Goal: Task Accomplishment & Management: Complete application form

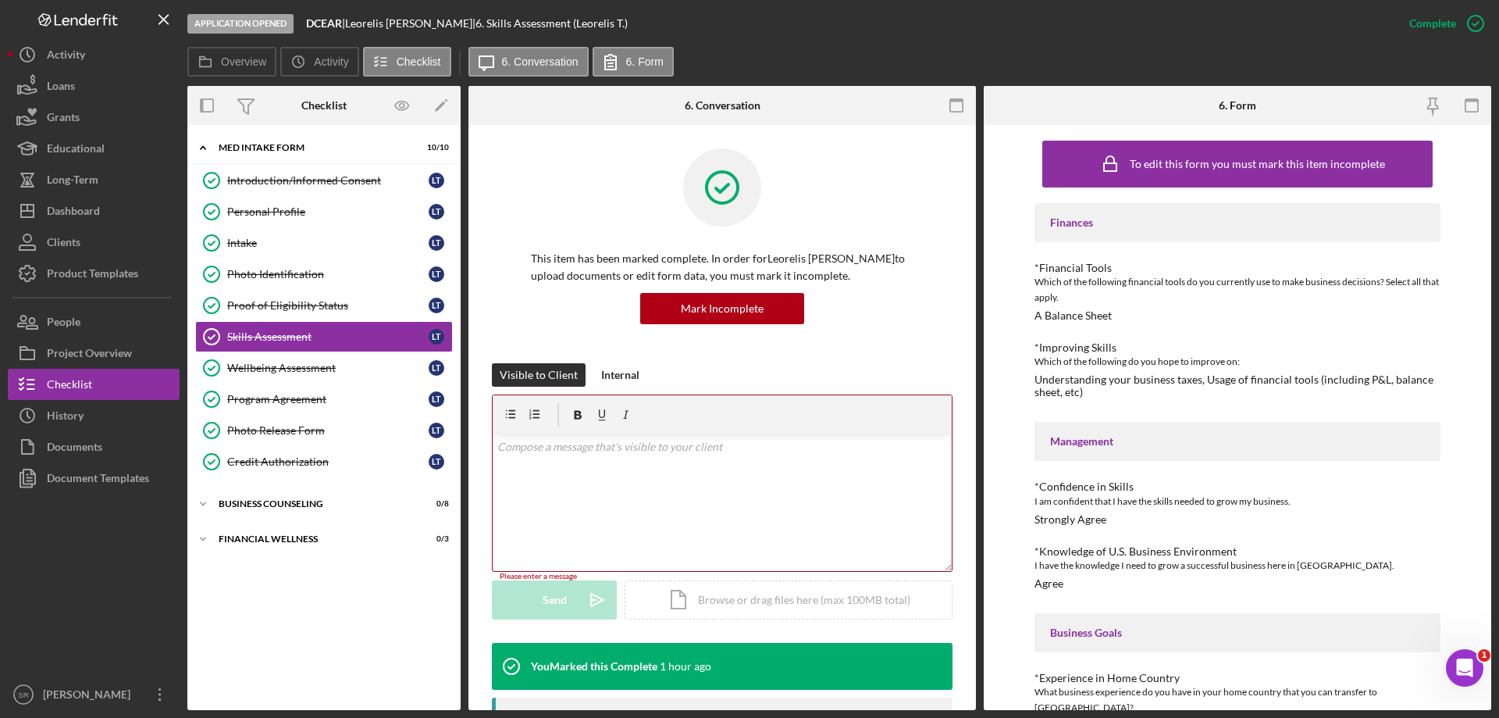
scroll to position [554, 0]
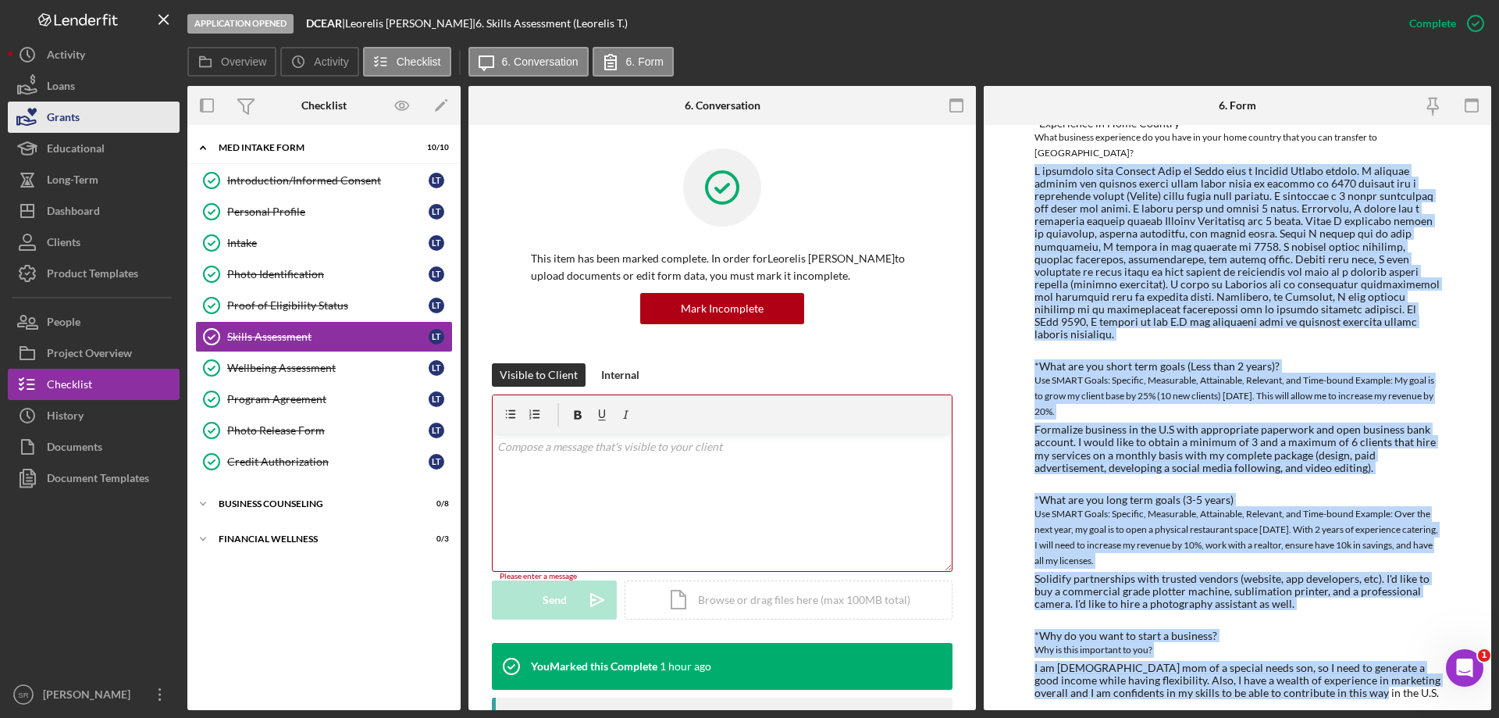
click at [62, 105] on div "Grants" at bounding box center [63, 118] width 33 height 35
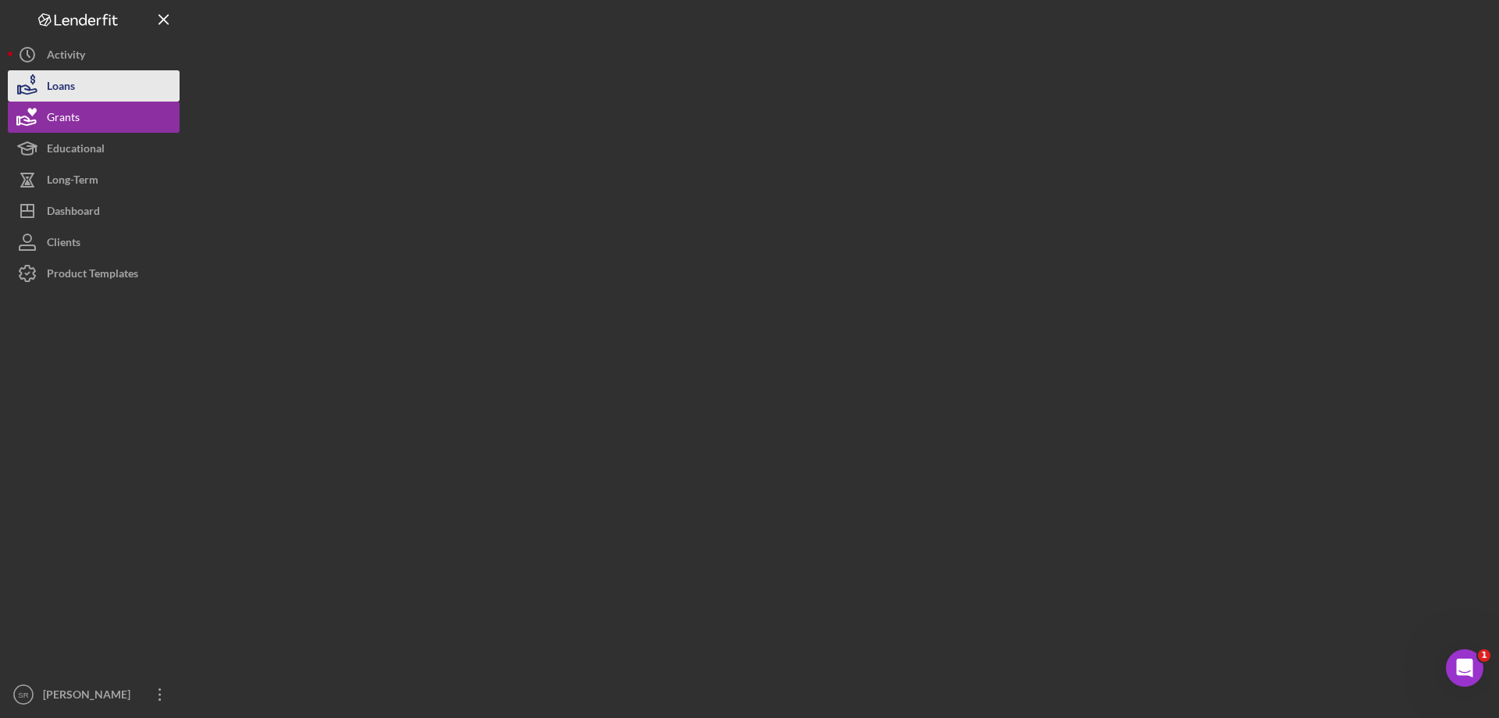
click at [75, 72] on div "Loans" at bounding box center [61, 87] width 28 height 35
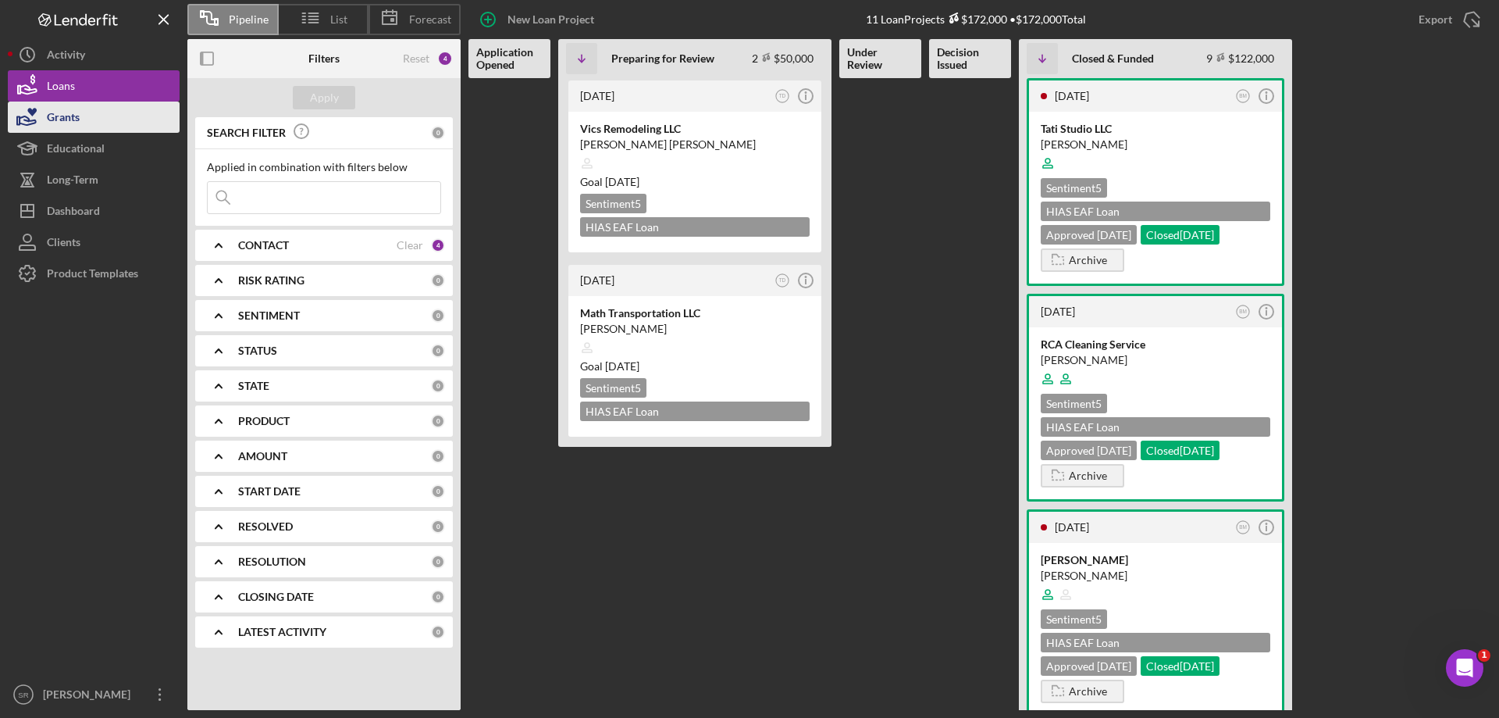
click at [78, 105] on div "Grants" at bounding box center [63, 118] width 33 height 35
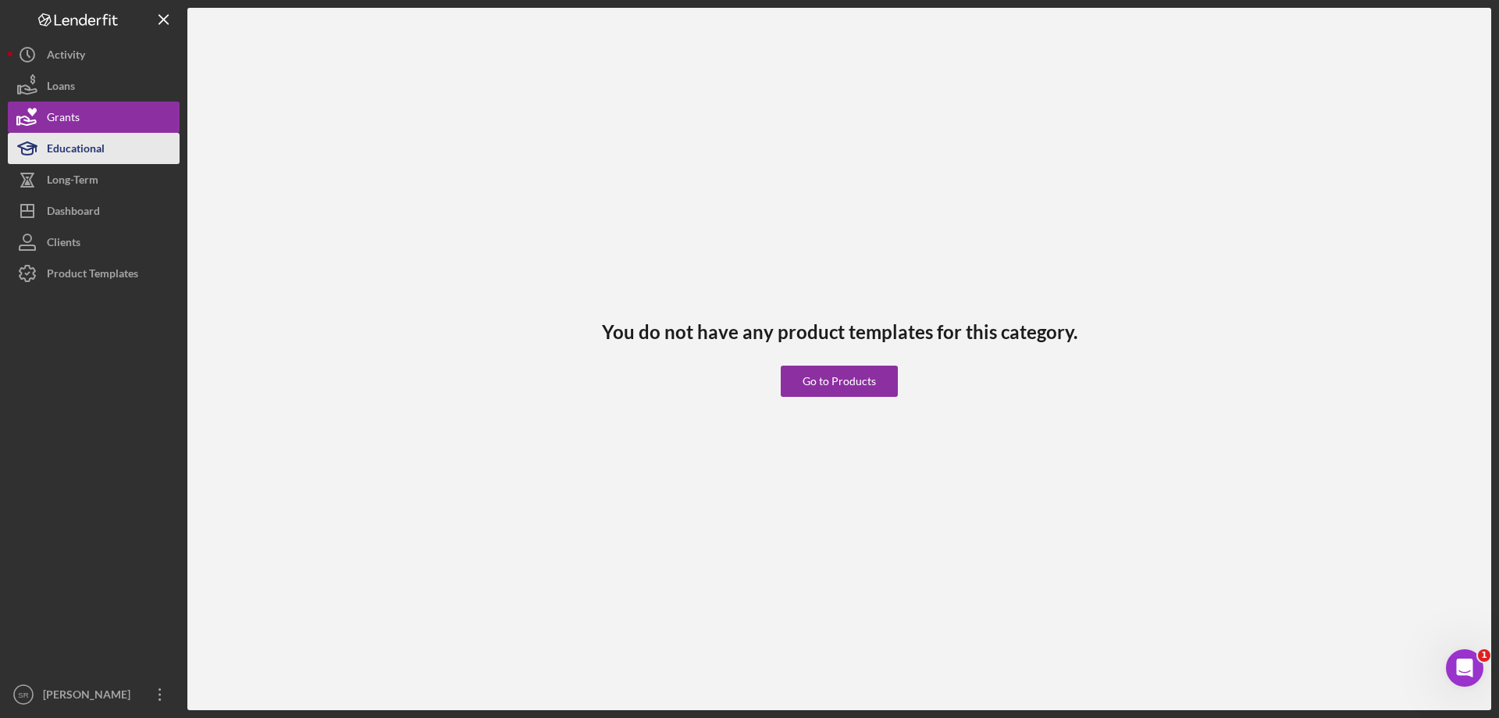
click at [116, 159] on button "Educational" at bounding box center [94, 148] width 172 height 31
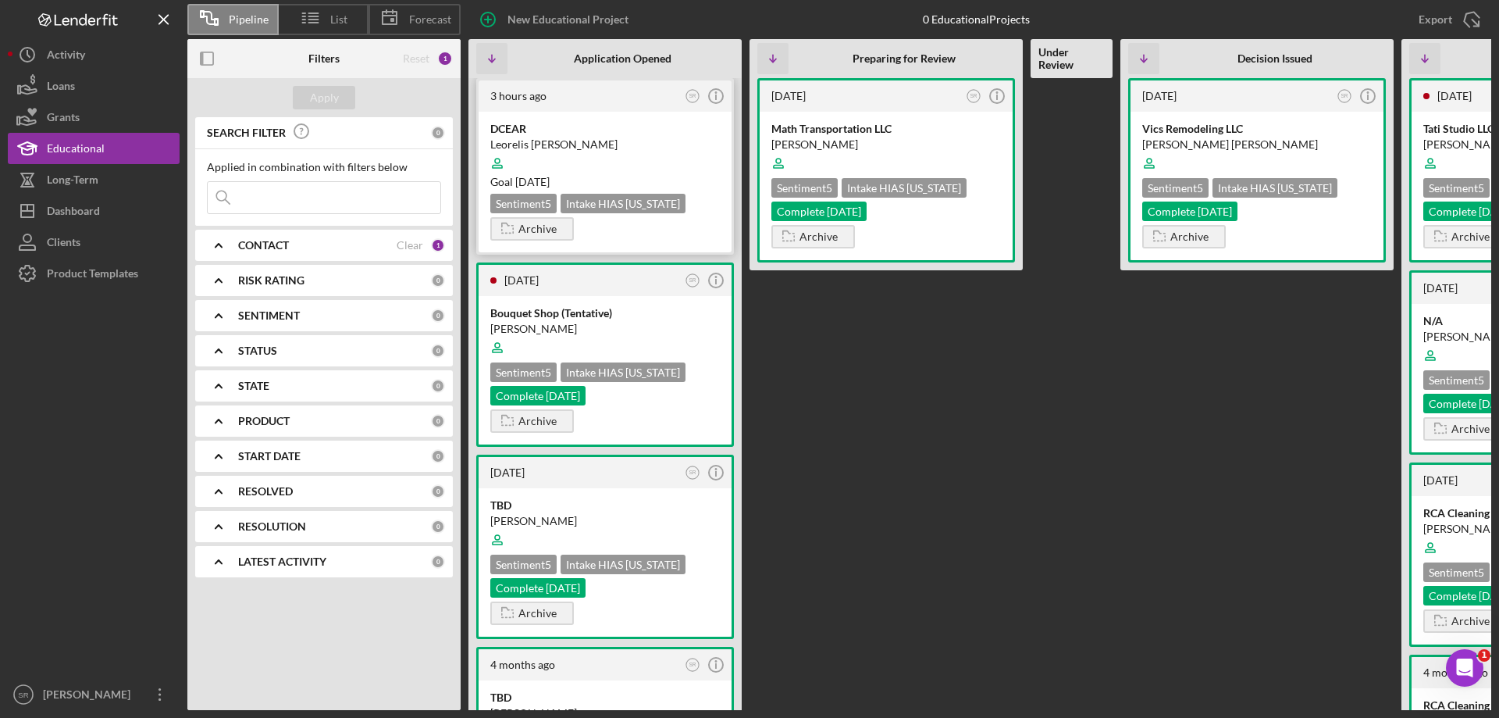
click at [629, 144] on div "Leorelis [PERSON_NAME]" at bounding box center [605, 145] width 230 height 16
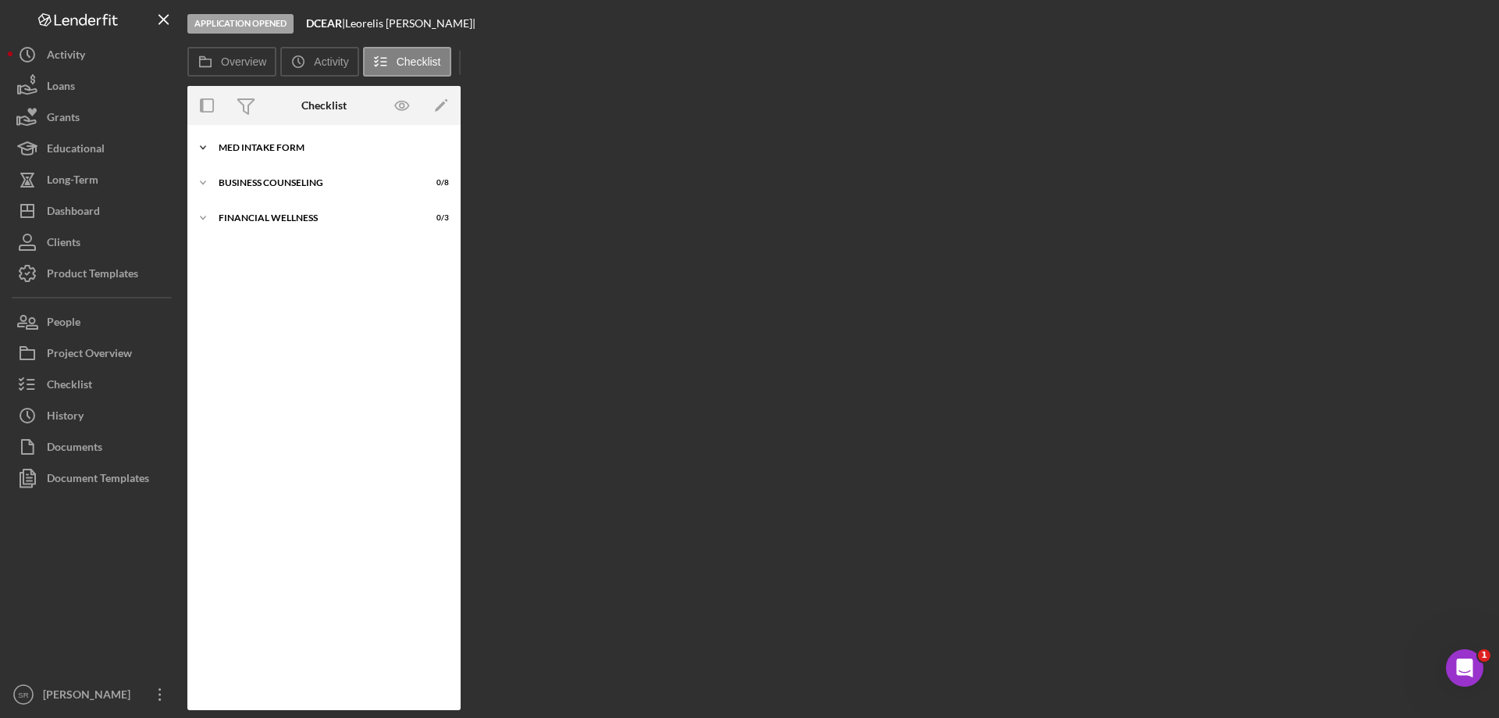
click at [299, 151] on div "Icon/Expander MED Intake Form 10 / 10" at bounding box center [323, 147] width 273 height 31
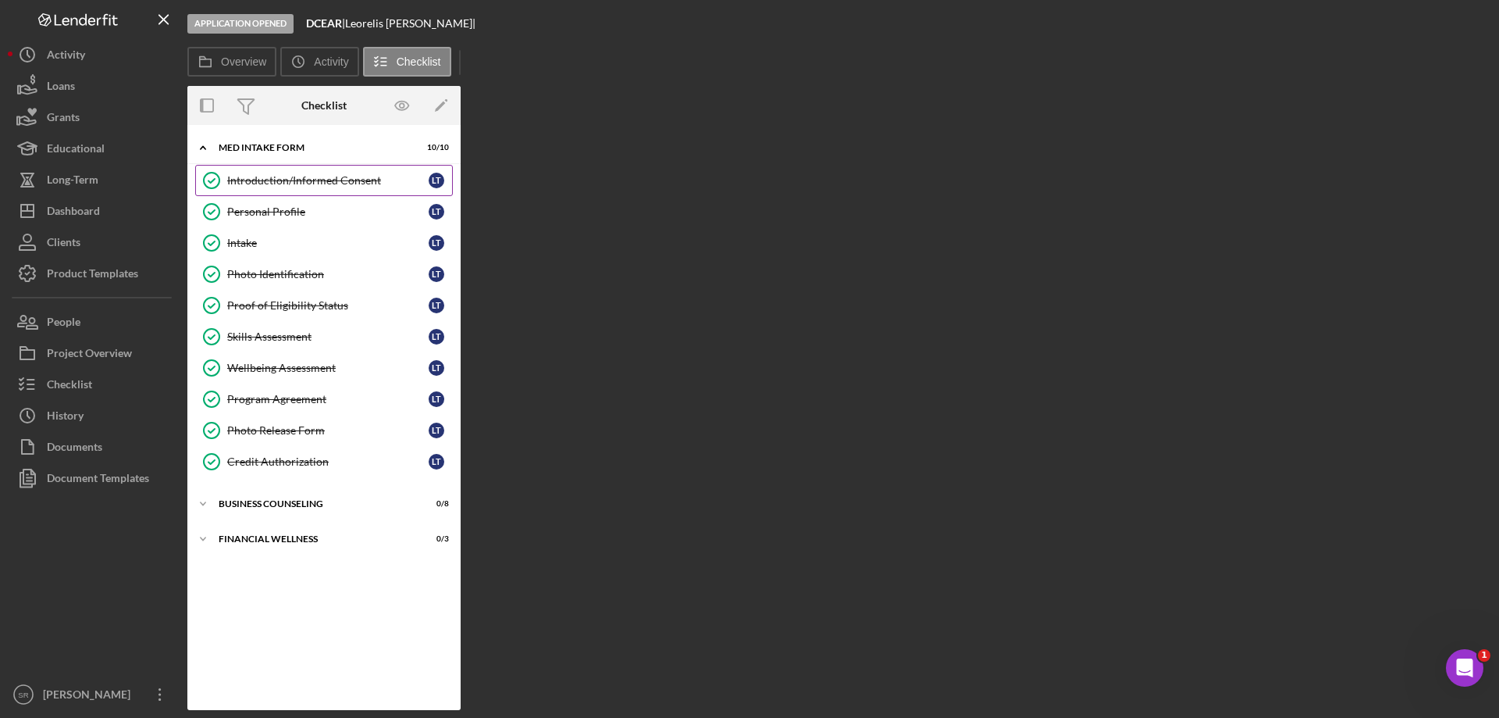
click at [329, 181] on div "Introduction/Informed Consent" at bounding box center [327, 180] width 201 height 12
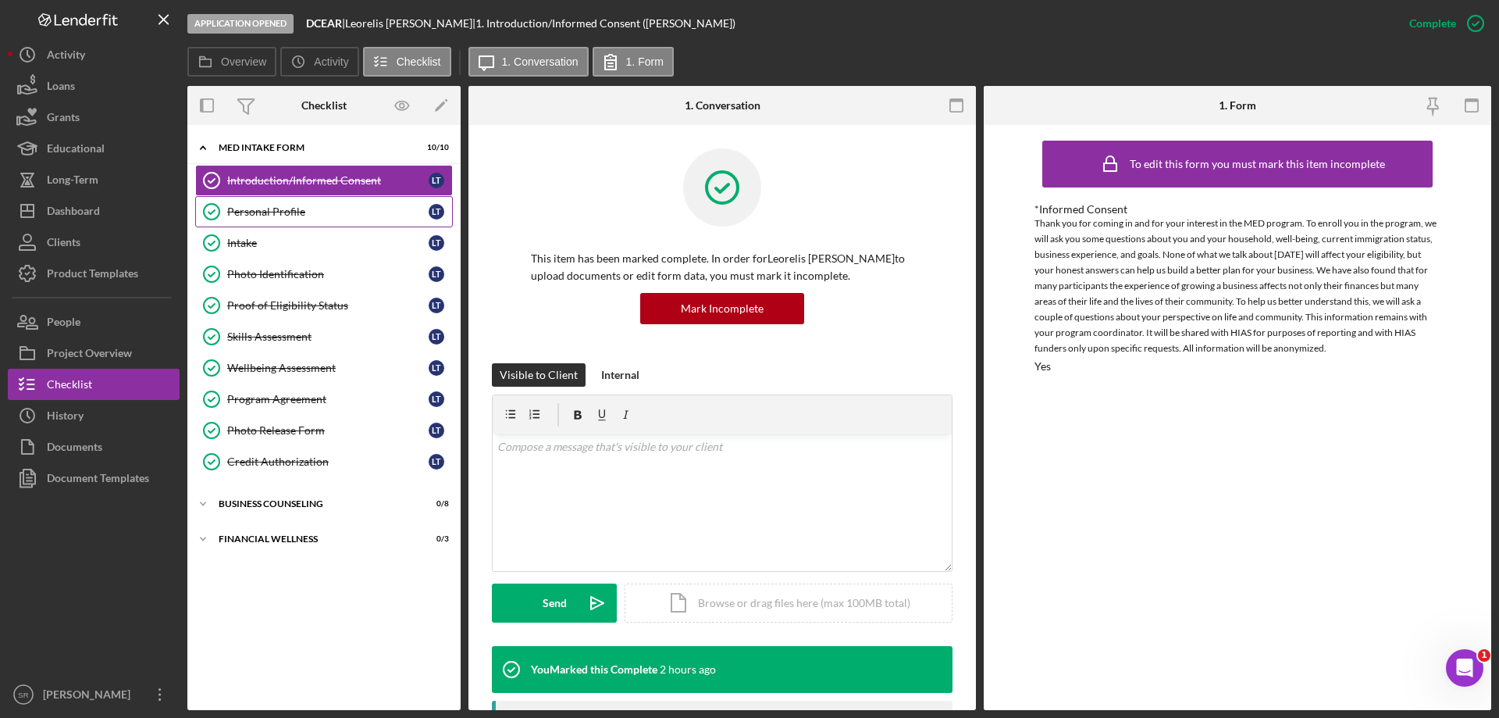
click at [347, 219] on link "Personal Profile Personal Profile L T" at bounding box center [324, 211] width 258 height 31
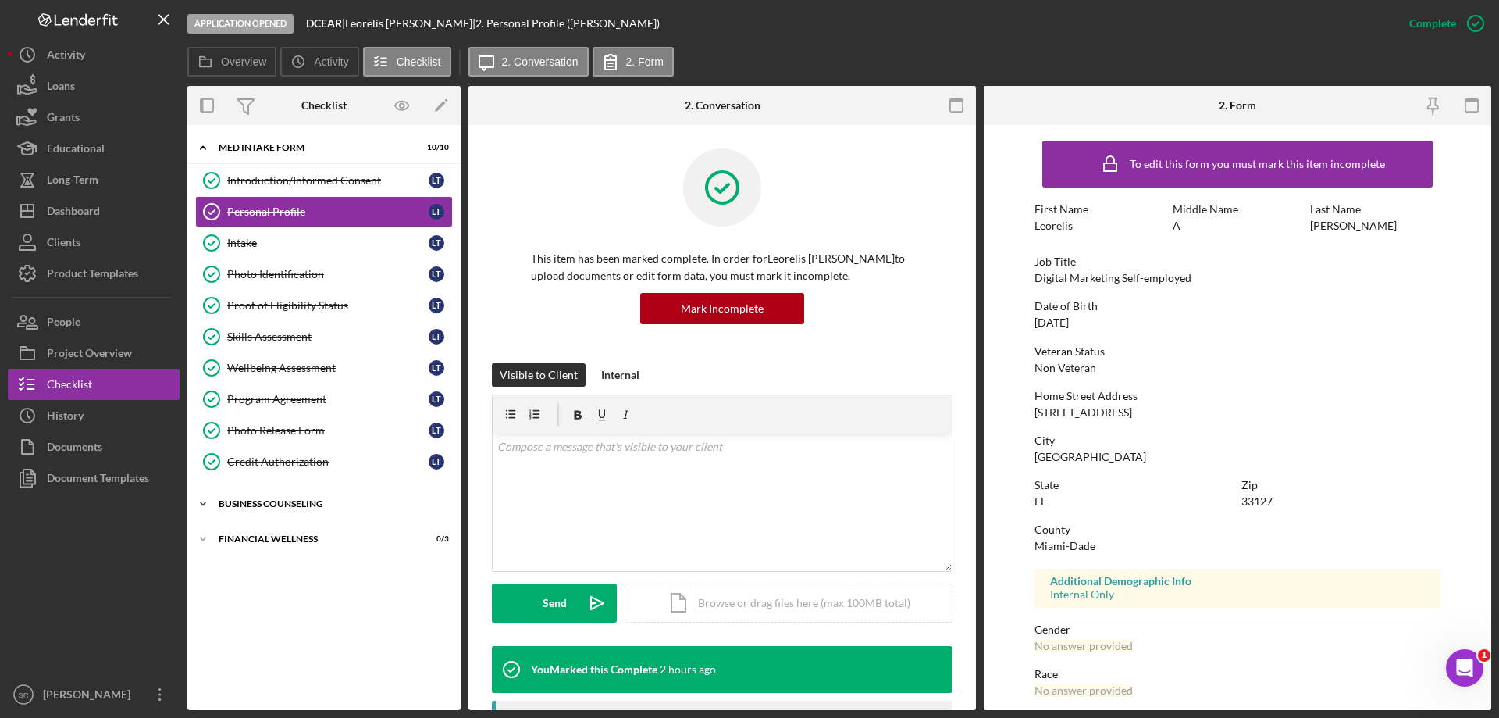
click at [304, 507] on div "Business Counseling" at bounding box center [330, 503] width 223 height 9
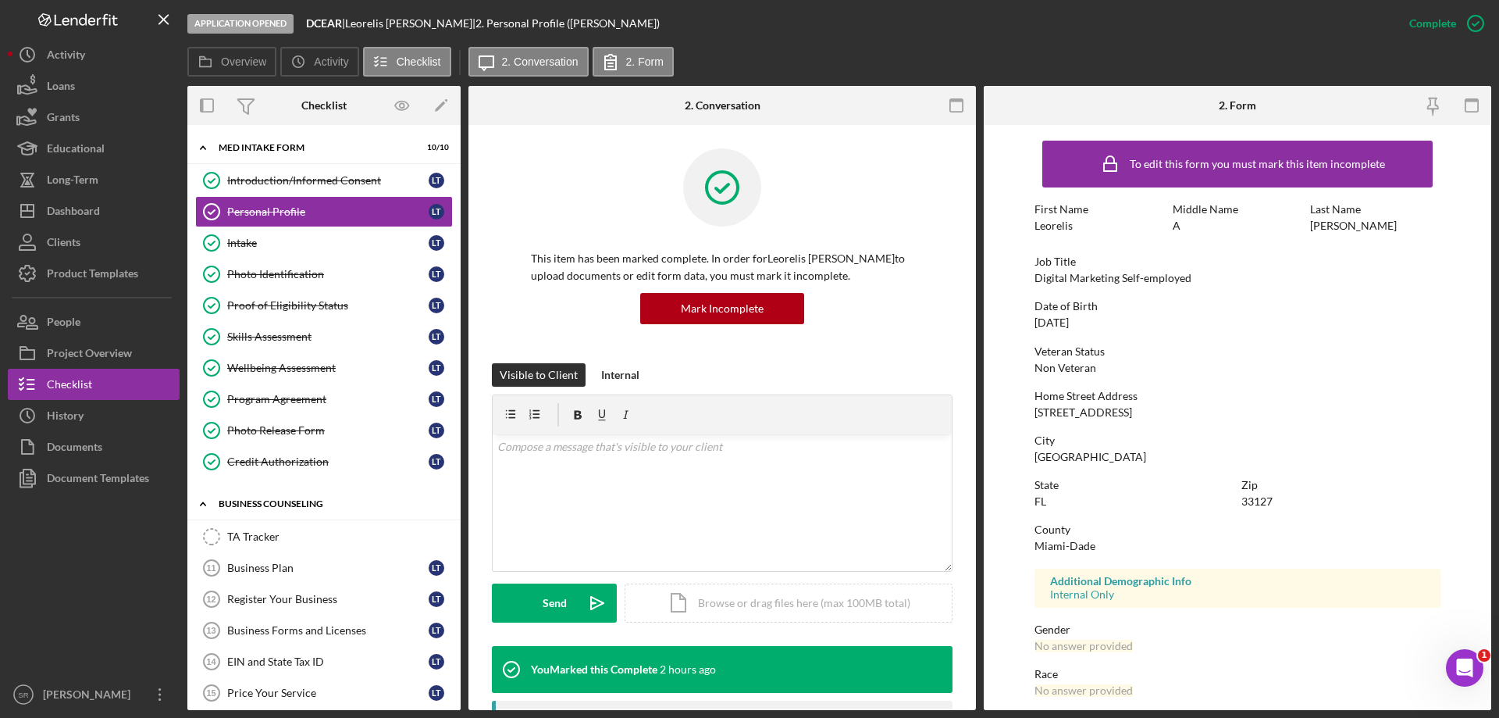
click at [307, 505] on div "Business Counseling" at bounding box center [330, 503] width 223 height 9
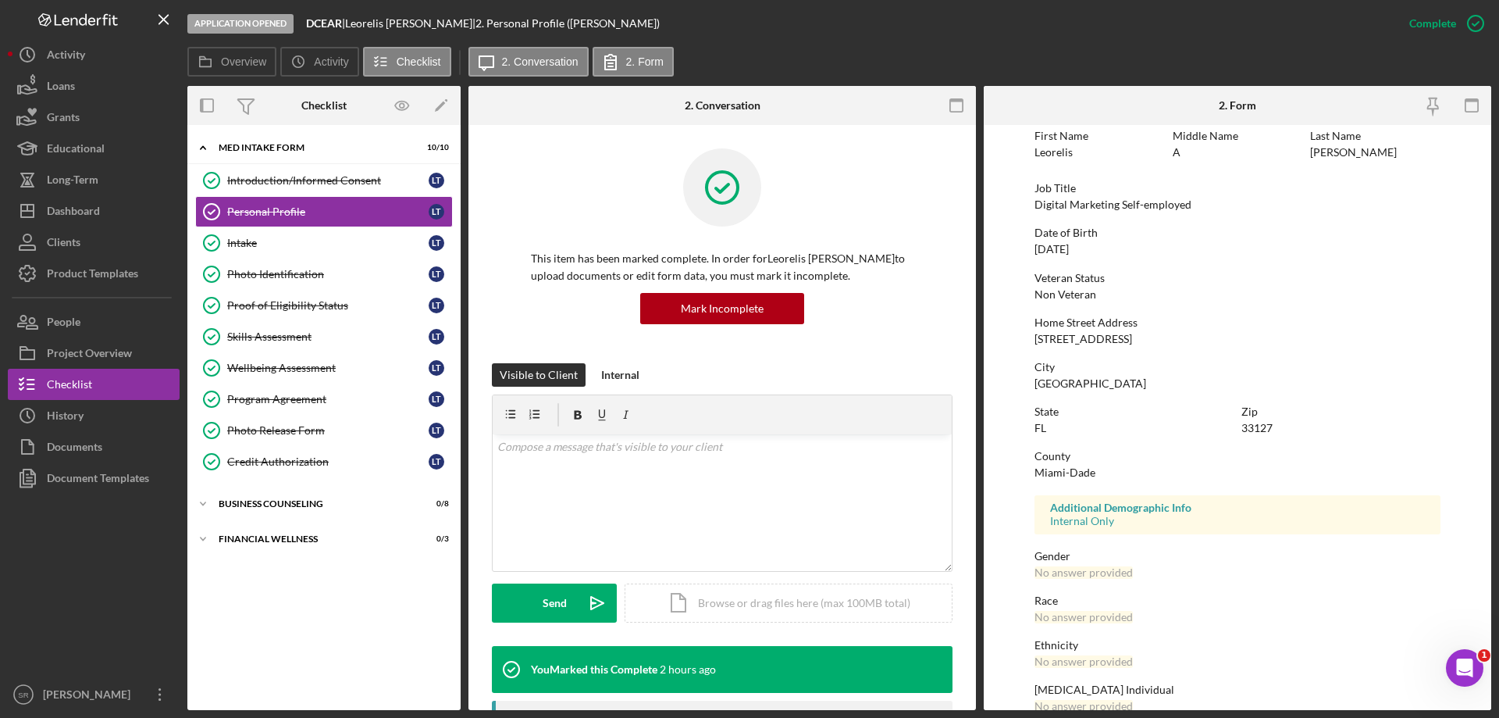
scroll to position [144, 0]
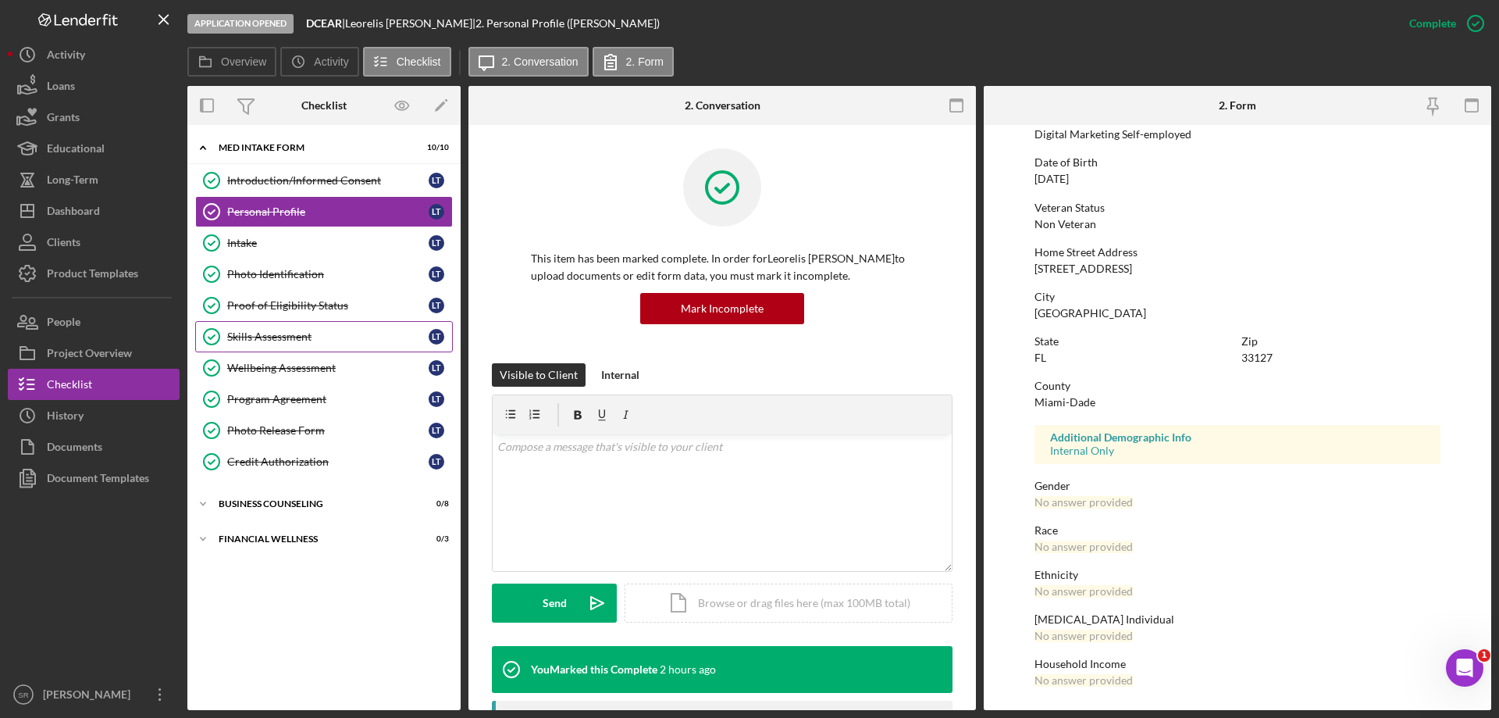
click at [376, 348] on link "Skills Assessment Skills Assessment L T" at bounding box center [324, 336] width 258 height 31
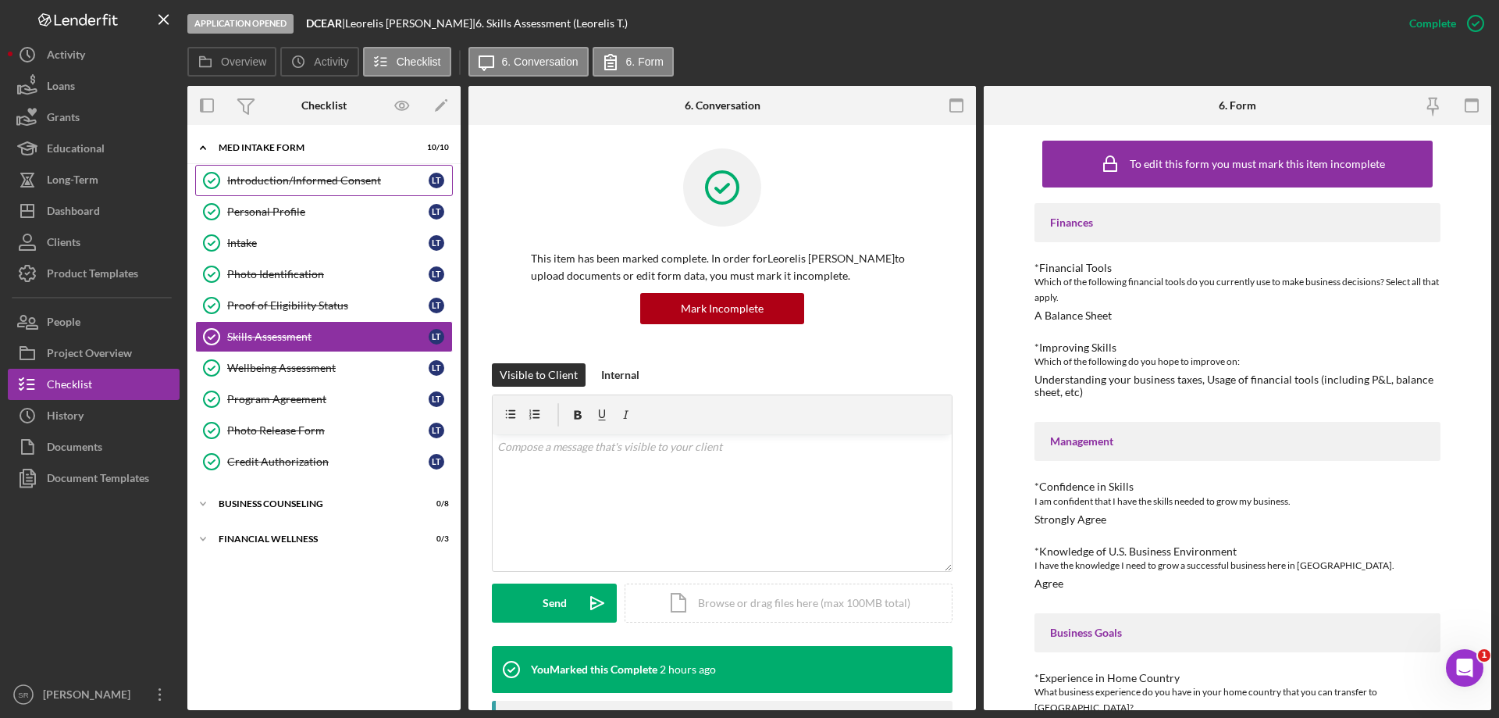
click at [312, 181] on div "Introduction/Informed Consent" at bounding box center [327, 180] width 201 height 12
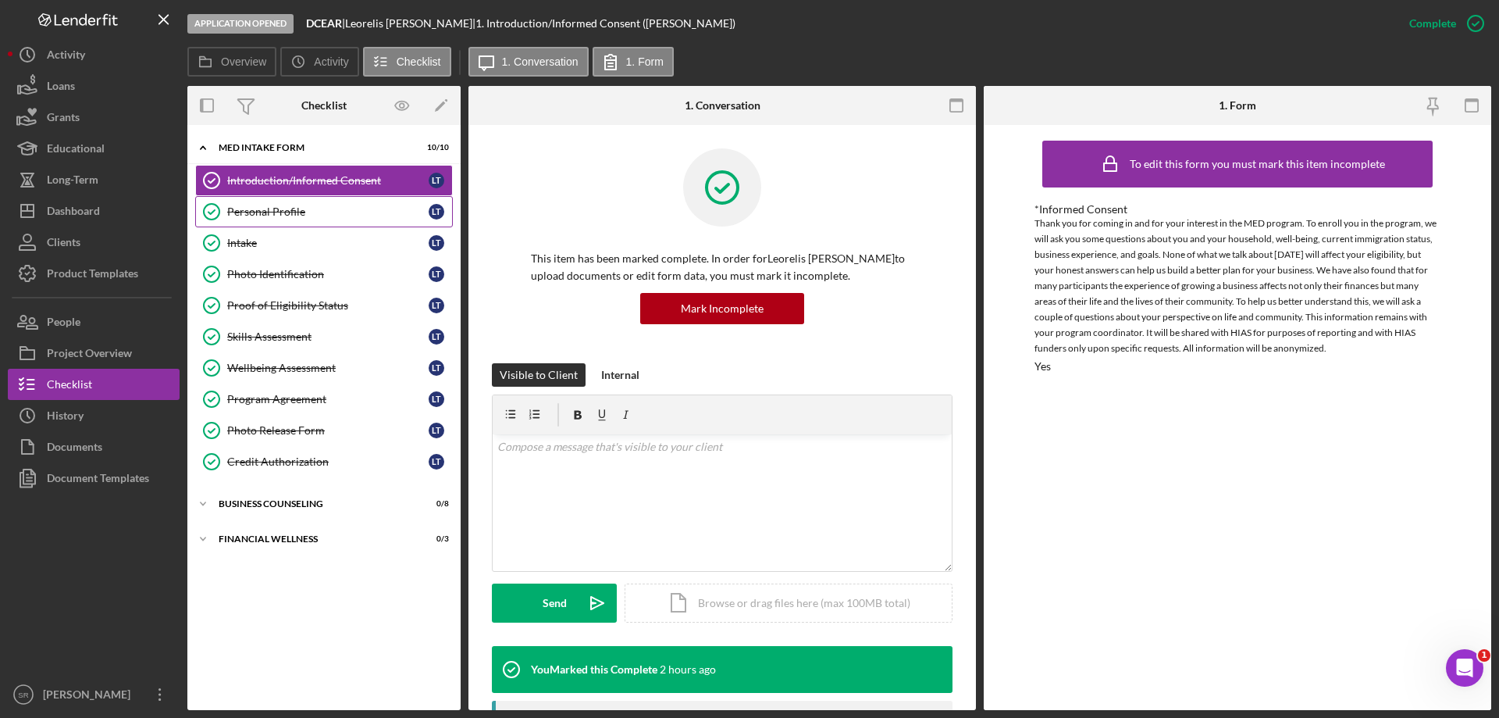
click at [313, 215] on div "Personal Profile" at bounding box center [327, 211] width 201 height 12
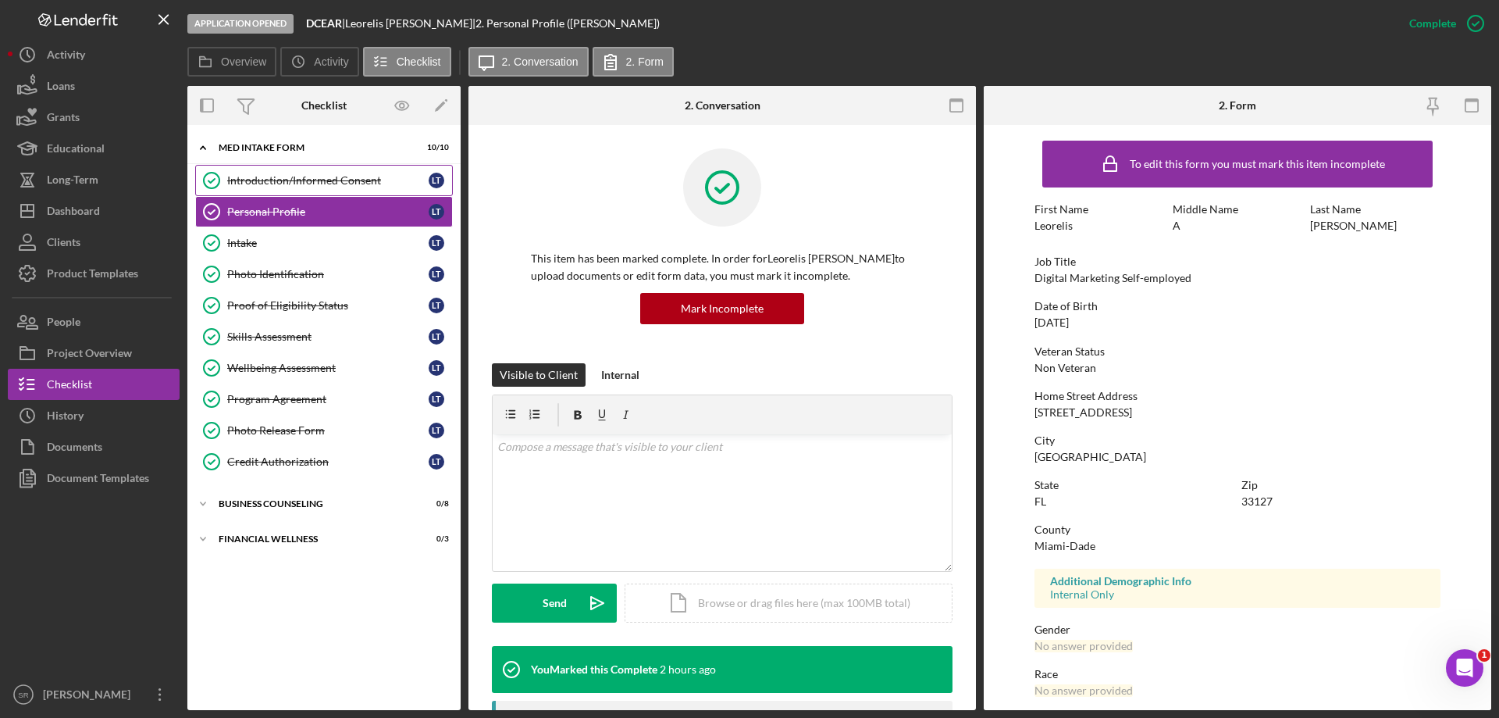
click at [339, 174] on div "Introduction/Informed Consent" at bounding box center [327, 180] width 201 height 12
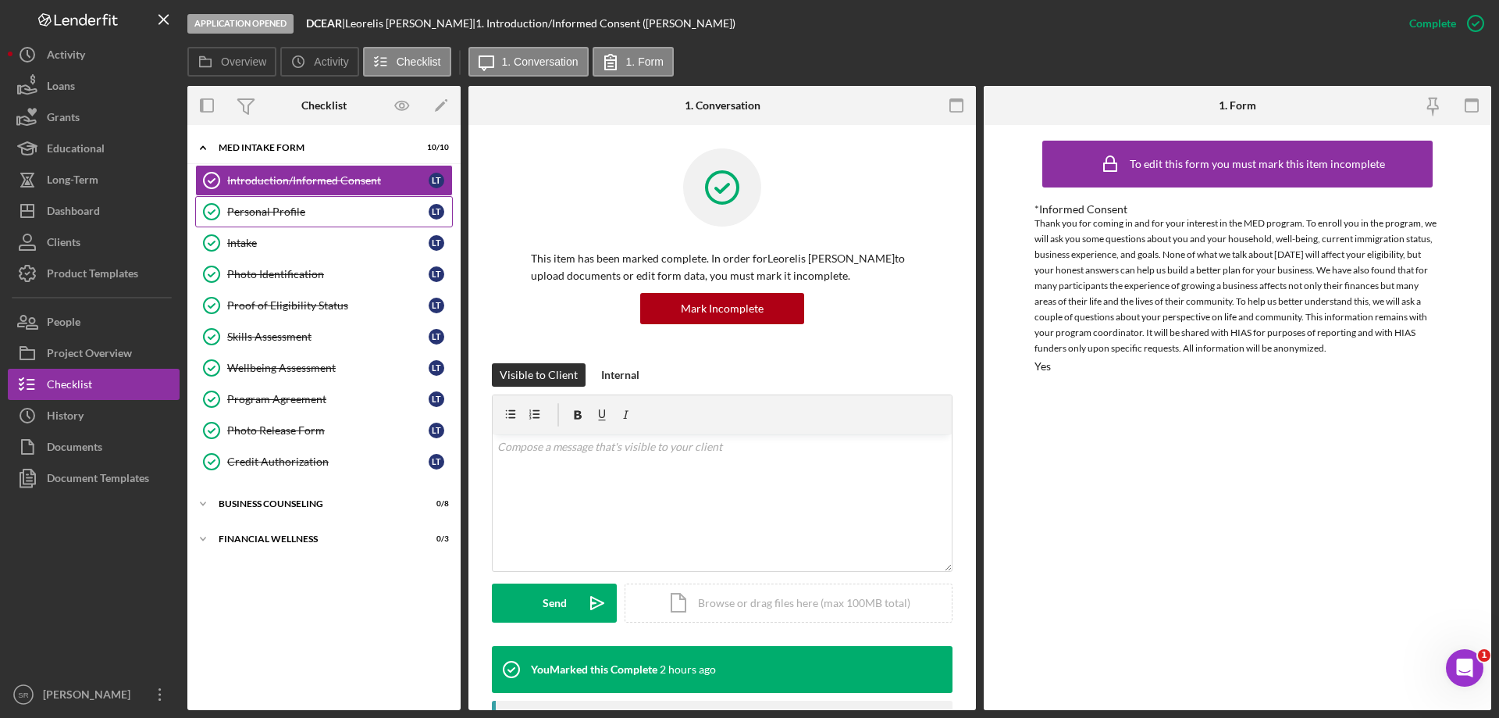
click at [244, 216] on div "Personal Profile" at bounding box center [327, 211] width 201 height 12
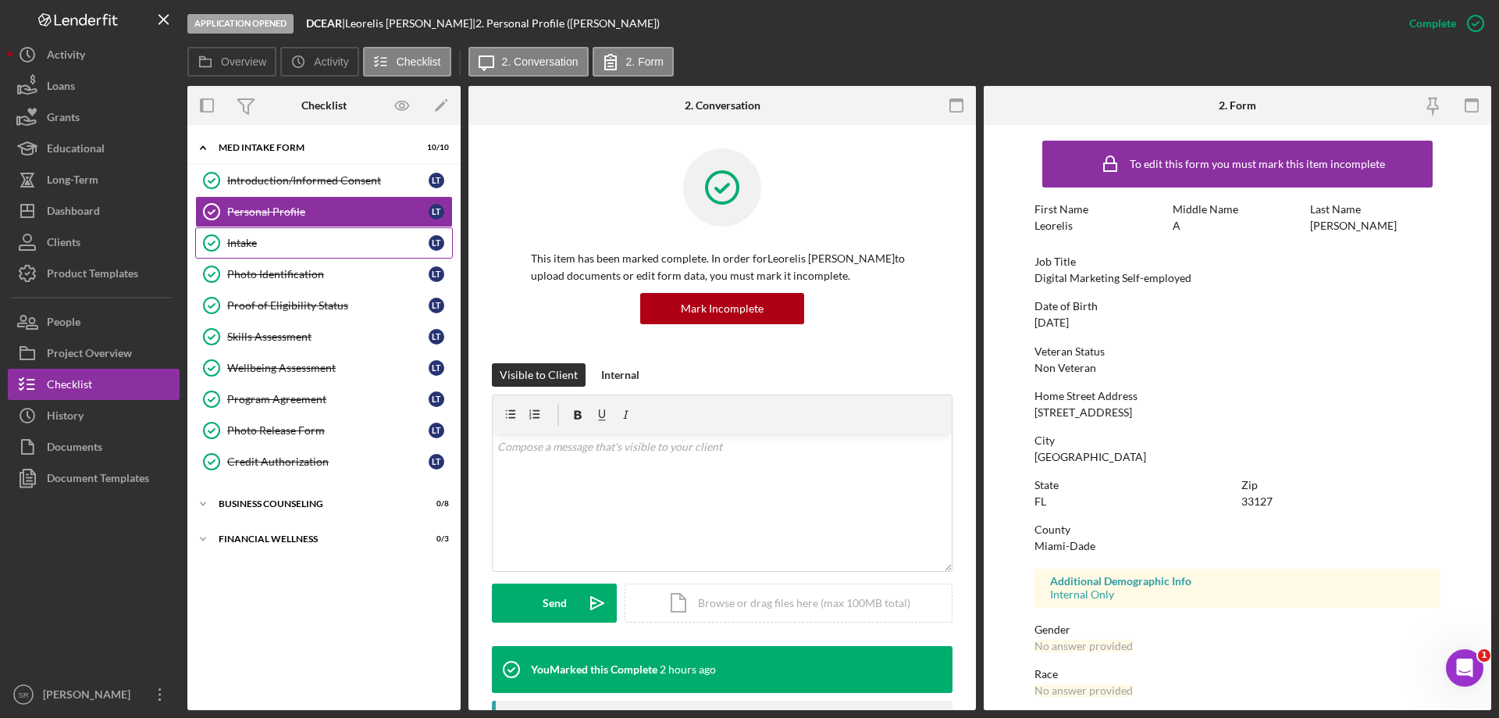
click at [246, 238] on div "Intake" at bounding box center [327, 243] width 201 height 12
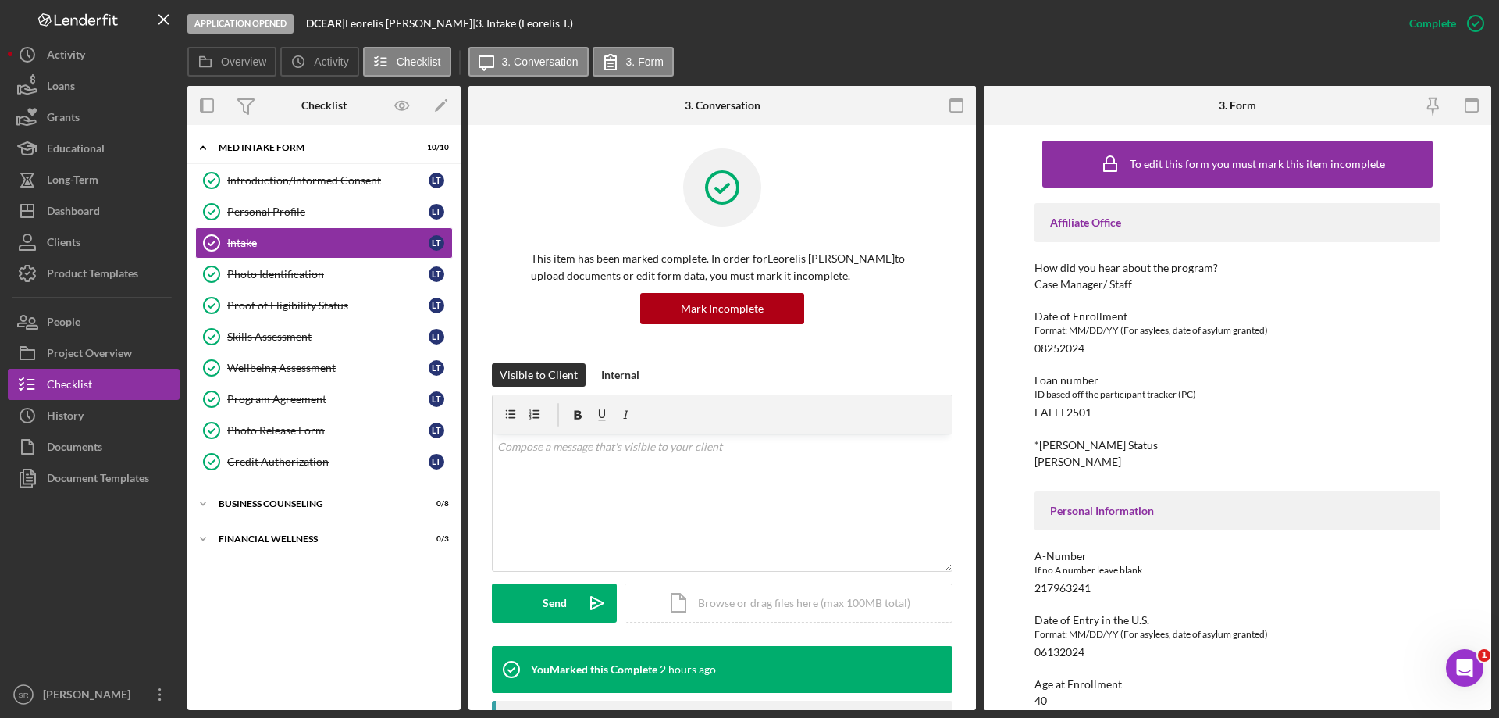
drag, startPoint x: 301, startPoint y: 211, endPoint x: 700, endPoint y: 332, distance: 416.9
click at [301, 211] on div "Personal Profile" at bounding box center [327, 211] width 201 height 12
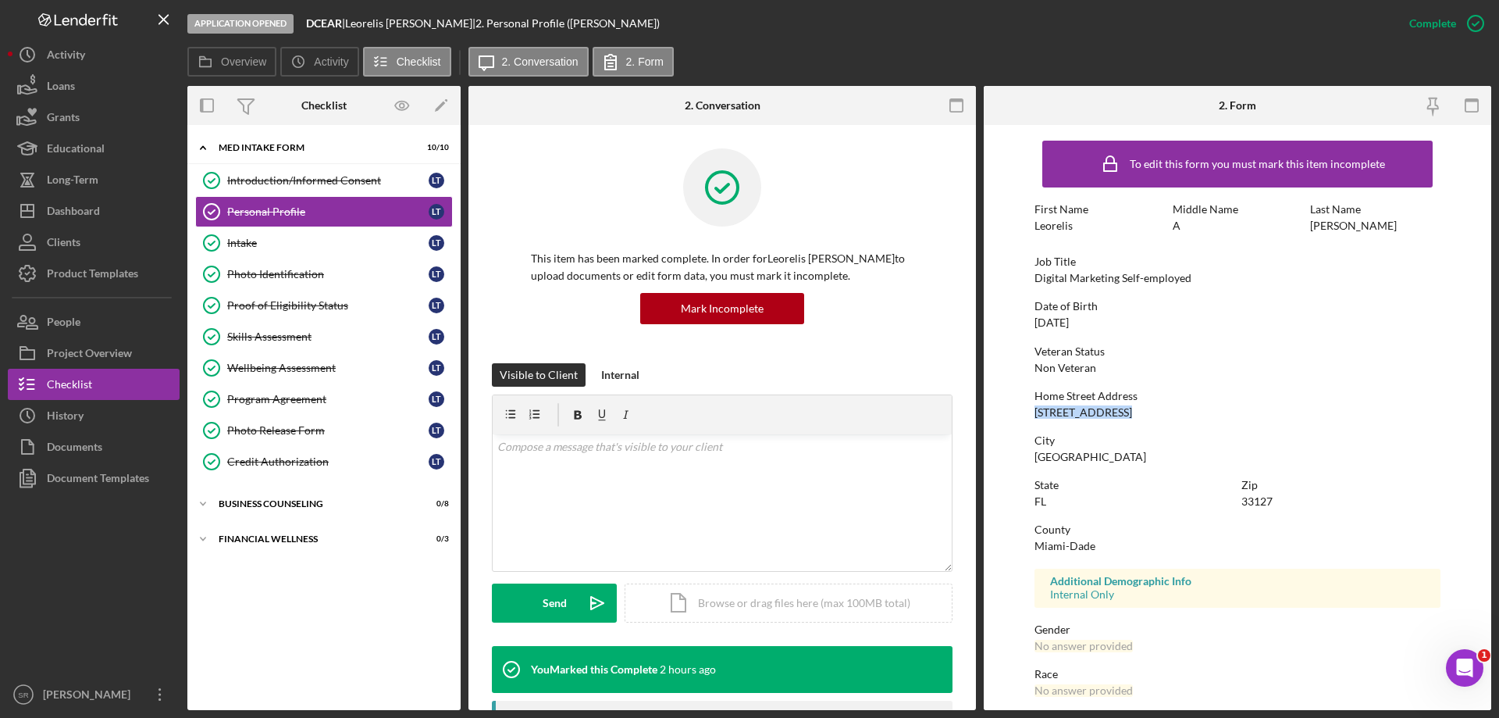
drag, startPoint x: 1031, startPoint y: 415, endPoint x: 1117, endPoint y: 418, distance: 85.9
click at [1117, 418] on form "To edit this form you must mark this item incomplete First Name [PERSON_NAME] M…" at bounding box center [1237, 417] width 507 height 585
copy div "[STREET_ADDRESS]"
click at [1170, 423] on div "To edit this form you must mark this item incomplete First Name [PERSON_NAME] M…" at bounding box center [1238, 489] width 406 height 713
drag, startPoint x: 1140, startPoint y: 411, endPoint x: 1120, endPoint y: 411, distance: 20.3
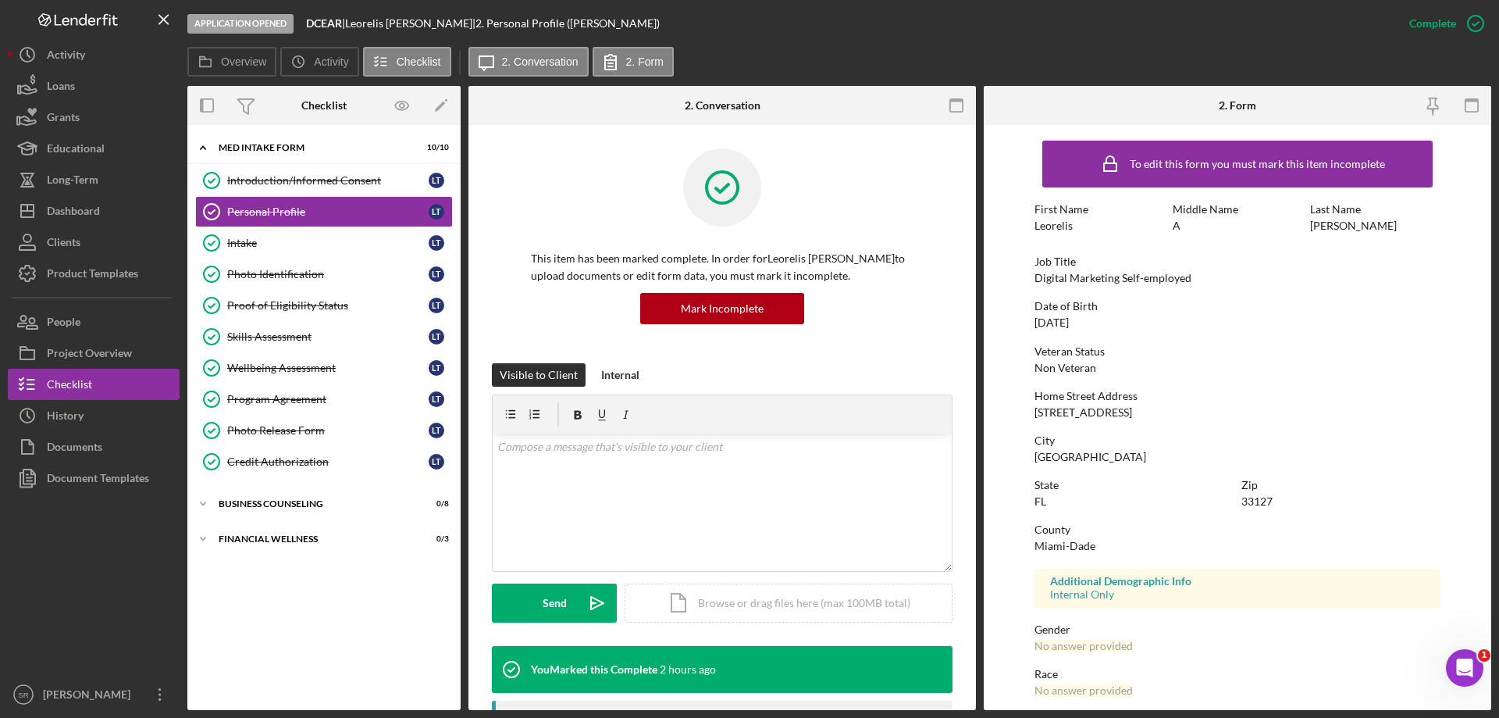
click at [1120, 411] on div "Home Street Address [STREET_ADDRESS]" at bounding box center [1238, 404] width 406 height 29
copy div "Apt1"
drag, startPoint x: 1050, startPoint y: 459, endPoint x: 1025, endPoint y: 459, distance: 25.0
click at [1025, 459] on form "To edit this form you must mark this item incomplete First Name [PERSON_NAME] M…" at bounding box center [1237, 417] width 507 height 585
copy div "[GEOGRAPHIC_DATA]"
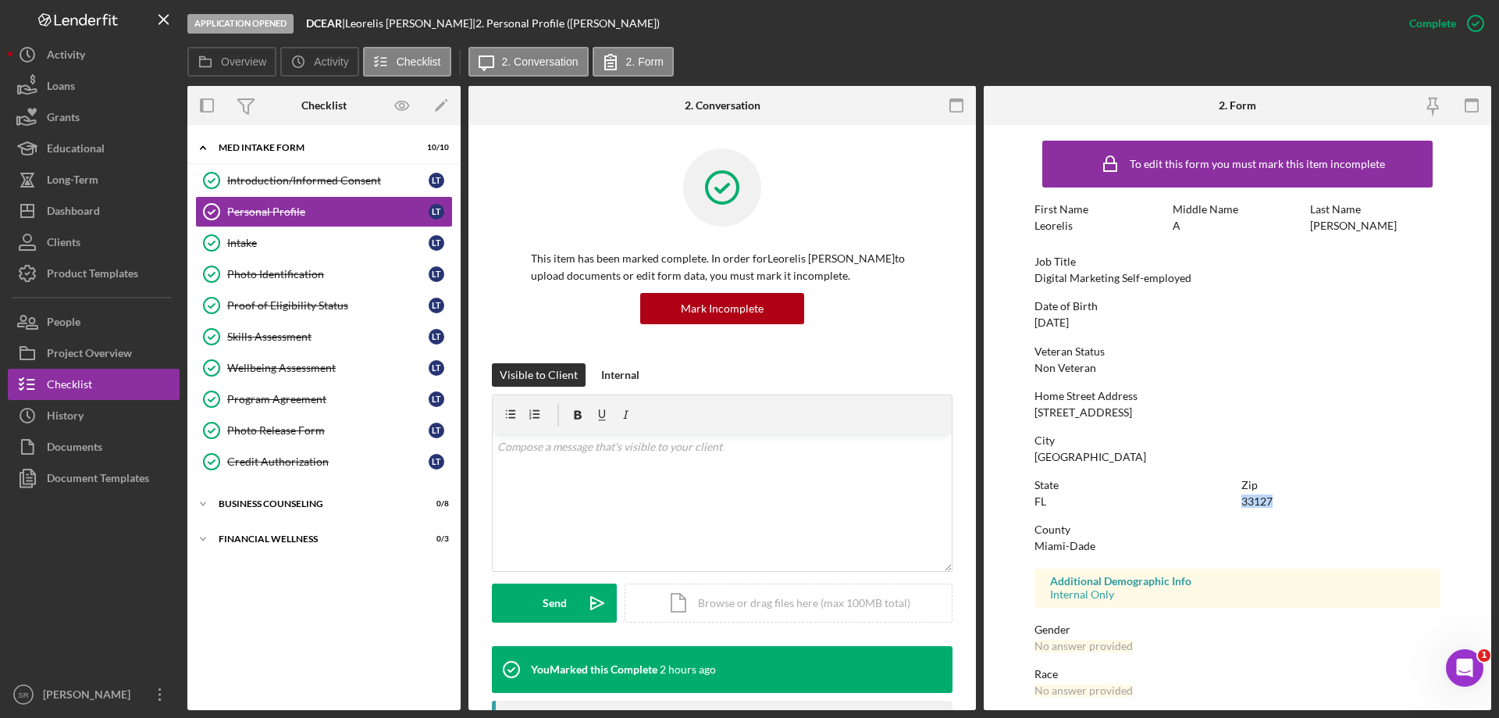
drag, startPoint x: 1241, startPoint y: 502, endPoint x: 1280, endPoint y: 501, distance: 38.3
click at [1280, 501] on div "Zip 33127" at bounding box center [1340, 493] width 199 height 29
copy div "33127"
click at [91, 118] on button "Grants" at bounding box center [94, 116] width 172 height 31
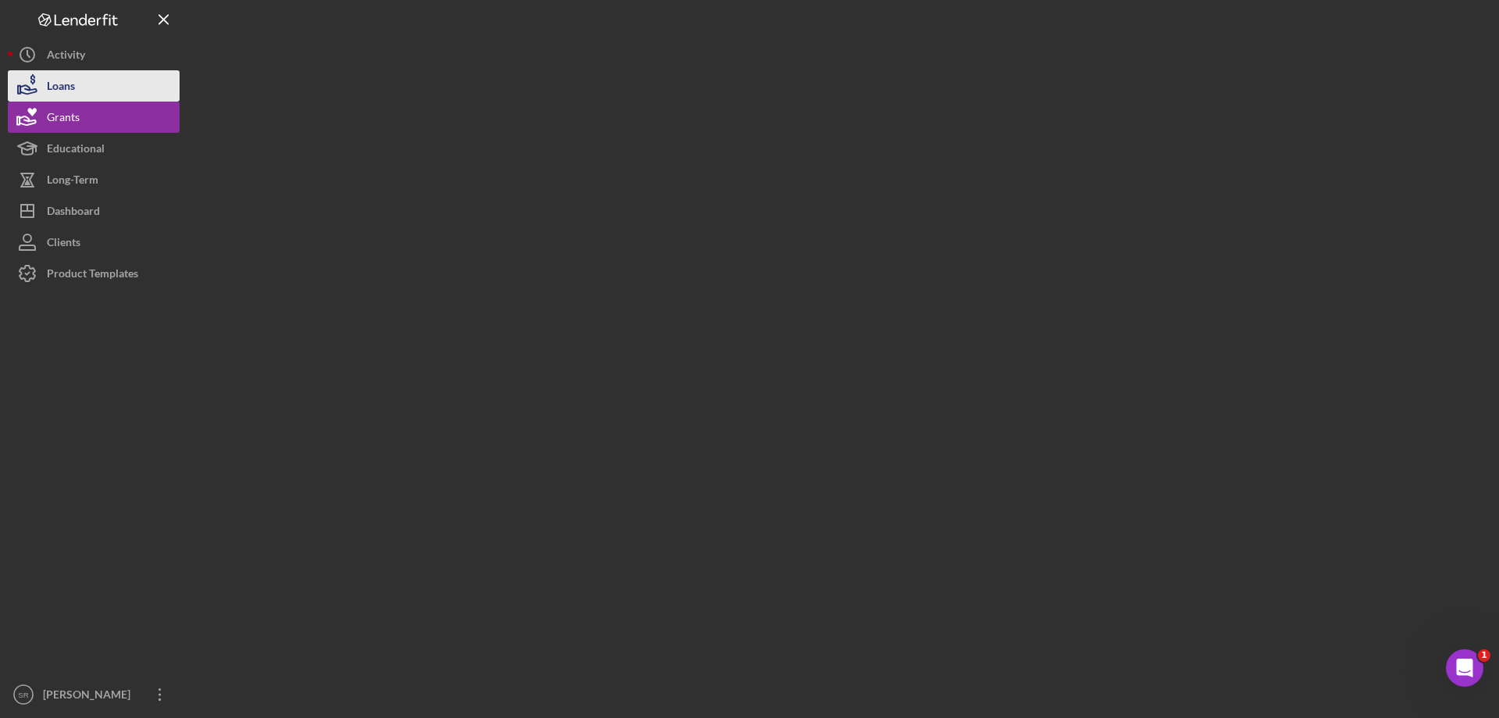
click at [105, 70] on button "Loans" at bounding box center [94, 85] width 172 height 31
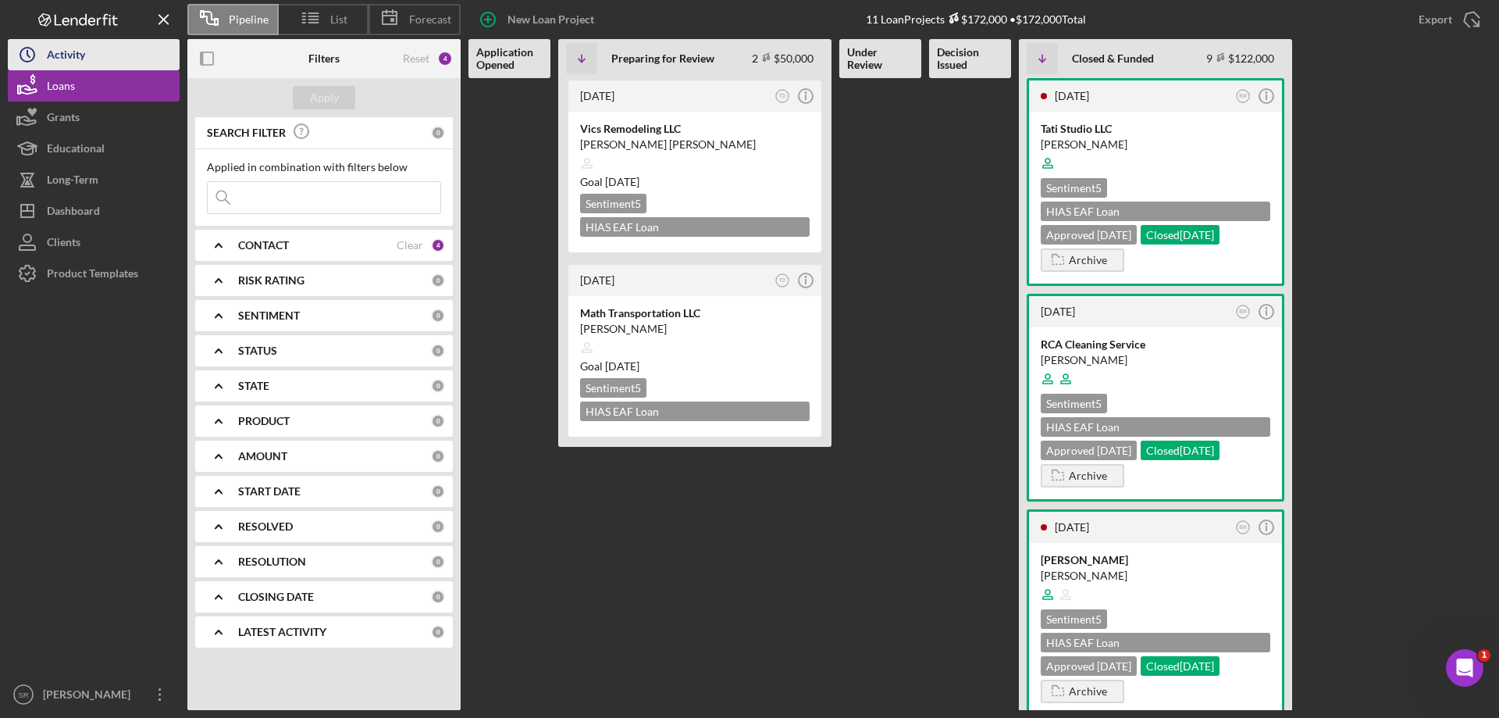
click at [92, 59] on button "Icon/History Activity" at bounding box center [94, 54] width 172 height 31
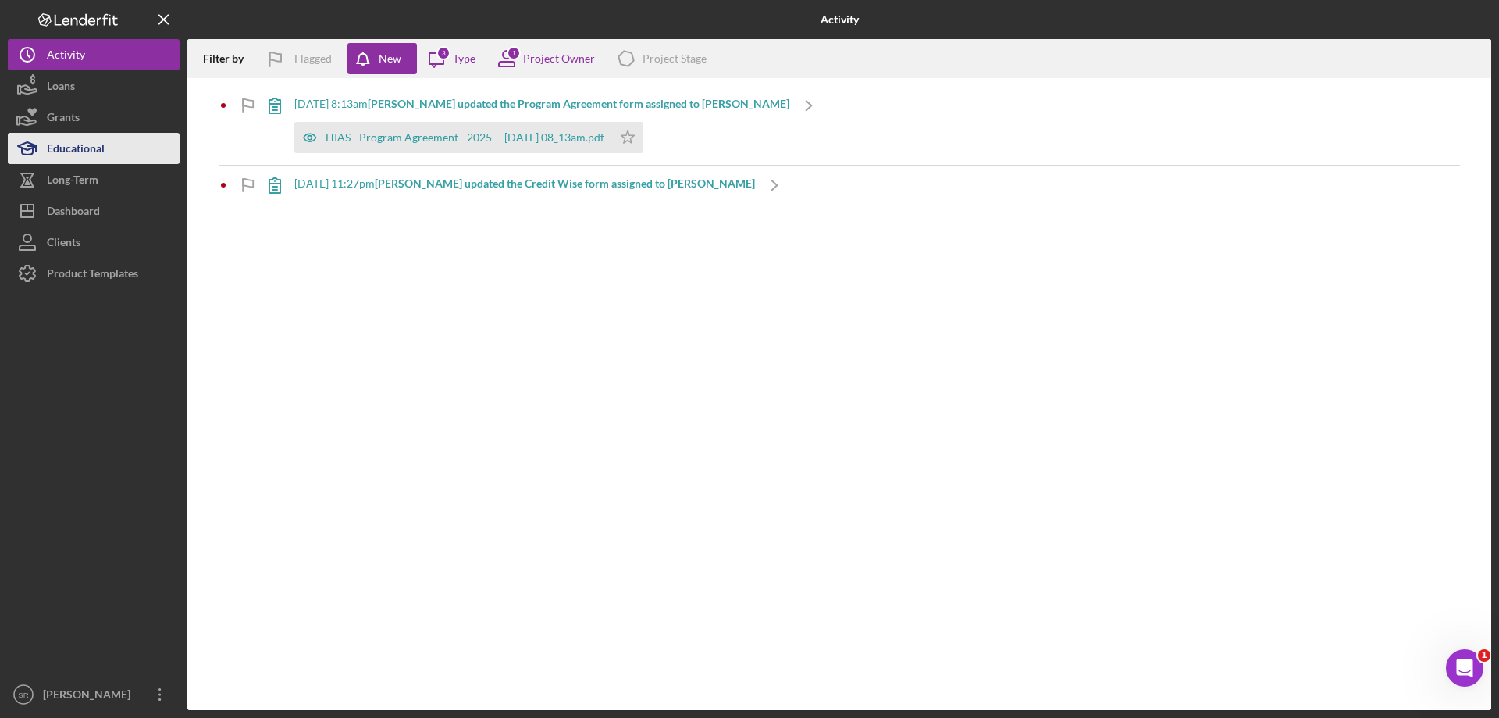
click at [77, 150] on div "Educational" at bounding box center [76, 150] width 58 height 35
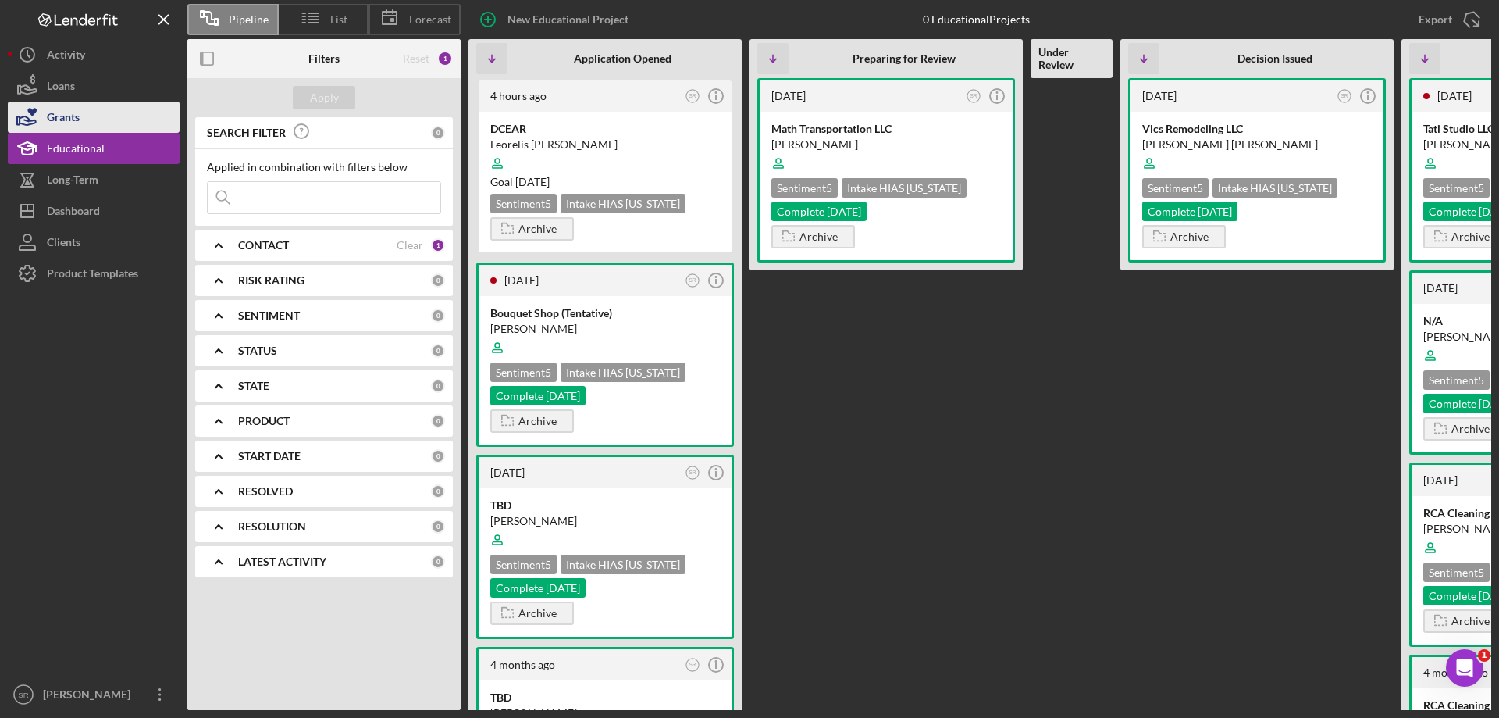
click at [89, 113] on button "Grants" at bounding box center [94, 116] width 172 height 31
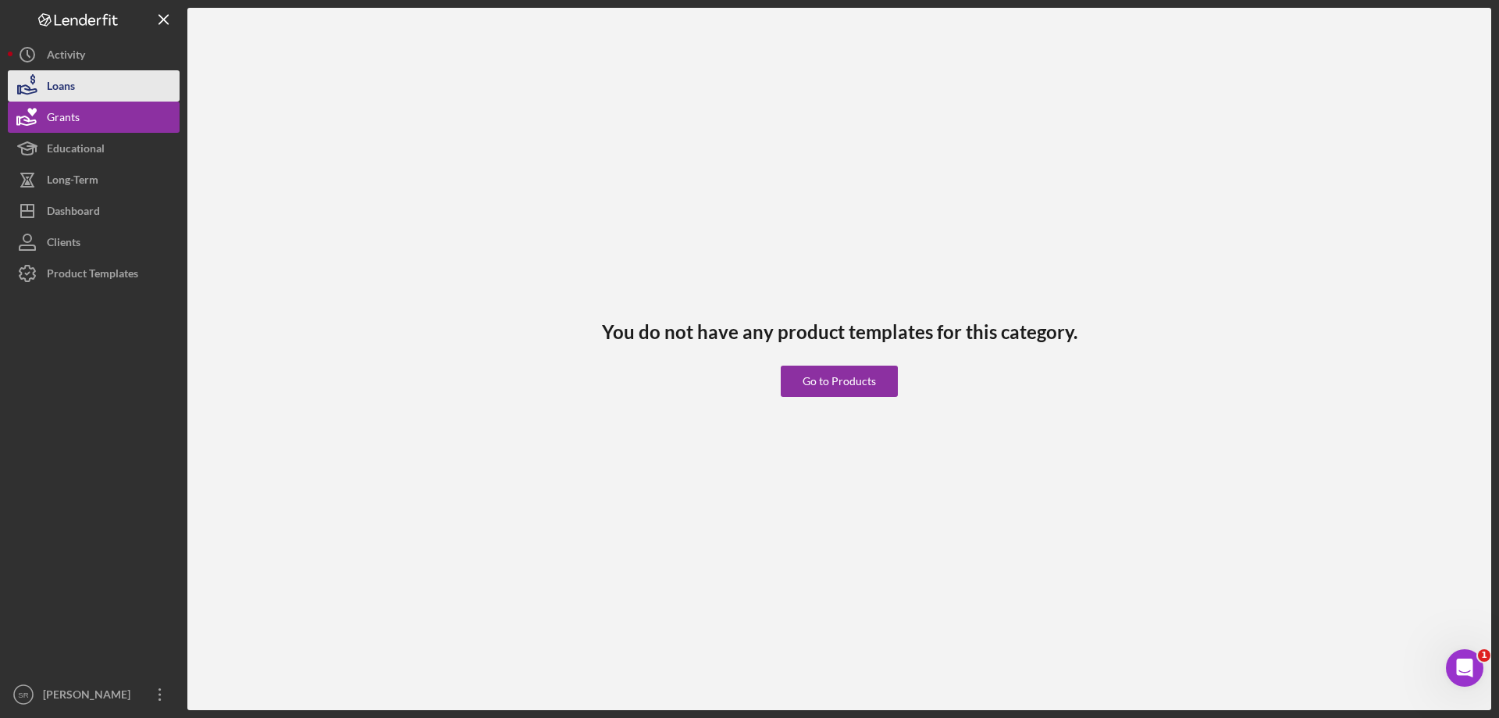
click at [80, 84] on button "Loans" at bounding box center [94, 85] width 172 height 31
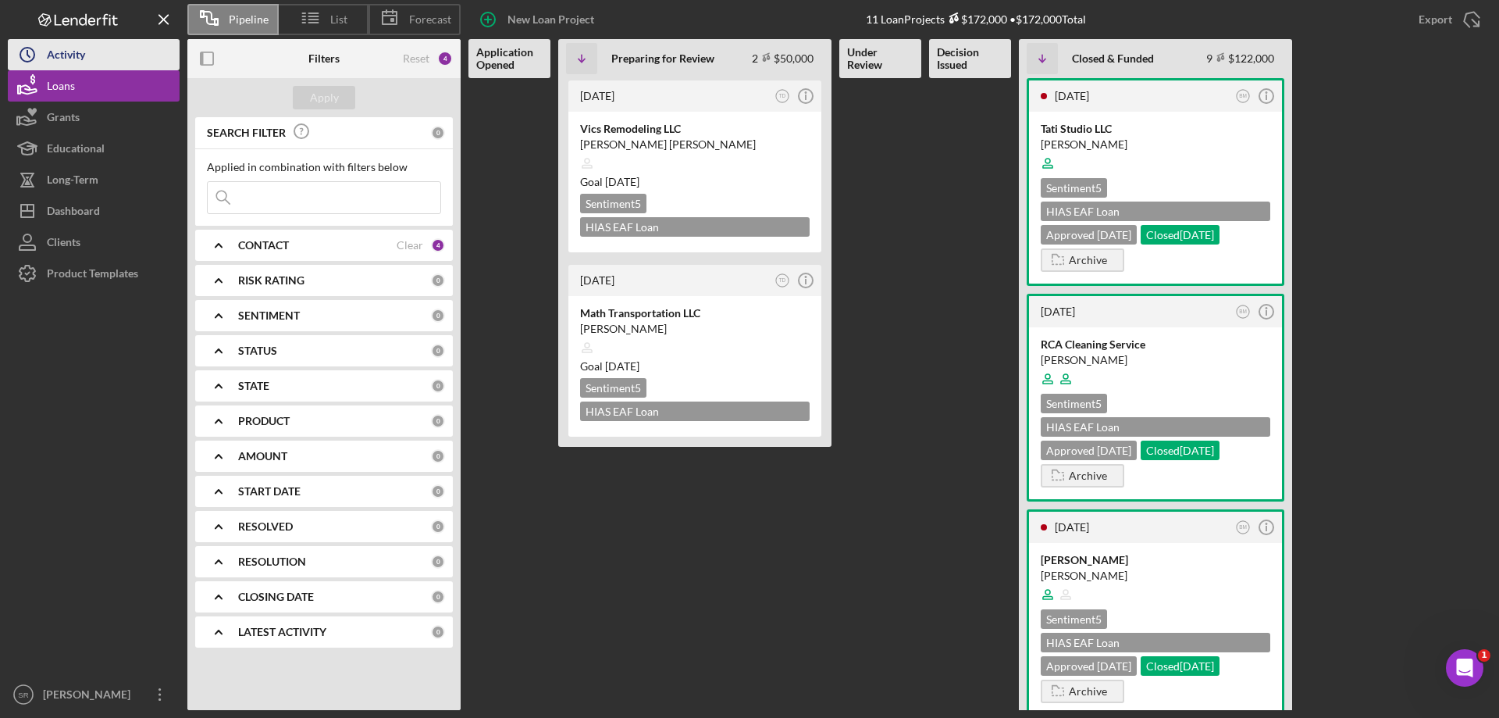
click at [90, 59] on button "Icon/History Activity" at bounding box center [94, 54] width 172 height 31
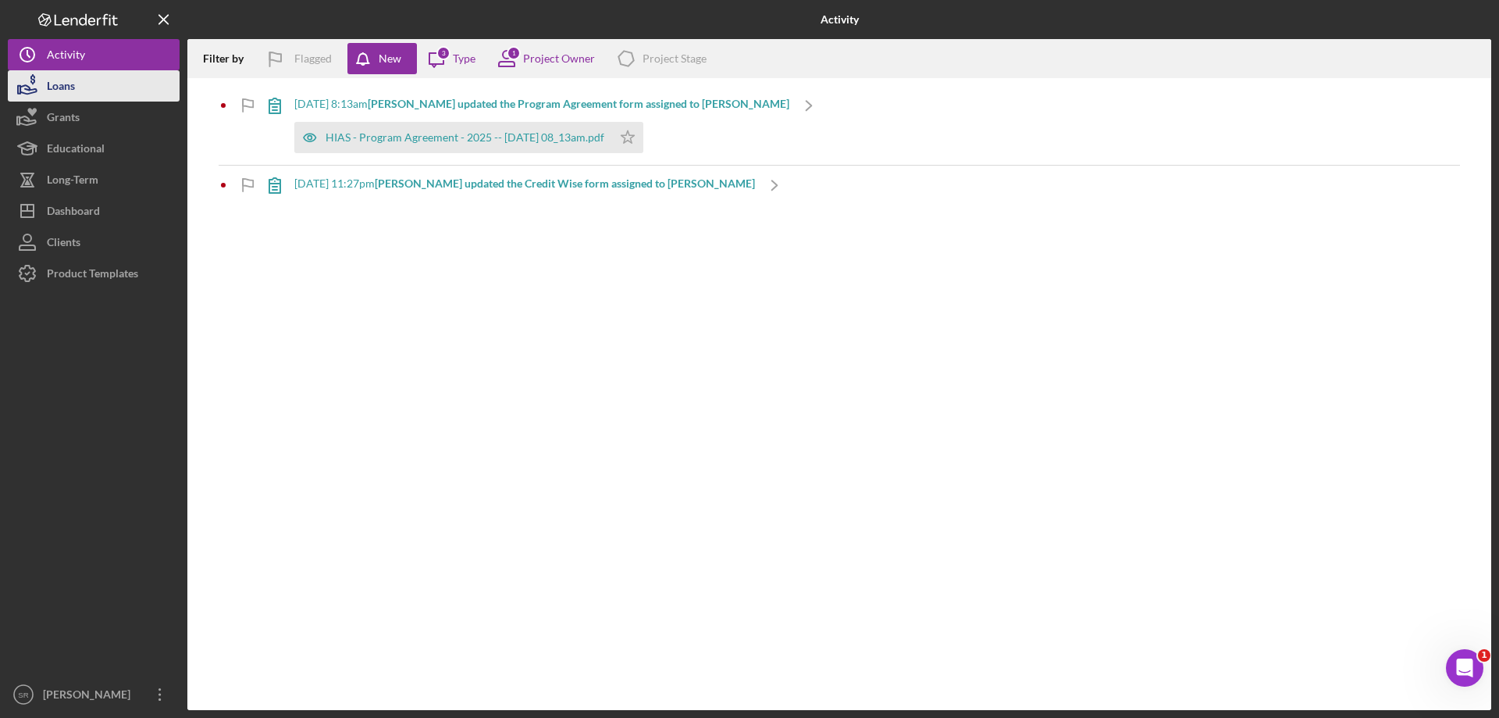
click at [119, 80] on button "Loans" at bounding box center [94, 85] width 172 height 31
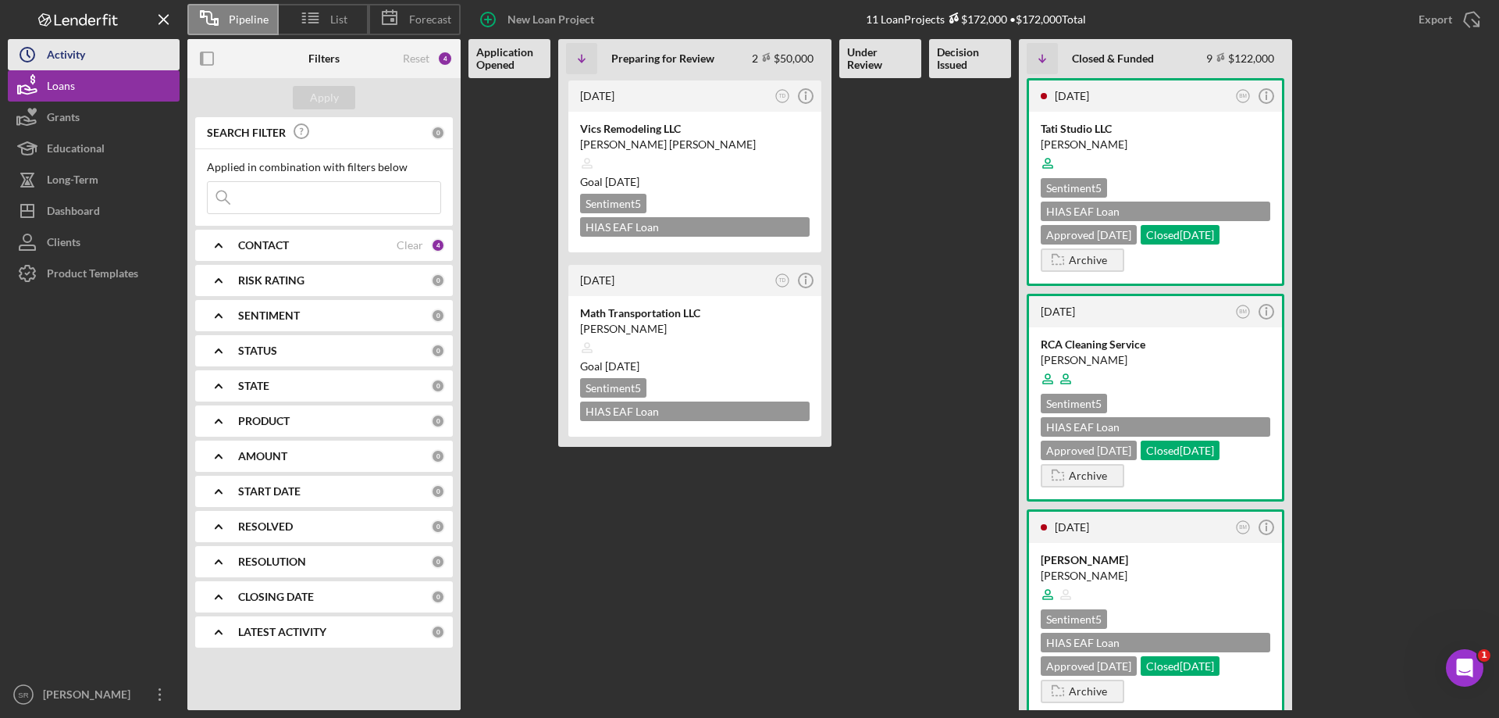
click at [53, 58] on div "Activity" at bounding box center [66, 56] width 38 height 35
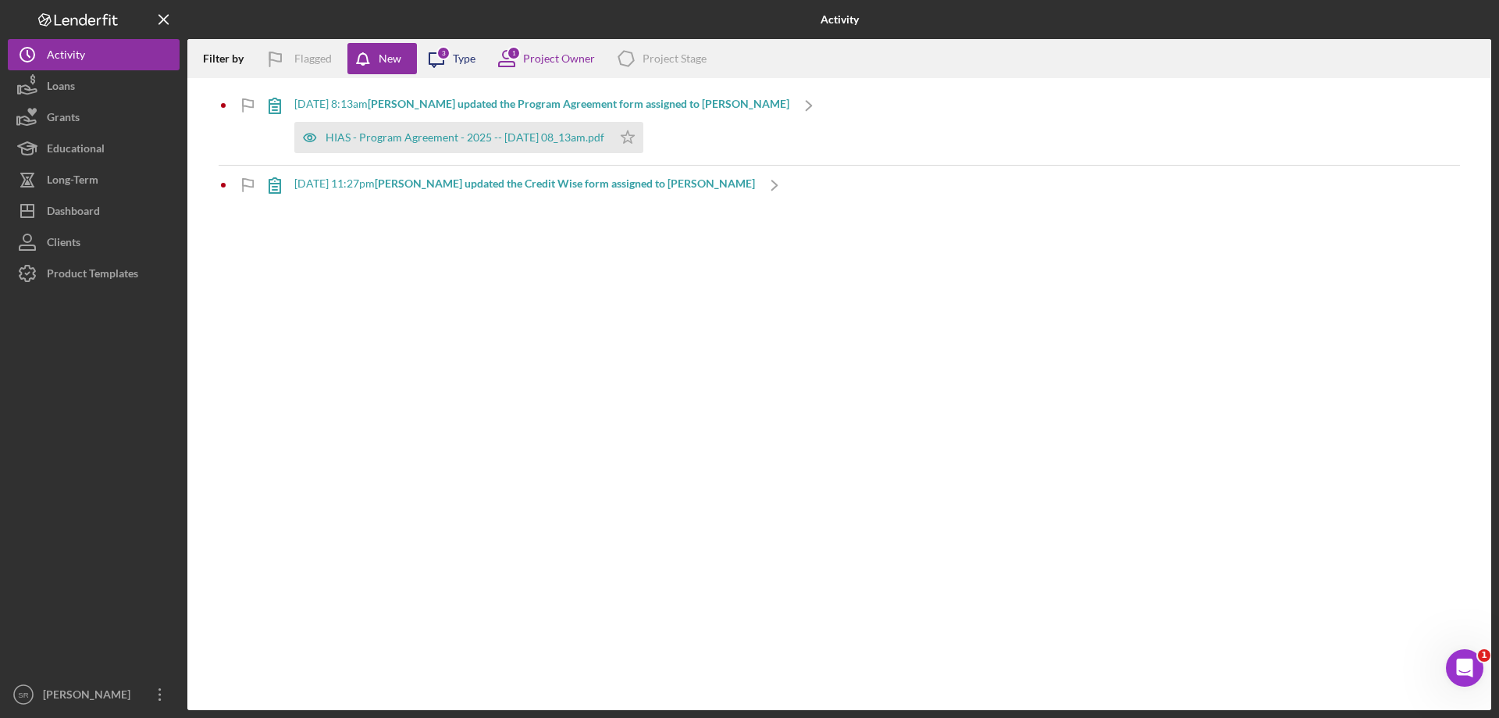
click at [456, 65] on div "Type" at bounding box center [464, 58] width 23 height 12
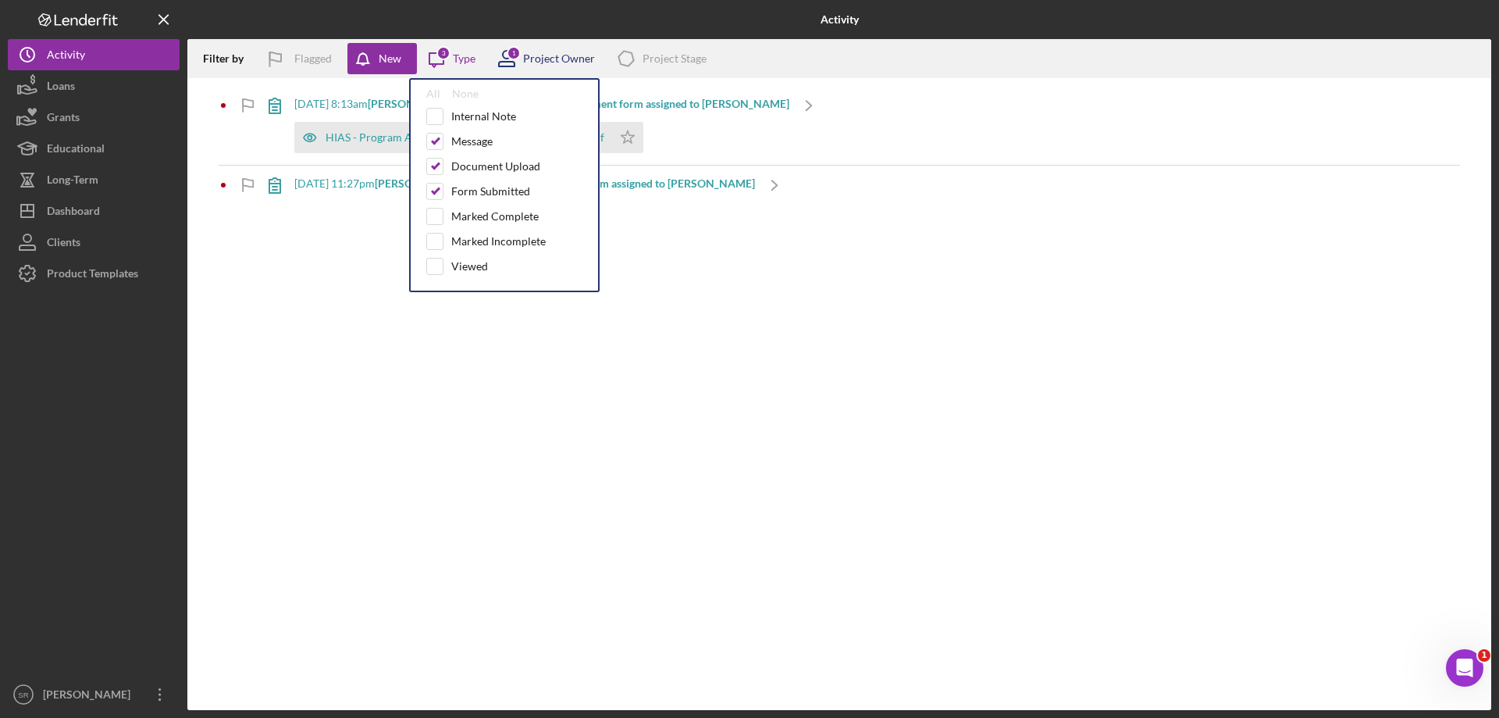
click at [543, 60] on div "Project Owner" at bounding box center [559, 58] width 72 height 12
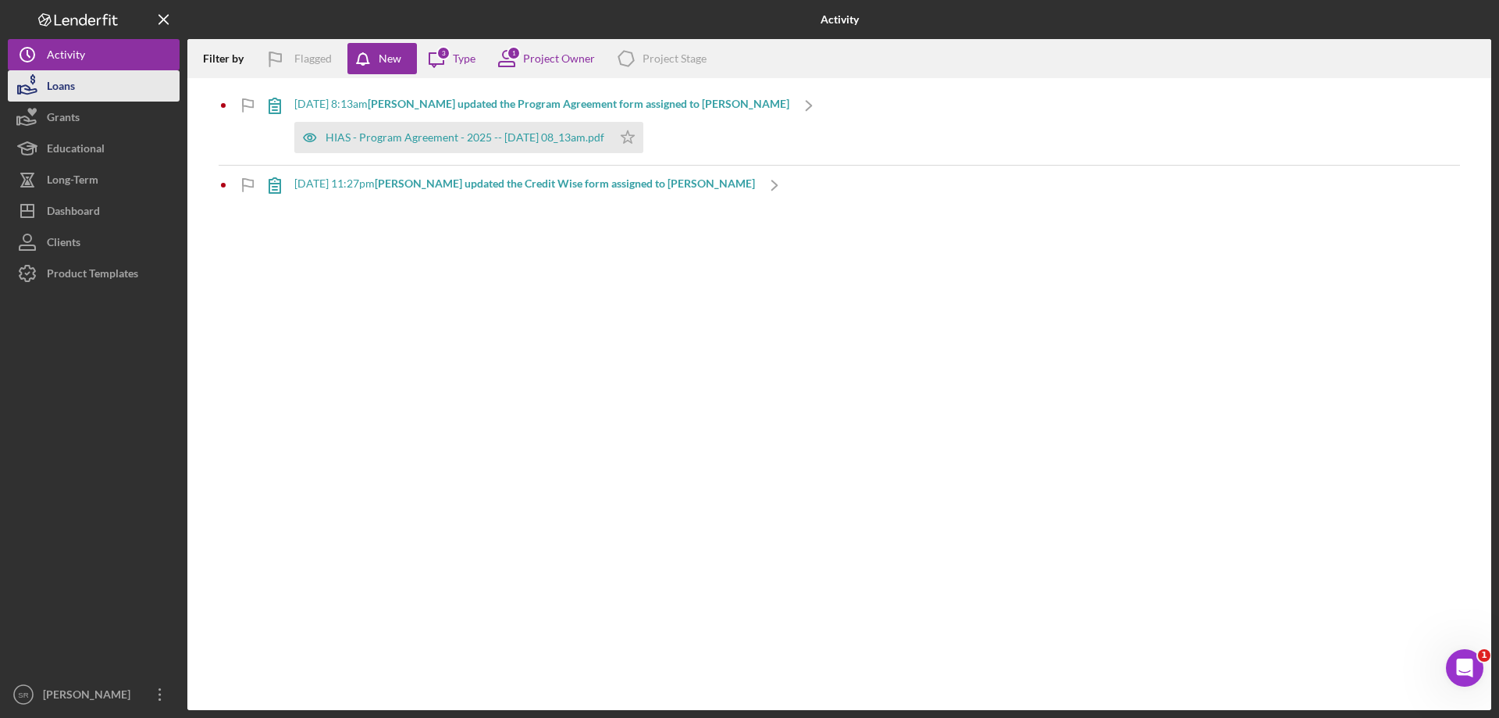
click at [87, 88] on button "Loans" at bounding box center [94, 85] width 172 height 31
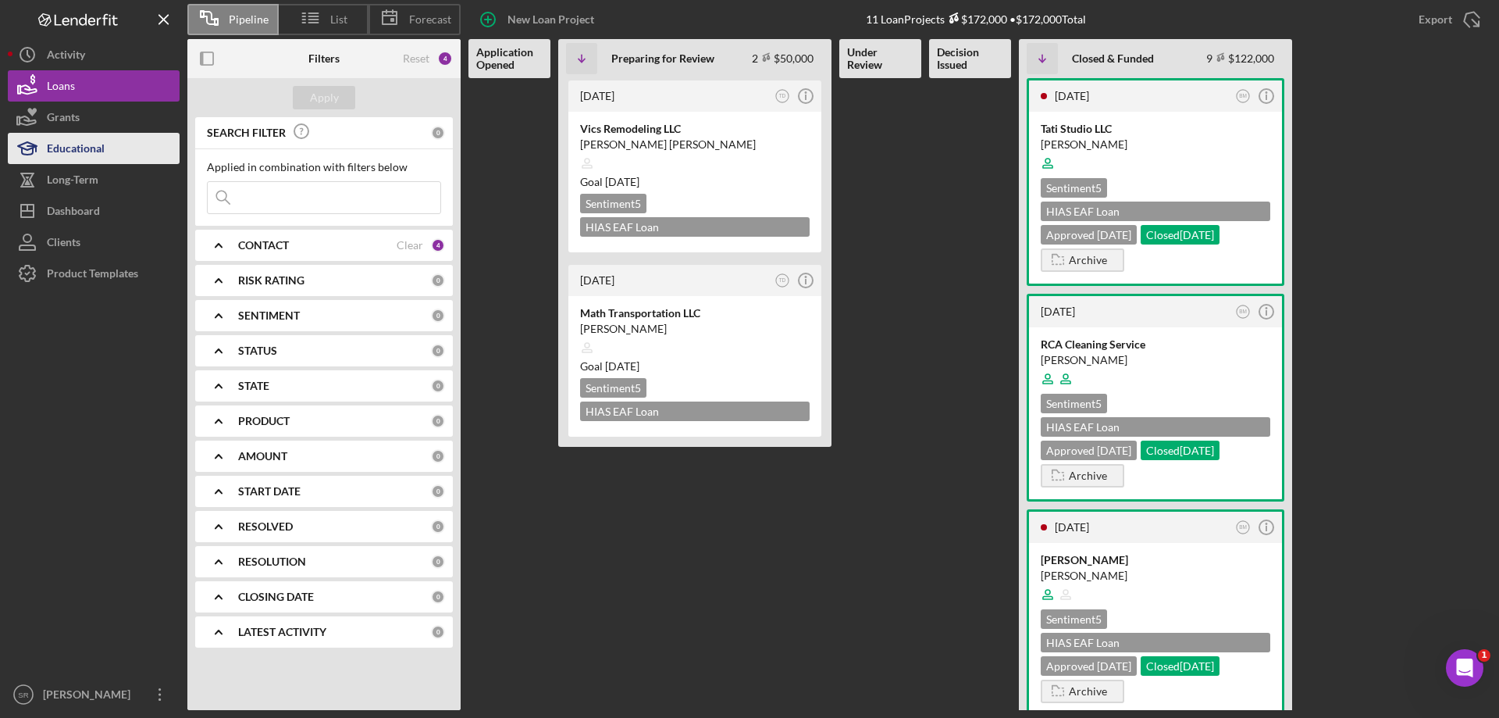
click at [100, 144] on div "Educational" at bounding box center [76, 150] width 58 height 35
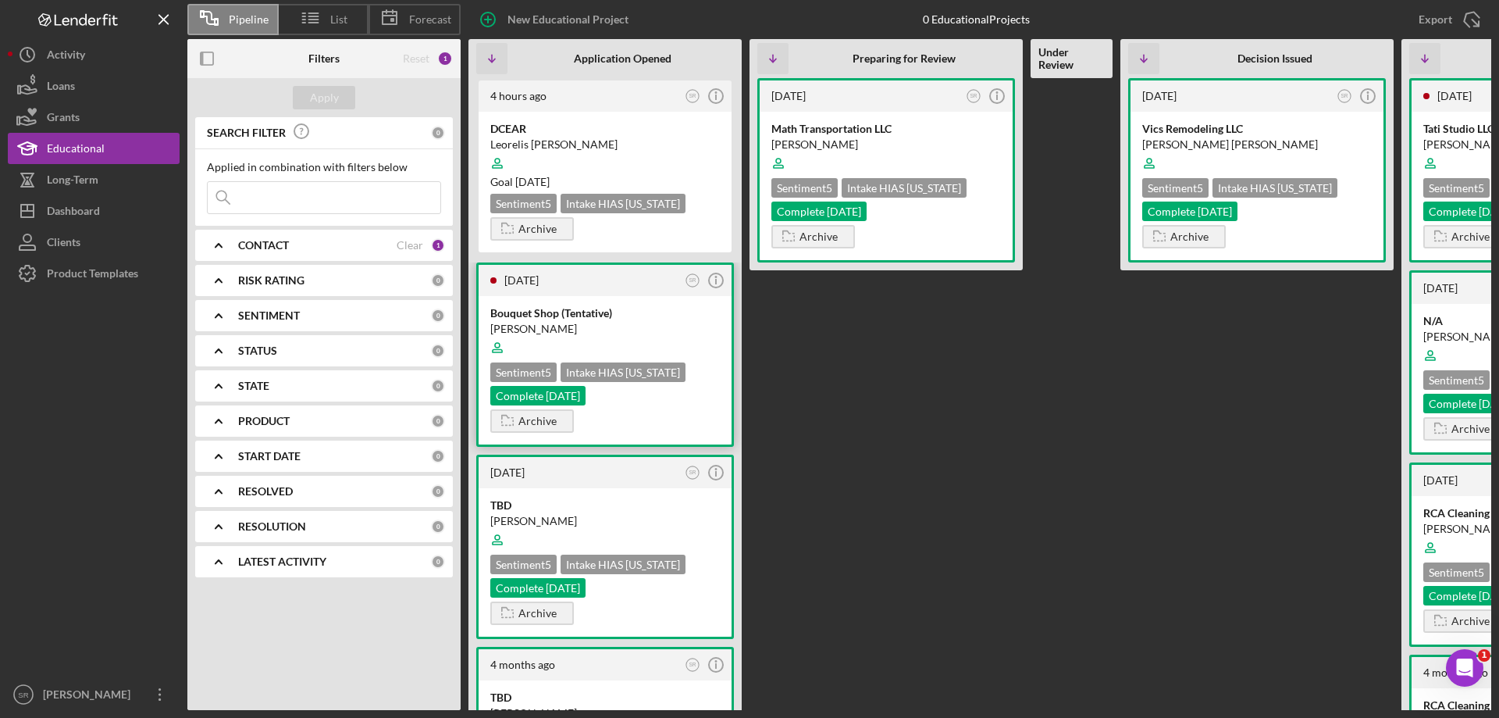
click at [650, 322] on div "[PERSON_NAME]" at bounding box center [605, 329] width 230 height 16
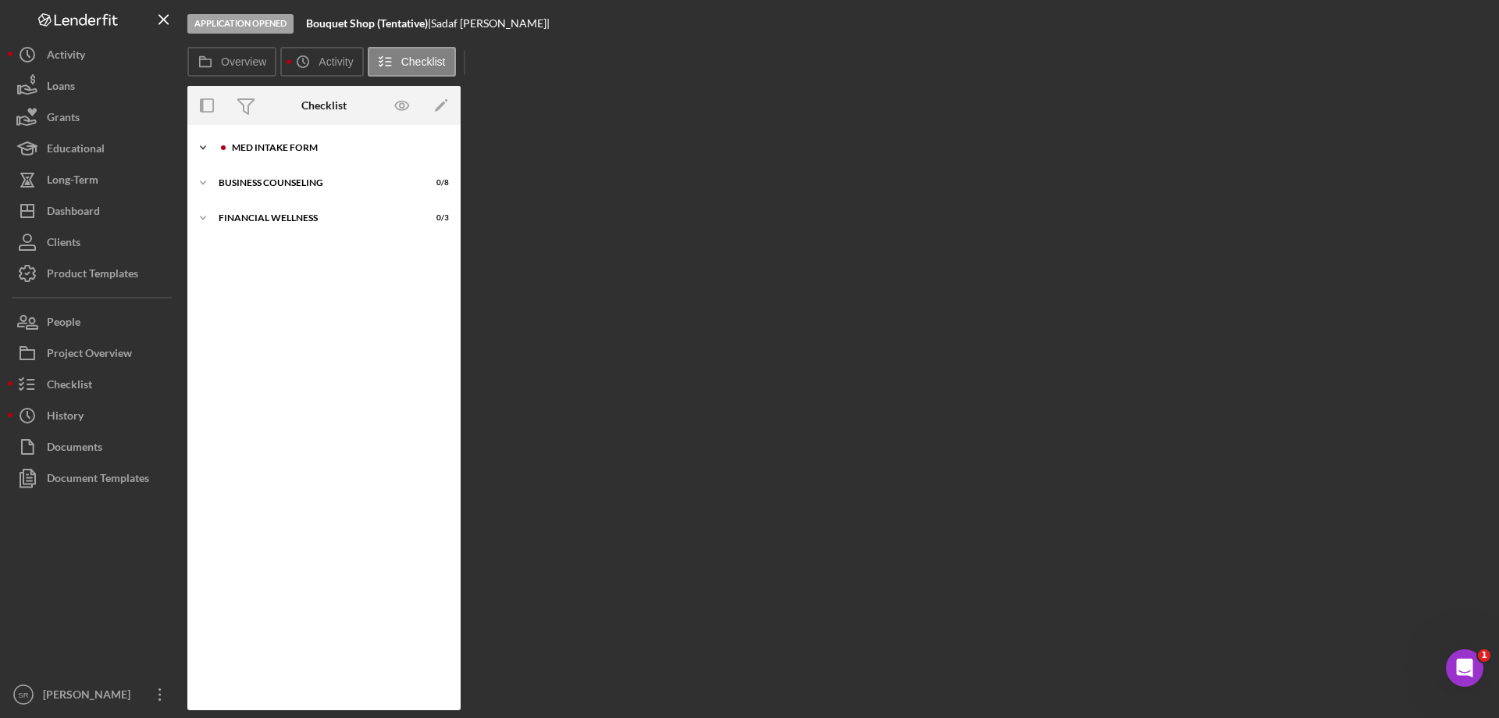
click at [271, 151] on div "MED Intake Form" at bounding box center [336, 147] width 209 height 9
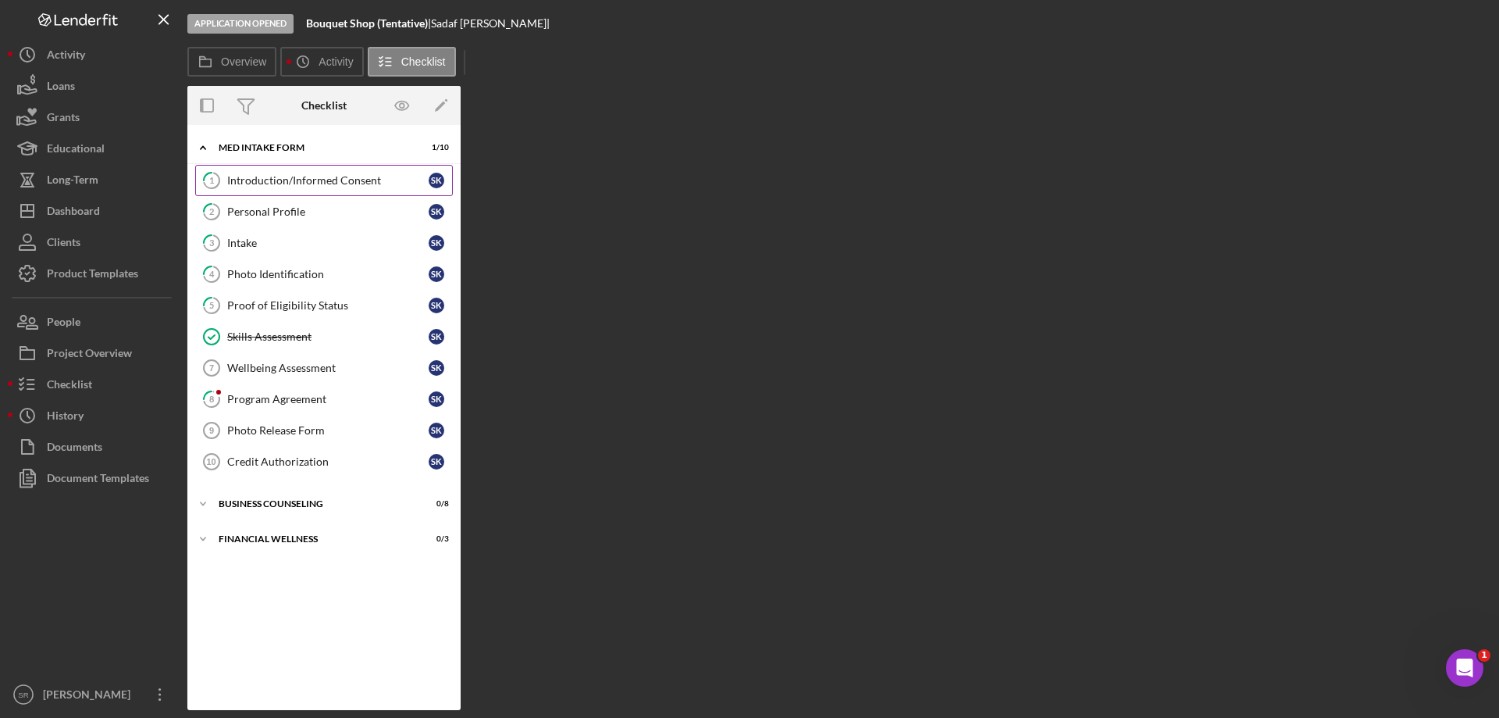
click at [356, 180] on div "Introduction/Informed Consent" at bounding box center [327, 180] width 201 height 12
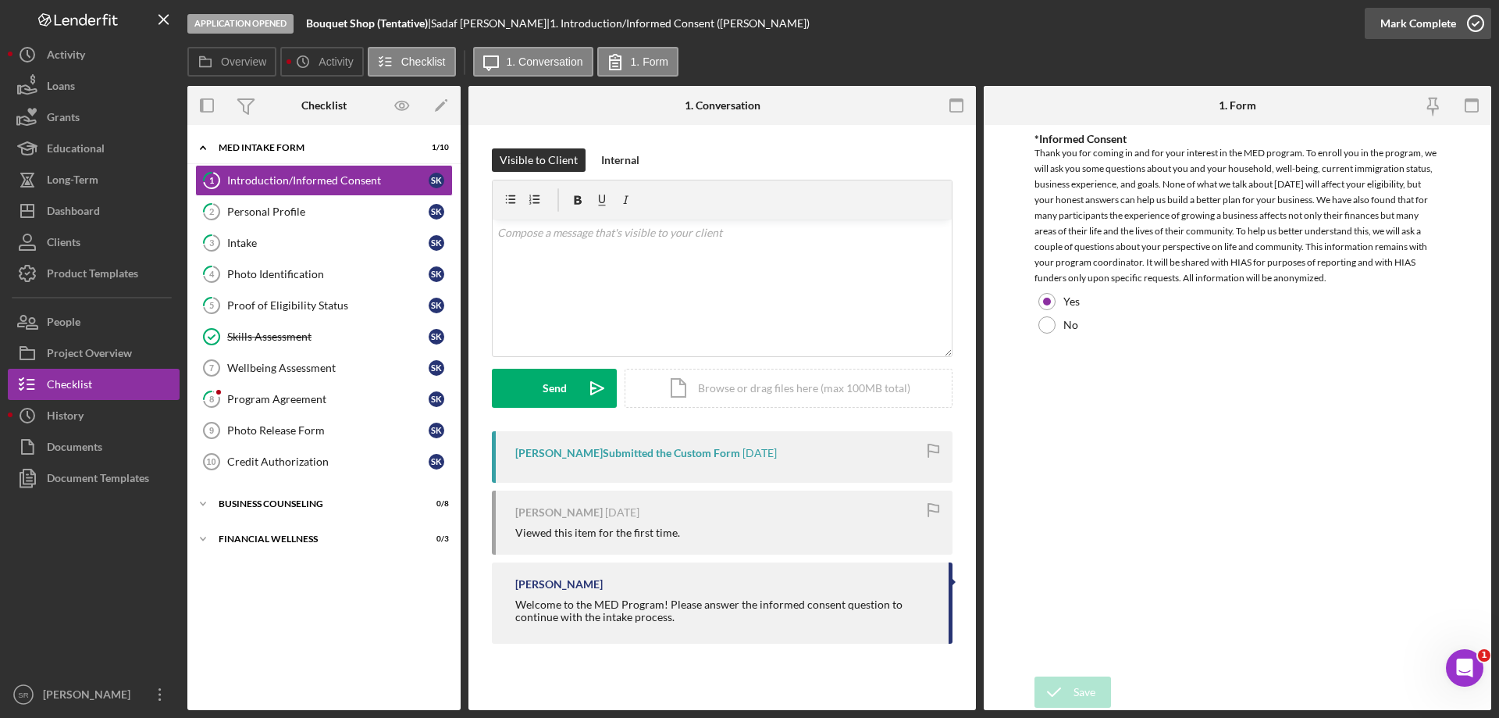
click at [1478, 23] on icon "button" at bounding box center [1475, 23] width 39 height 39
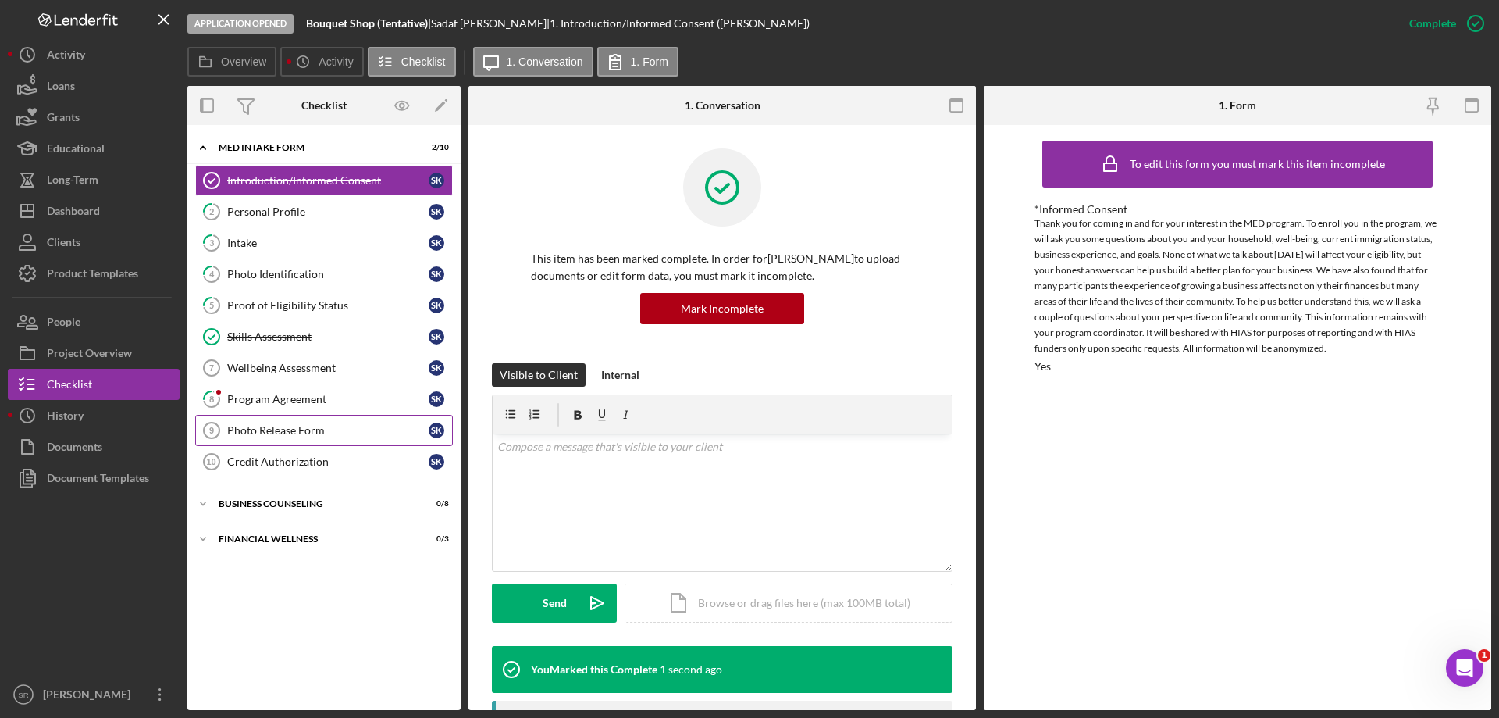
click at [291, 436] on div "Photo Release Form" at bounding box center [327, 430] width 201 height 12
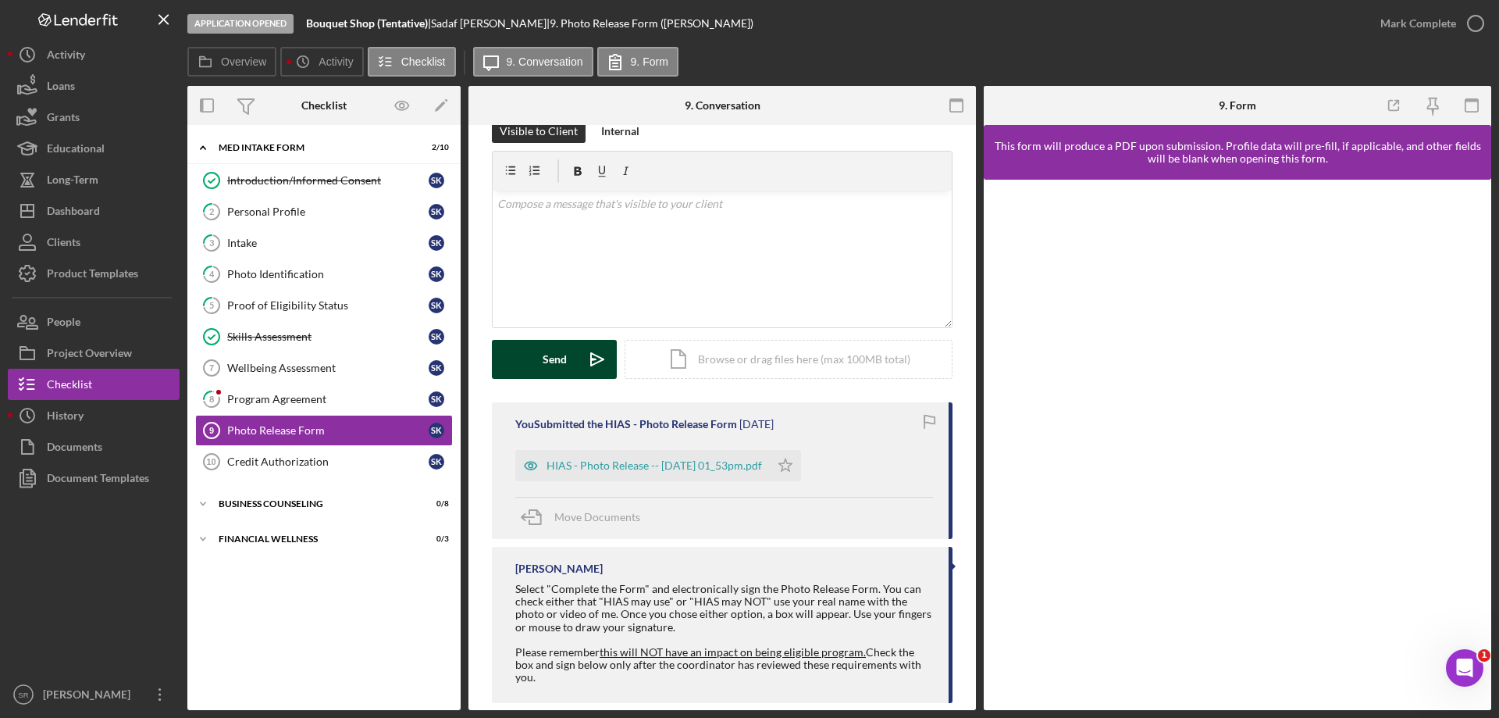
scroll to position [53, 0]
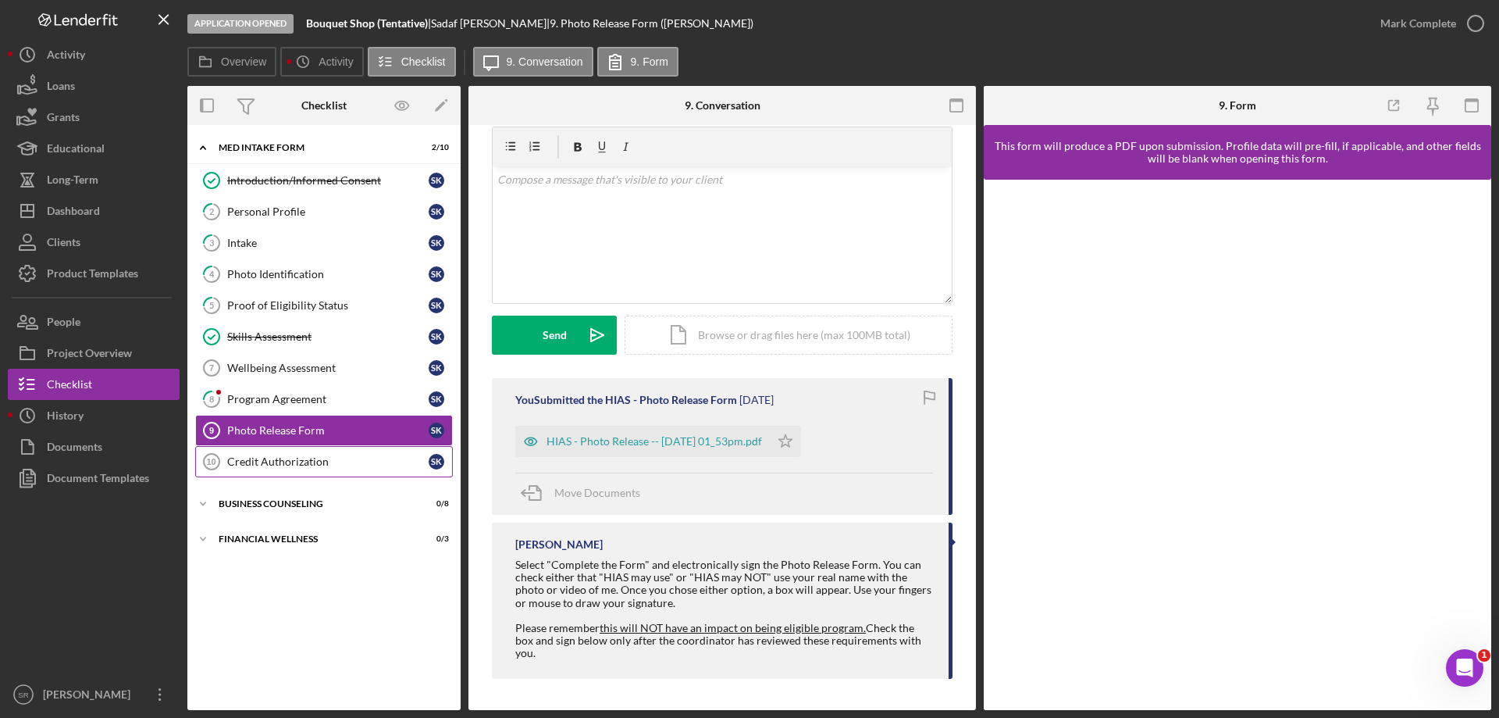
click at [324, 451] on link "Credit Authorization 10 Credit Authorization S K" at bounding box center [324, 461] width 258 height 31
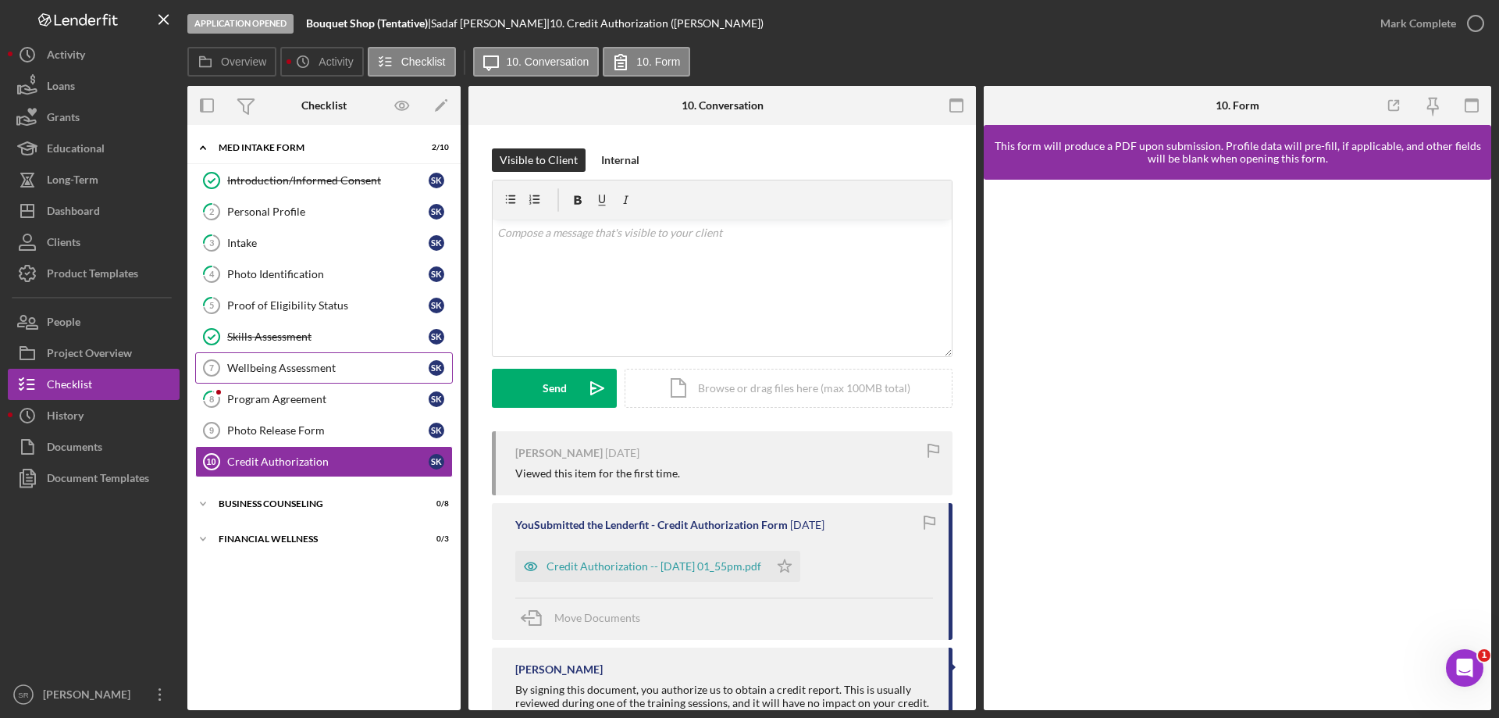
click at [309, 363] on div "Wellbeing Assessment" at bounding box center [327, 367] width 201 height 12
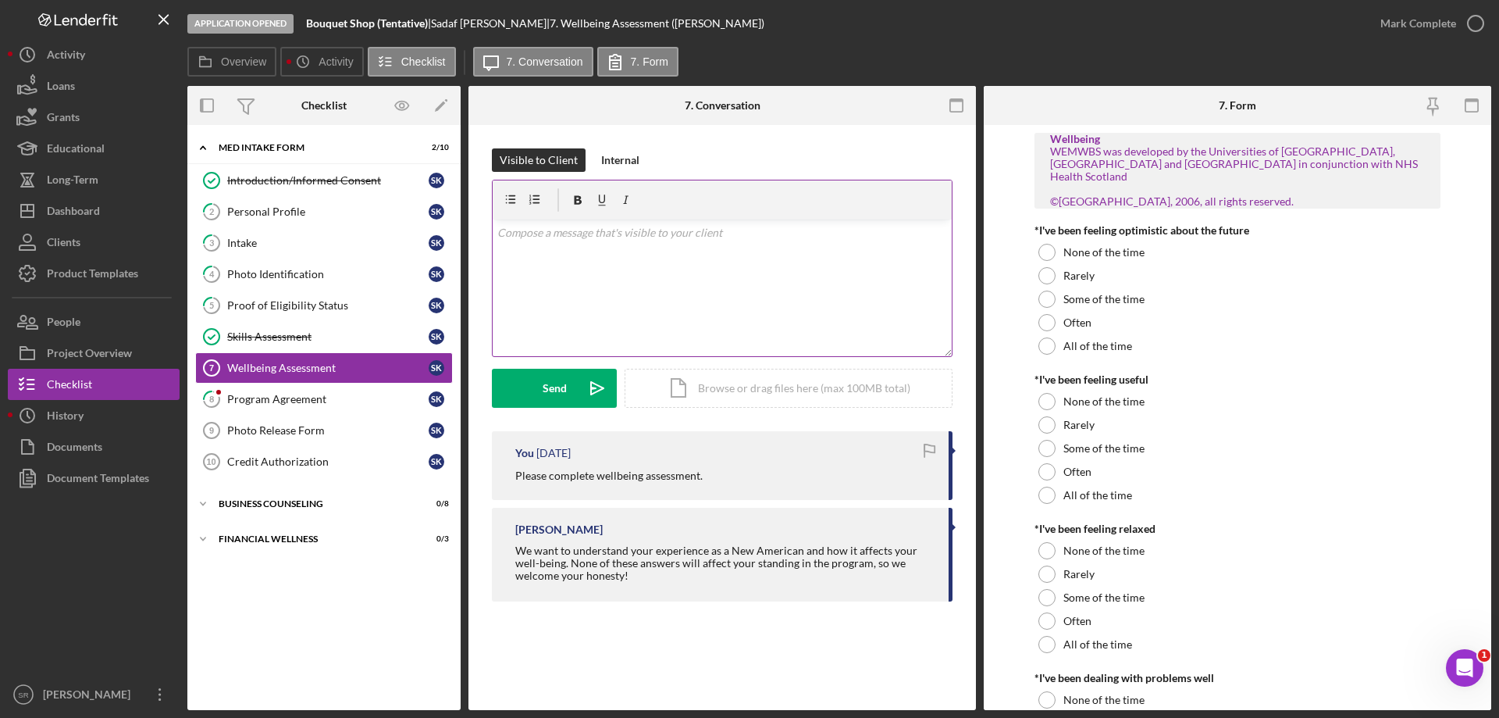
click at [598, 292] on div "v Color teal Color pink Remove color Add row above Add row below Add column bef…" at bounding box center [722, 287] width 459 height 137
click at [574, 386] on button "Send Icon/icon-invite-send" at bounding box center [554, 388] width 125 height 39
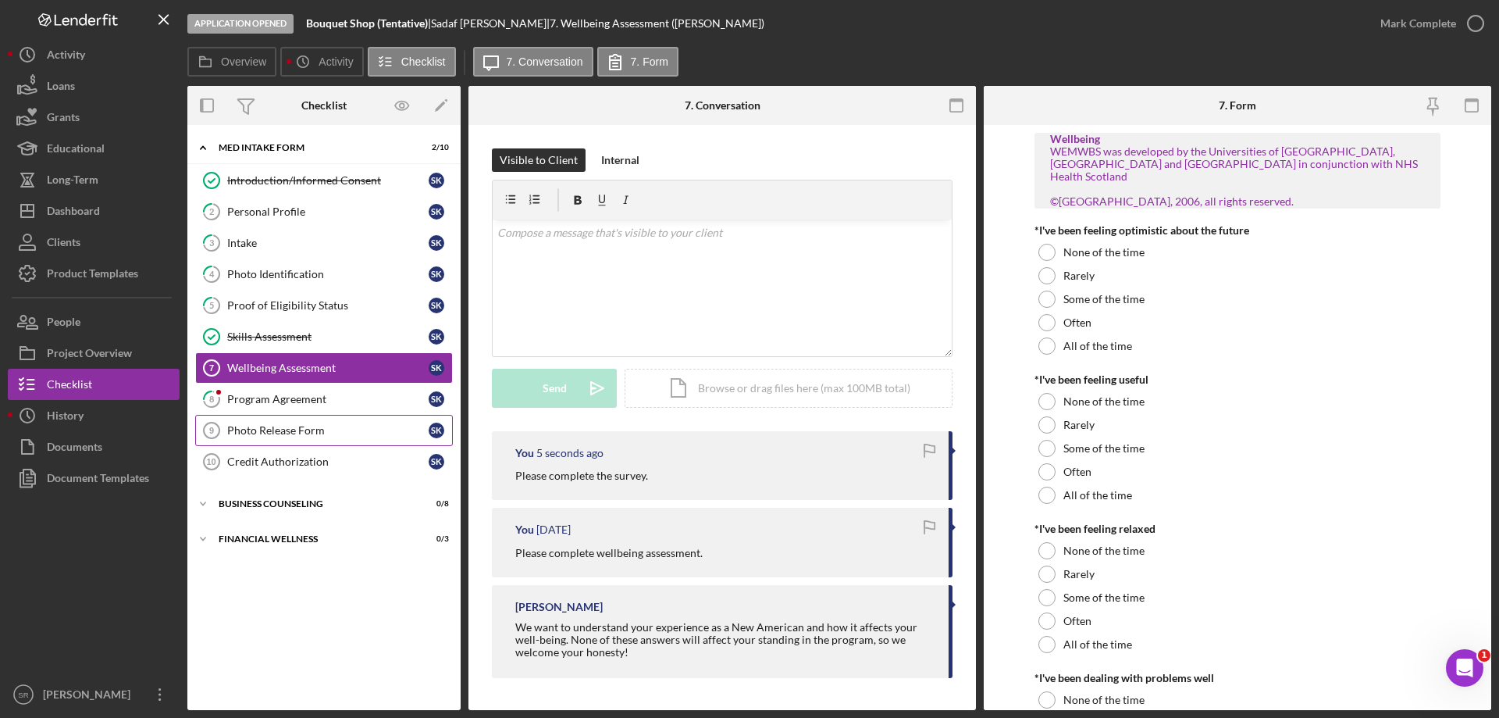
click at [369, 440] on link "Photo Release Form 9 Photo Release Form S K" at bounding box center [324, 430] width 258 height 31
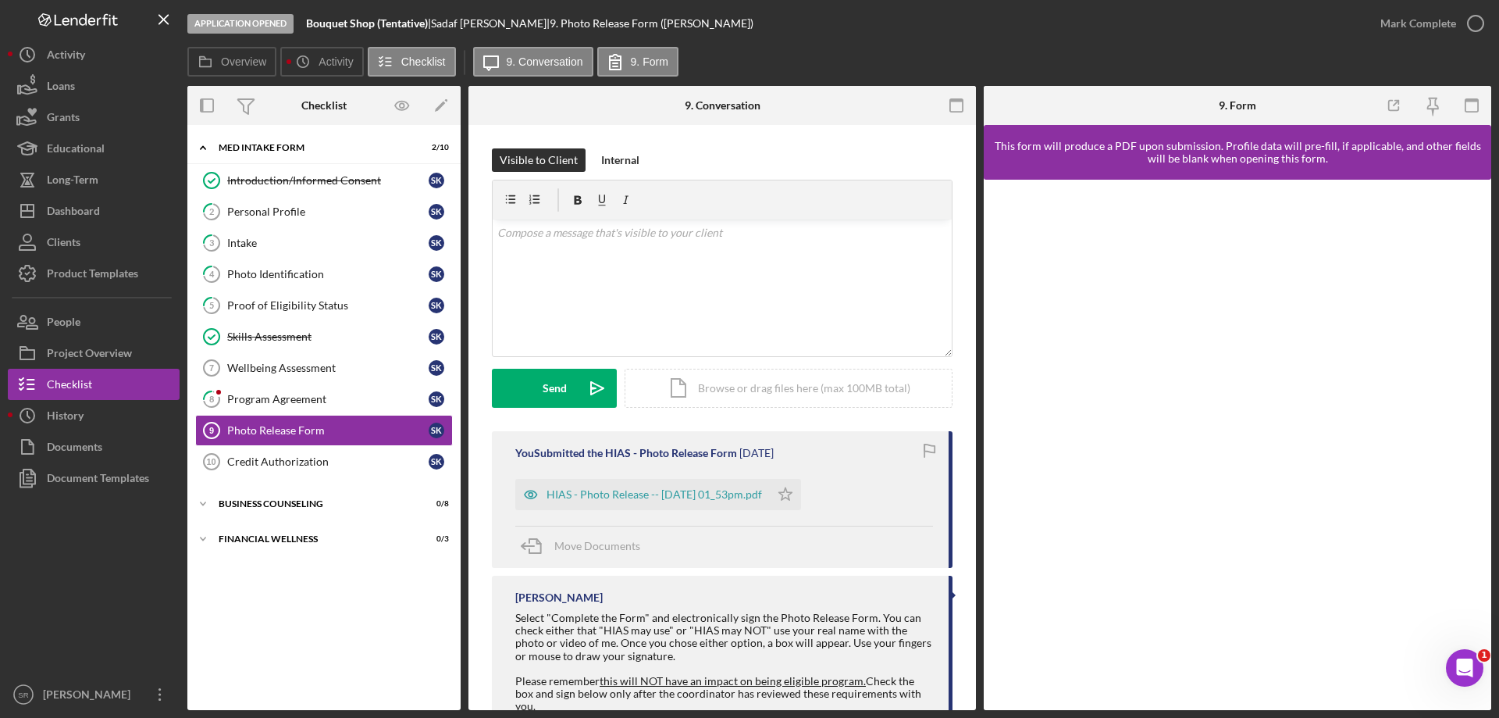
scroll to position [53, 0]
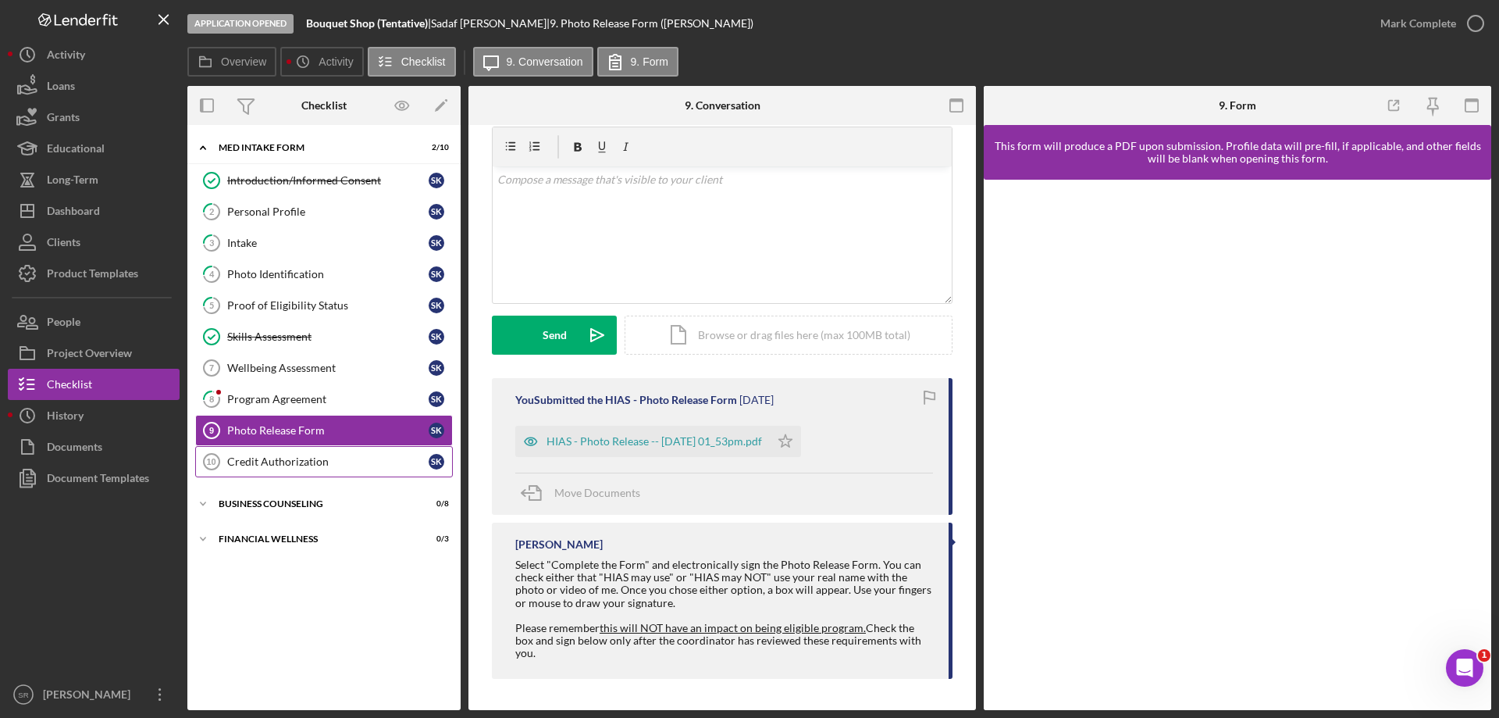
drag, startPoint x: 345, startPoint y: 463, endPoint x: 420, endPoint y: 450, distance: 76.0
click at [345, 462] on div "Credit Authorization" at bounding box center [327, 461] width 201 height 12
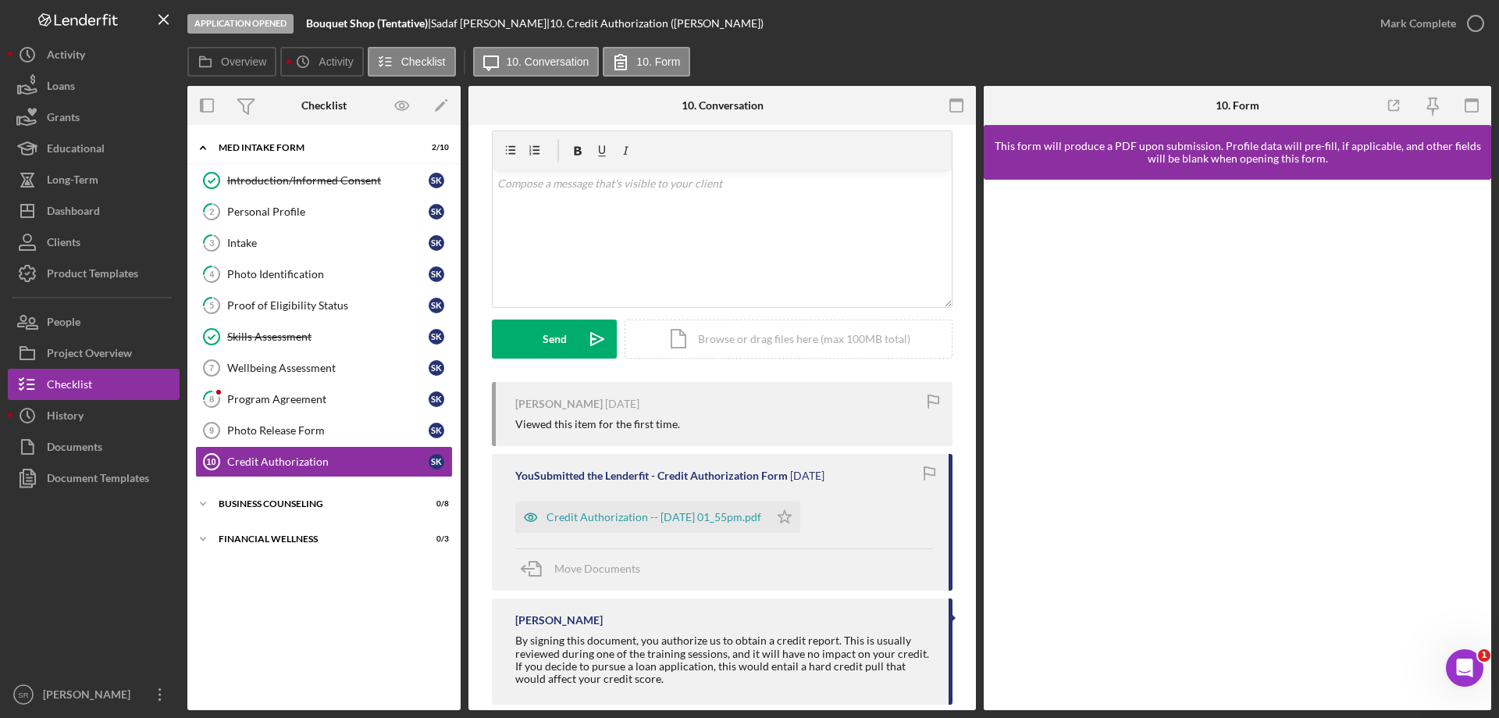
scroll to position [75, 0]
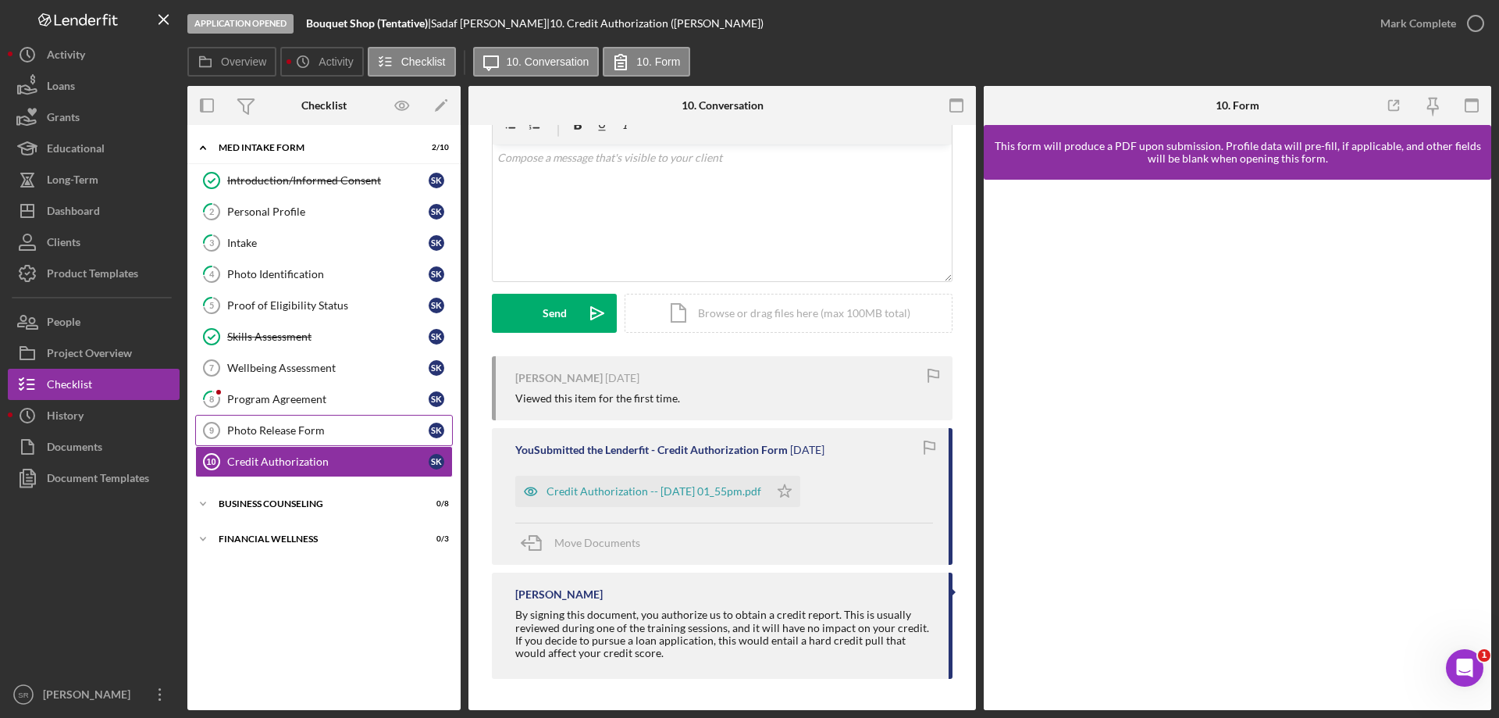
click at [358, 426] on div "Photo Release Form" at bounding box center [327, 430] width 201 height 12
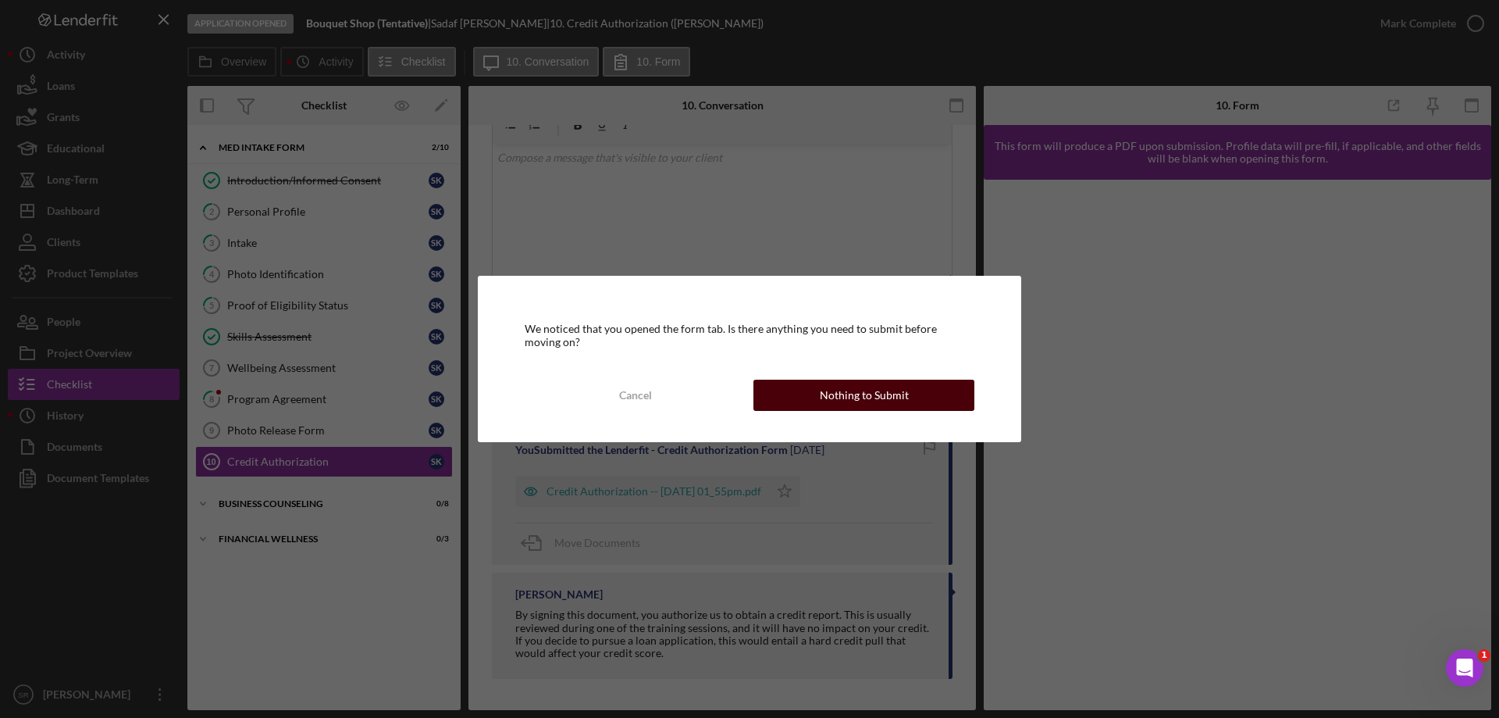
click at [881, 403] on div "Nothing to Submit" at bounding box center [864, 394] width 89 height 31
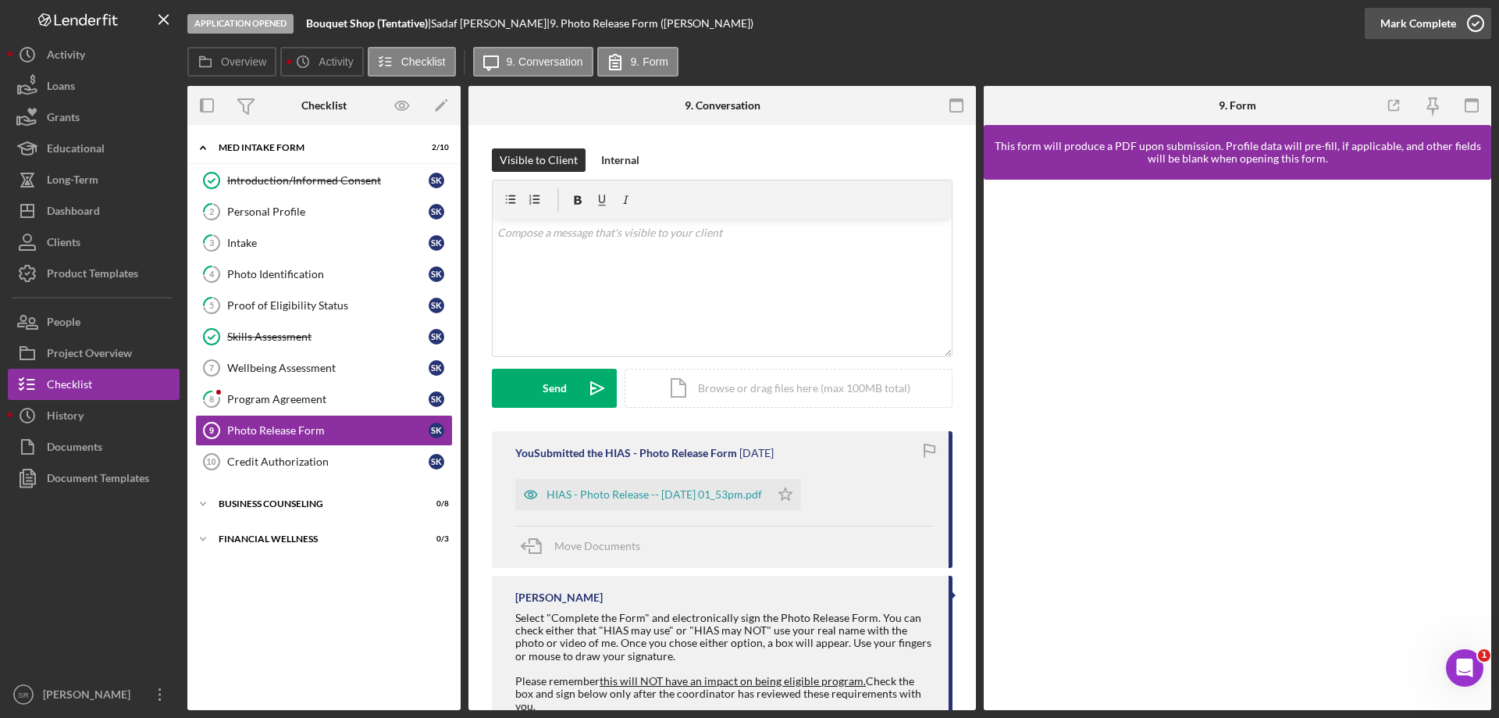
click at [1453, 23] on div "Mark Complete" at bounding box center [1418, 23] width 76 height 31
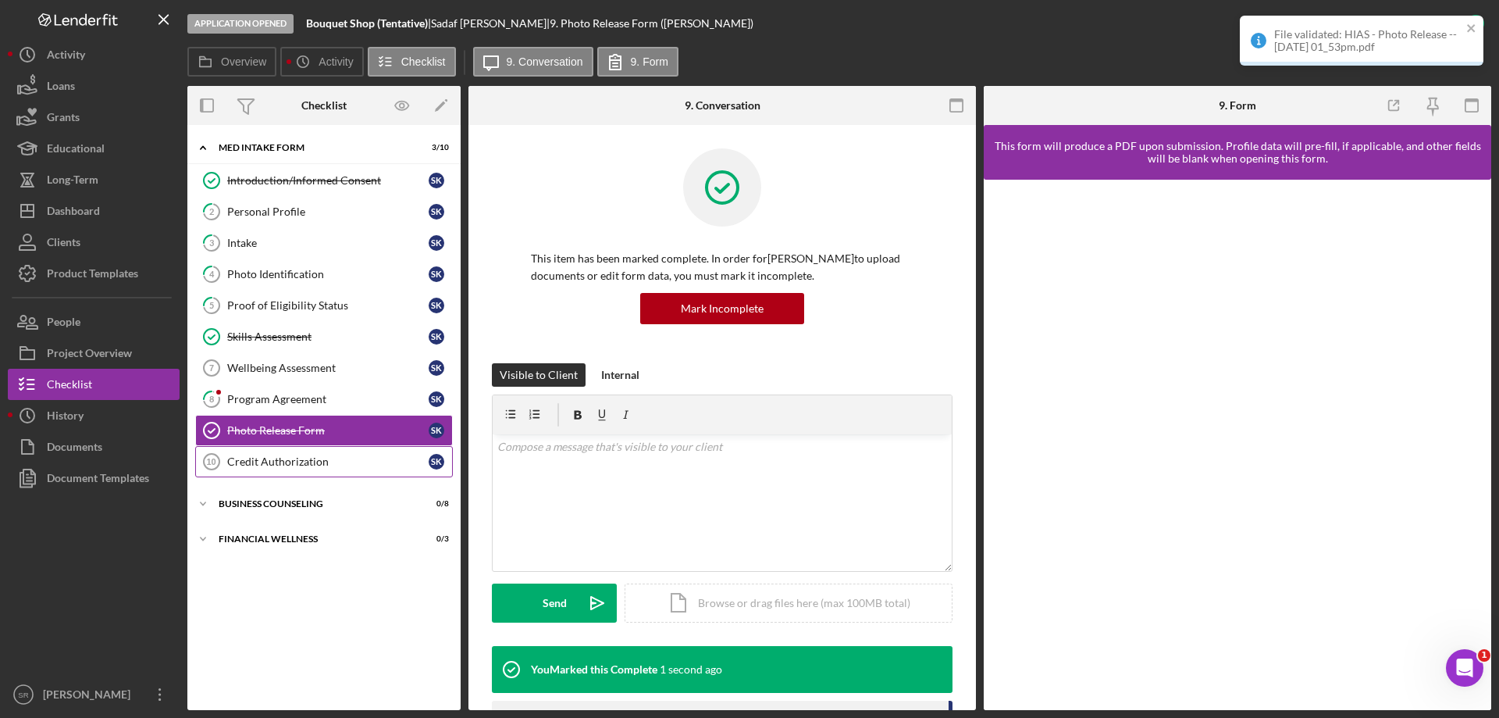
click at [369, 457] on div "Credit Authorization" at bounding box center [327, 461] width 201 height 12
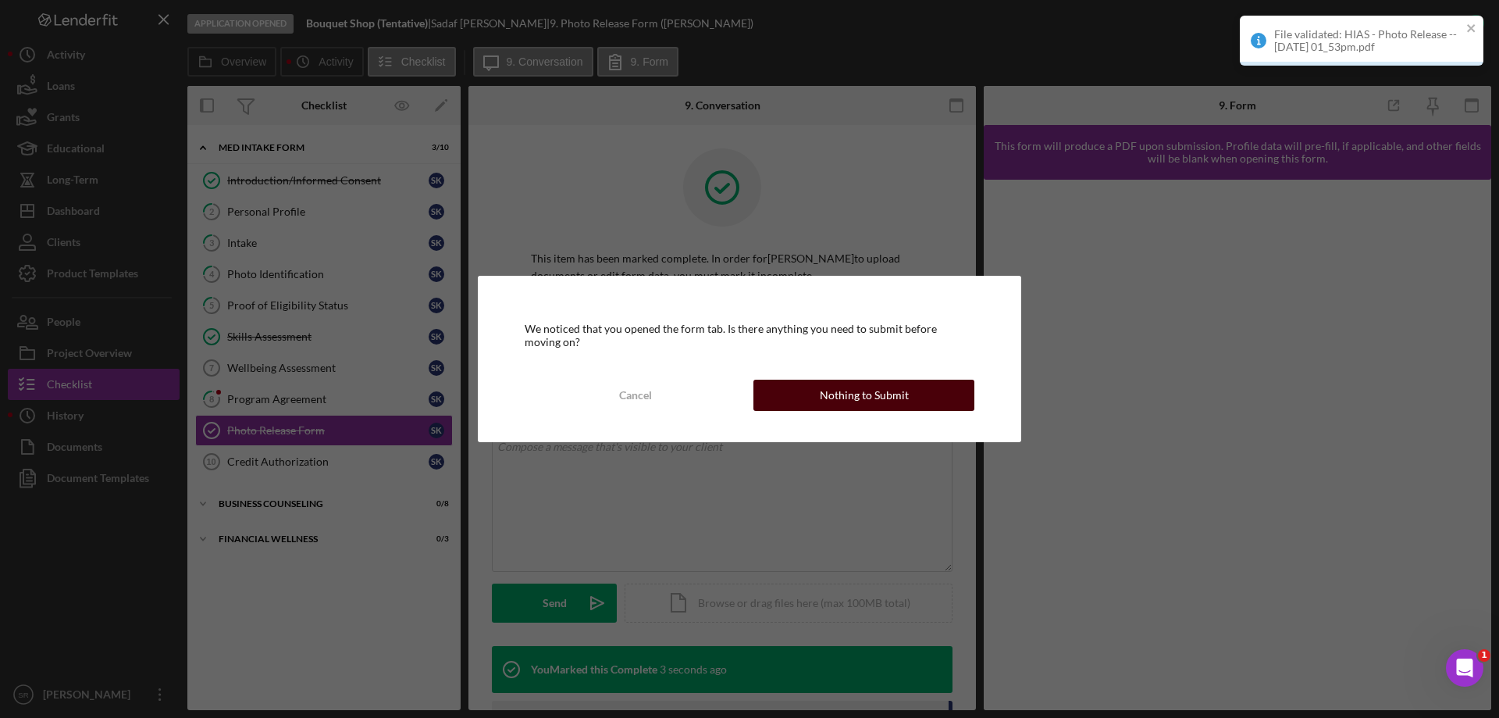
click at [857, 397] on div "Nothing to Submit" at bounding box center [864, 394] width 89 height 31
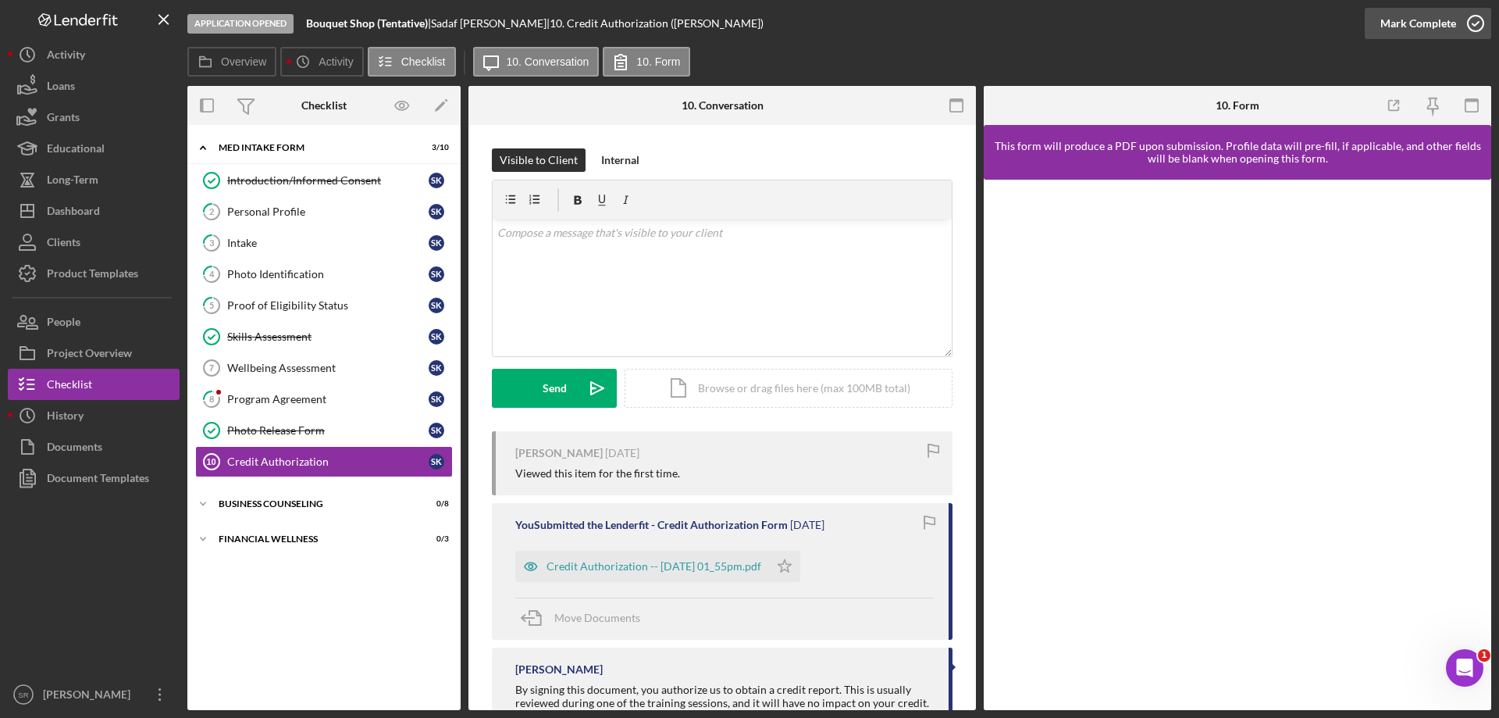
click at [1473, 27] on icon "button" at bounding box center [1475, 23] width 39 height 39
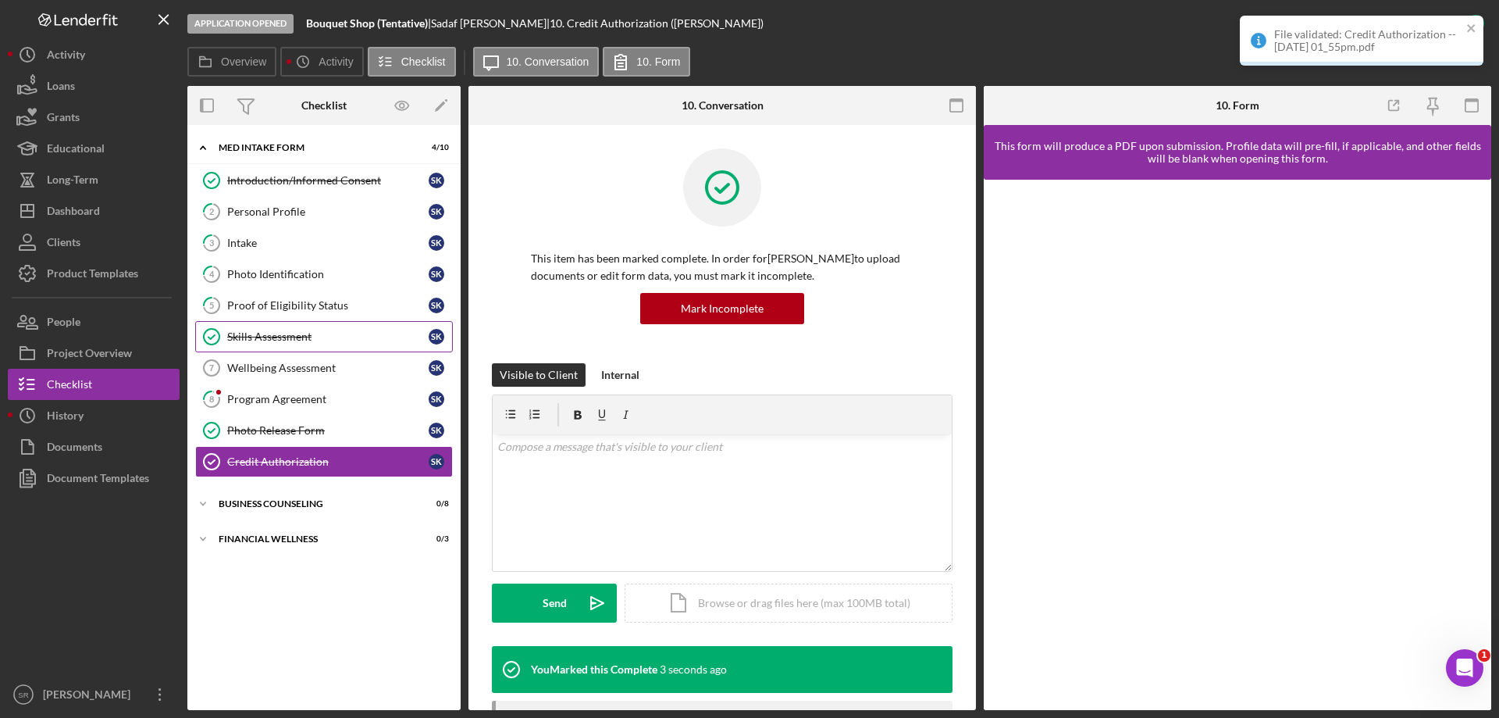
click at [292, 327] on link "Skills Assessment Skills Assessment S K" at bounding box center [324, 336] width 258 height 31
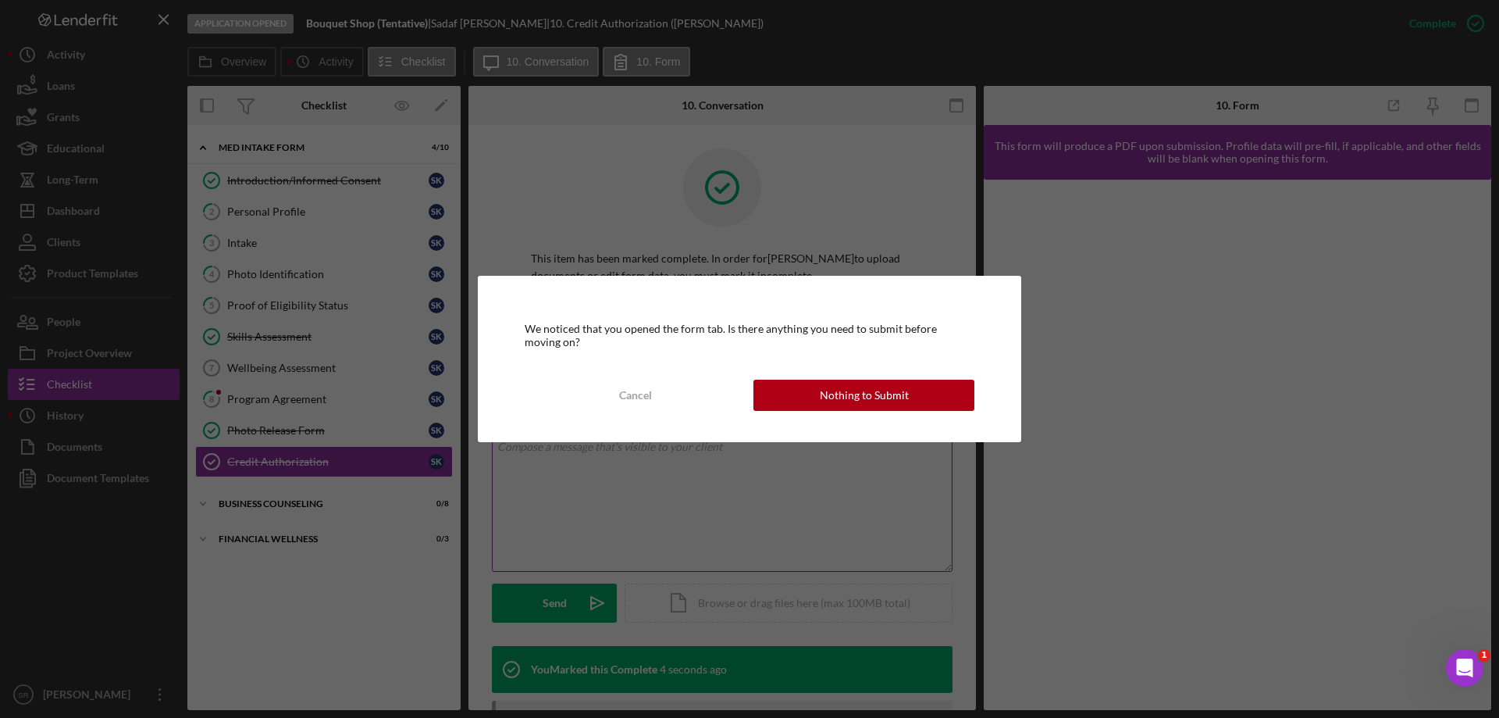
click at [864, 395] on div "Nothing to Submit" at bounding box center [864, 394] width 89 height 31
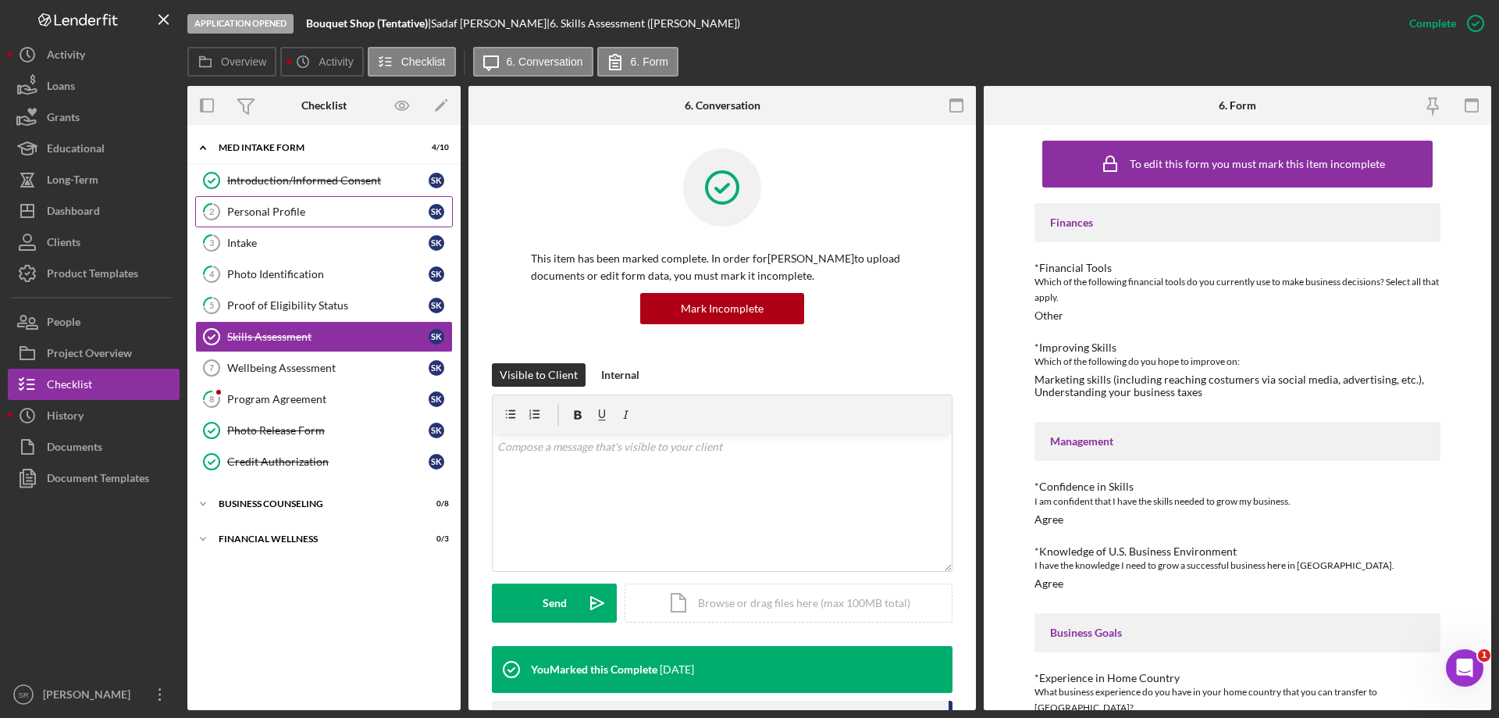
click at [342, 212] on div "Personal Profile" at bounding box center [327, 211] width 201 height 12
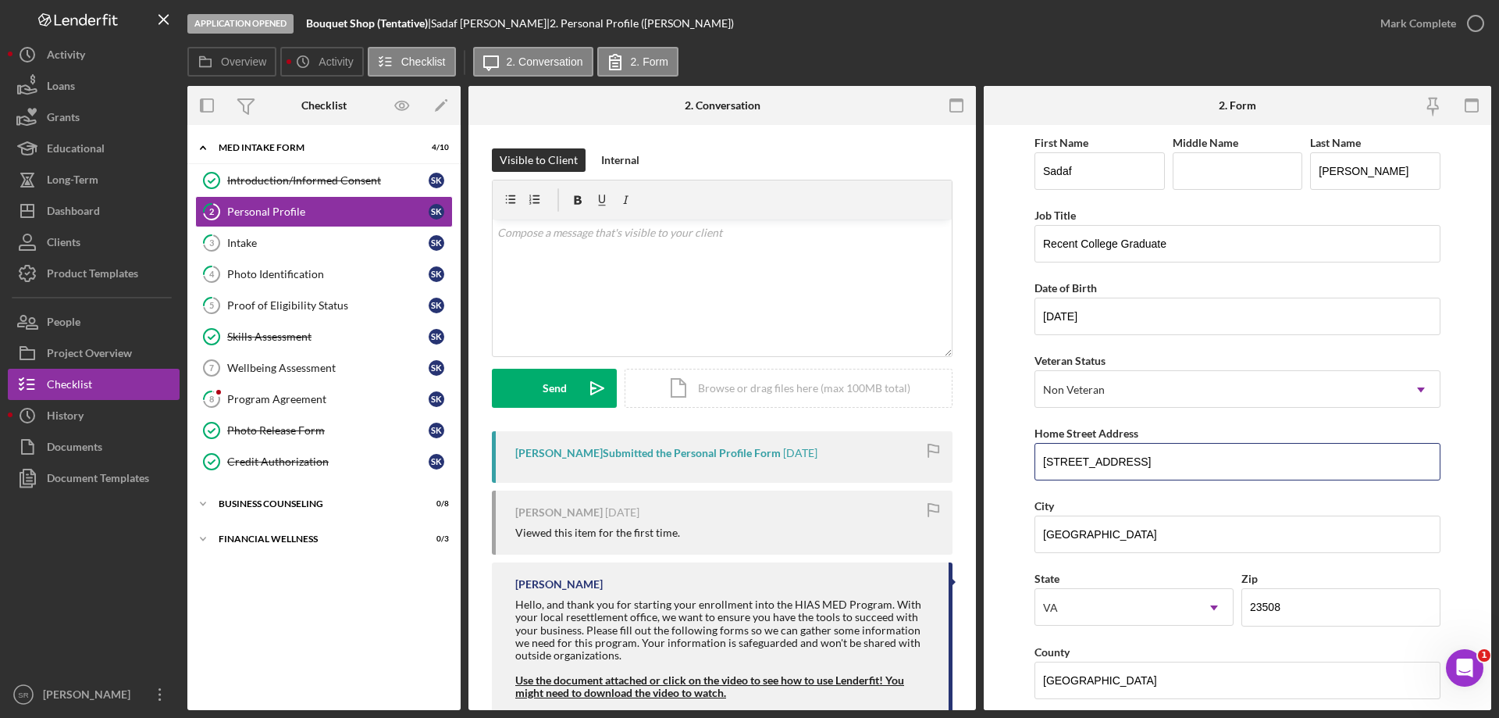
drag, startPoint x: 1165, startPoint y: 468, endPoint x: 946, endPoint y: 465, distance: 218.6
click at [946, 465] on div "Overview Internal Workflow Stage Application Opened Icon/Dropdown Arrow Archive…" at bounding box center [839, 398] width 1304 height 624
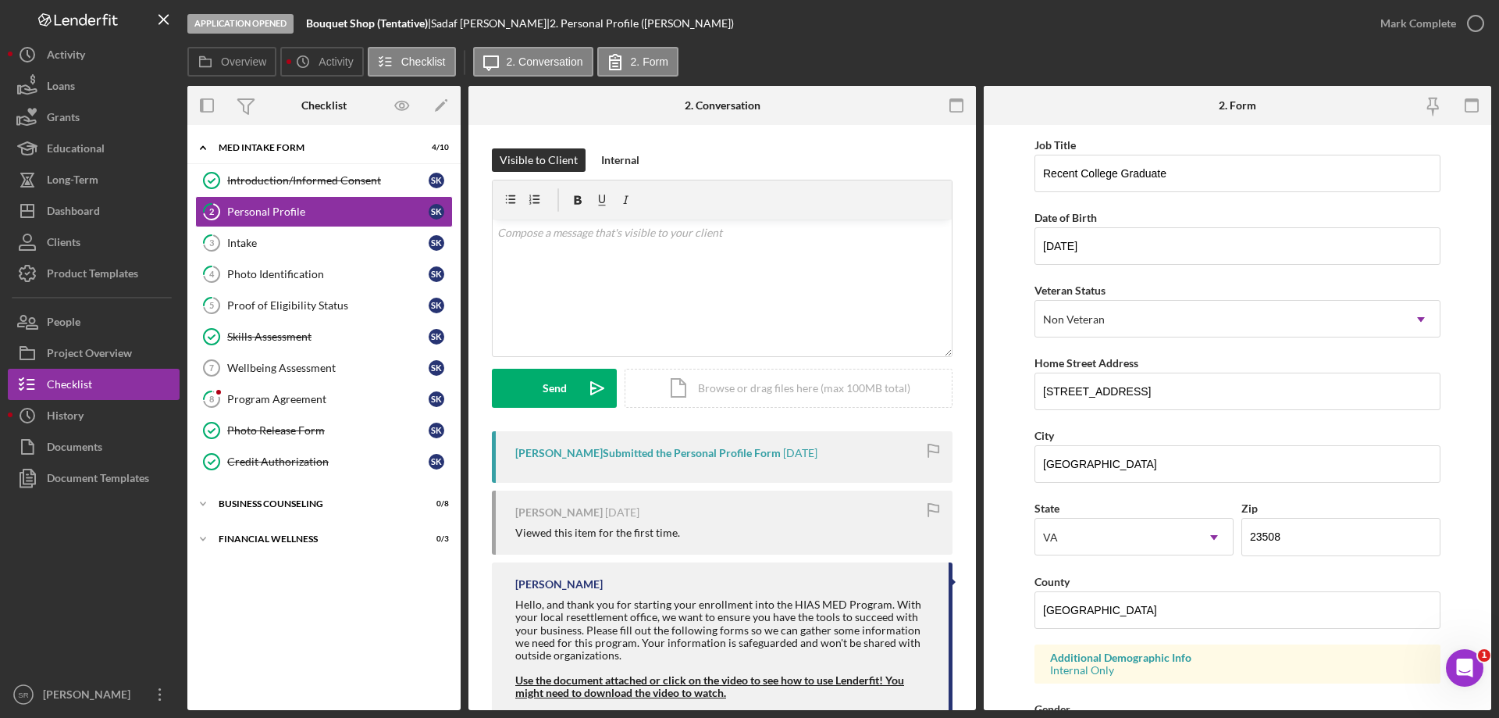
scroll to position [156, 0]
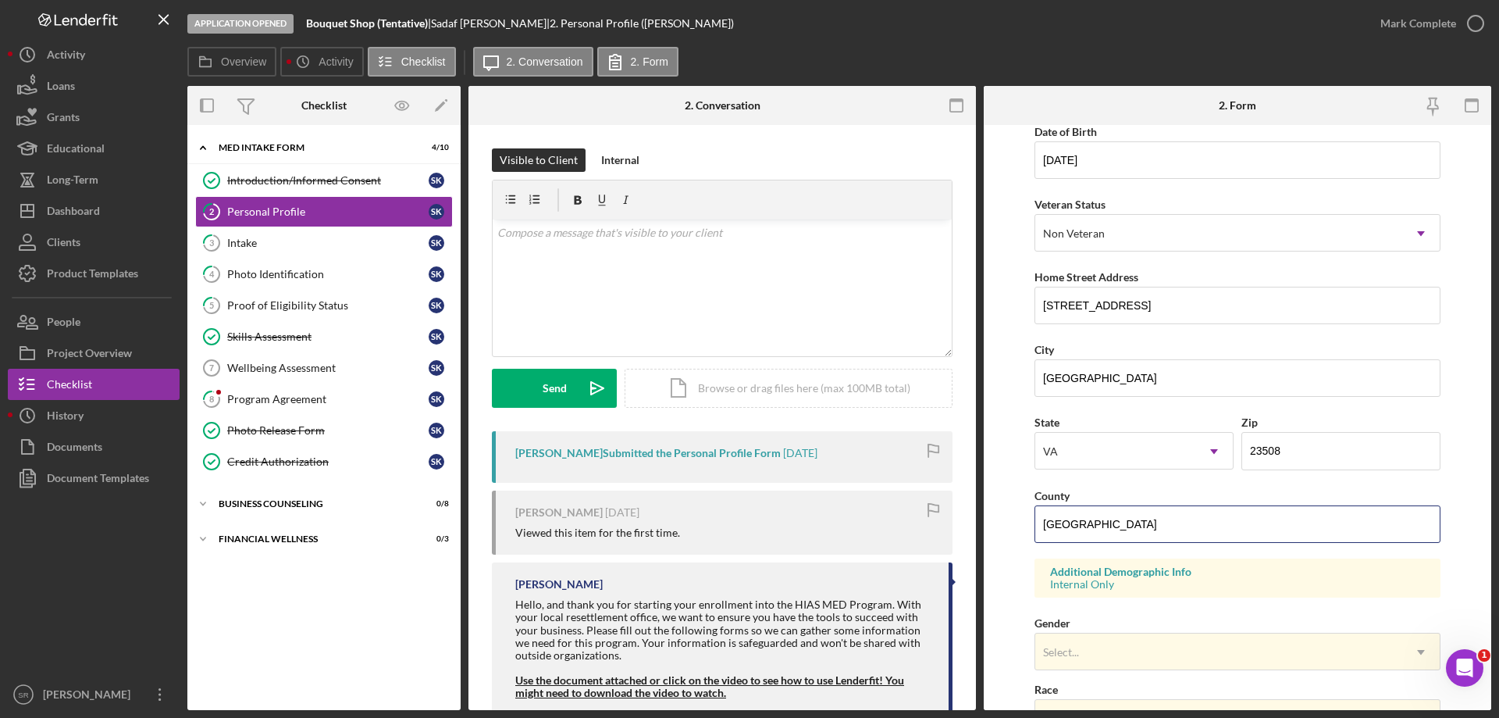
drag, startPoint x: 1137, startPoint y: 525, endPoint x: 749, endPoint y: 544, distance: 388.5
click at [750, 544] on div "Overview Internal Workflow Stage Application Opened Icon/Dropdown Arrow Archive…" at bounding box center [839, 398] width 1304 height 624
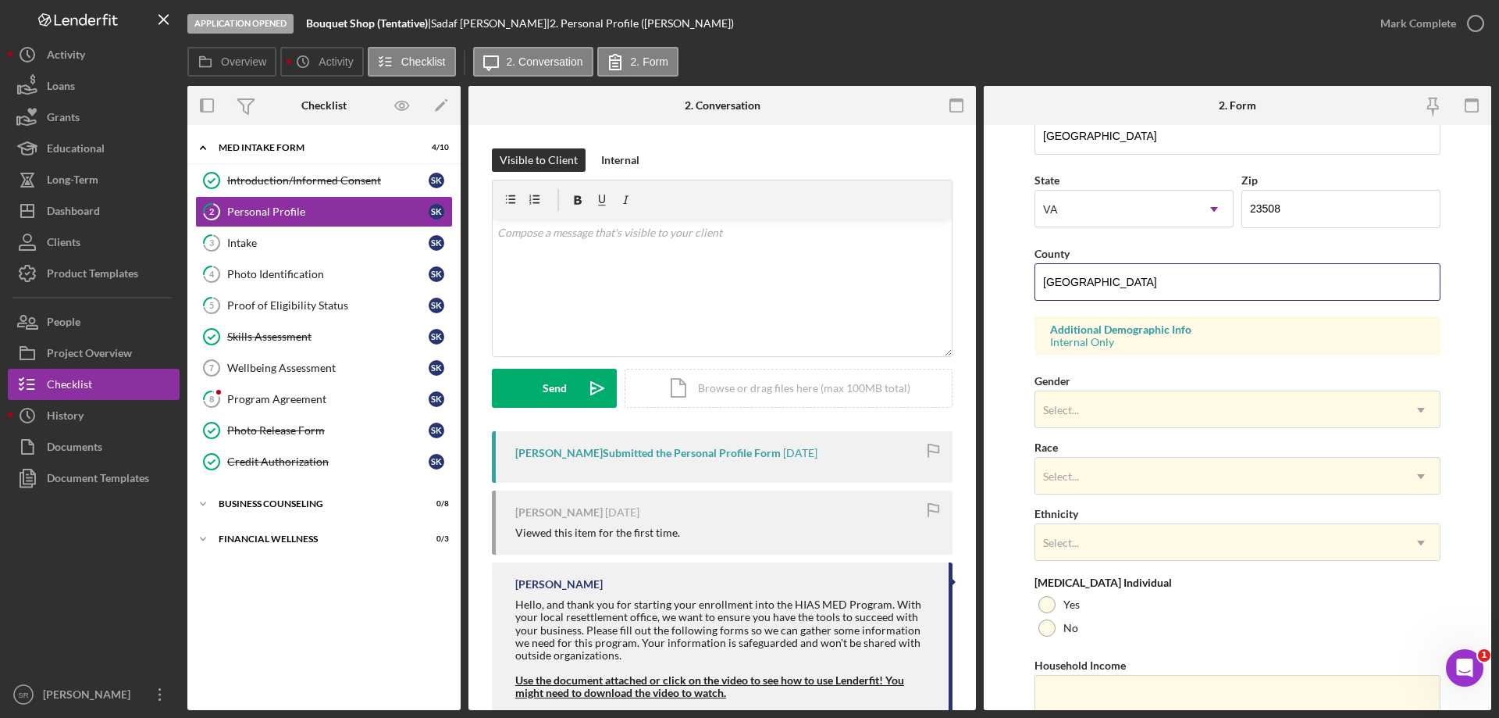
scroll to position [458, 0]
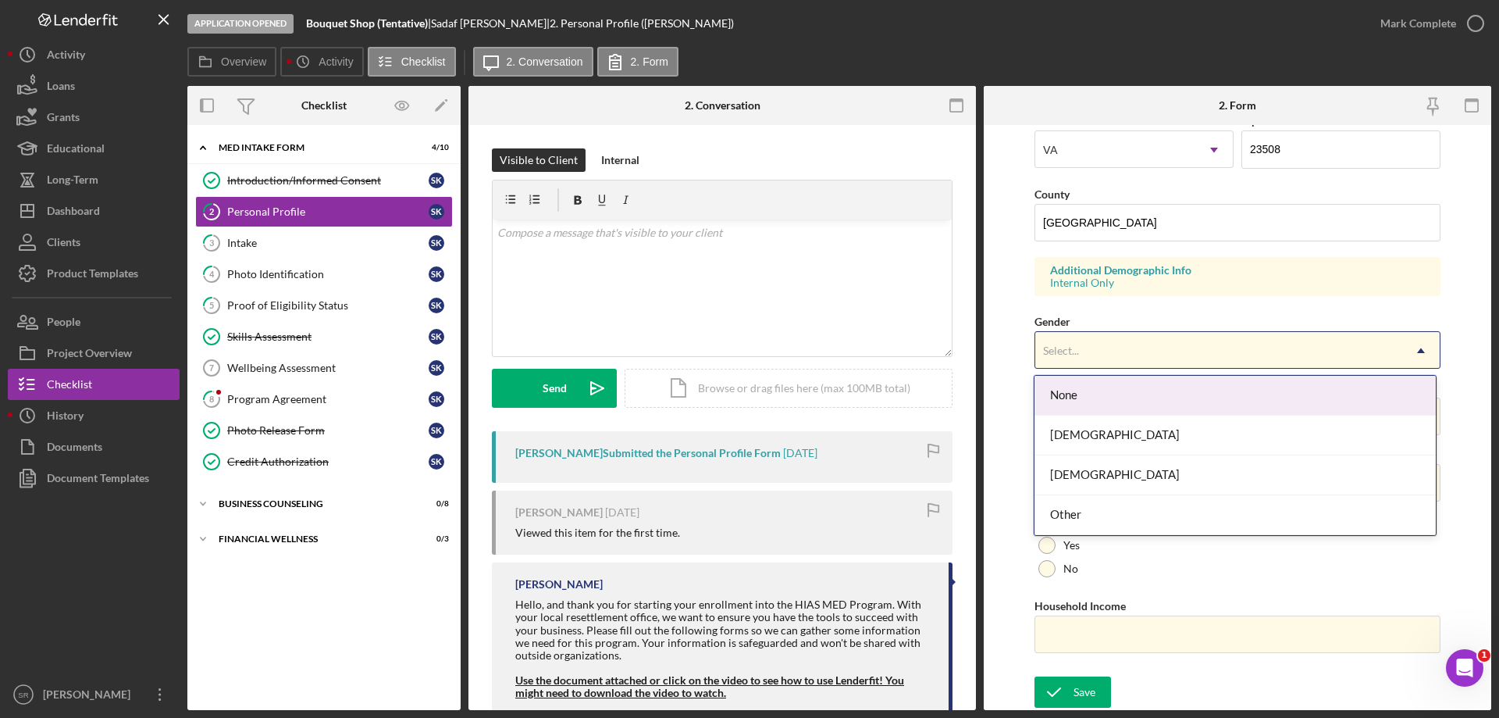
click at [1128, 365] on div "Select..." at bounding box center [1218, 351] width 367 height 36
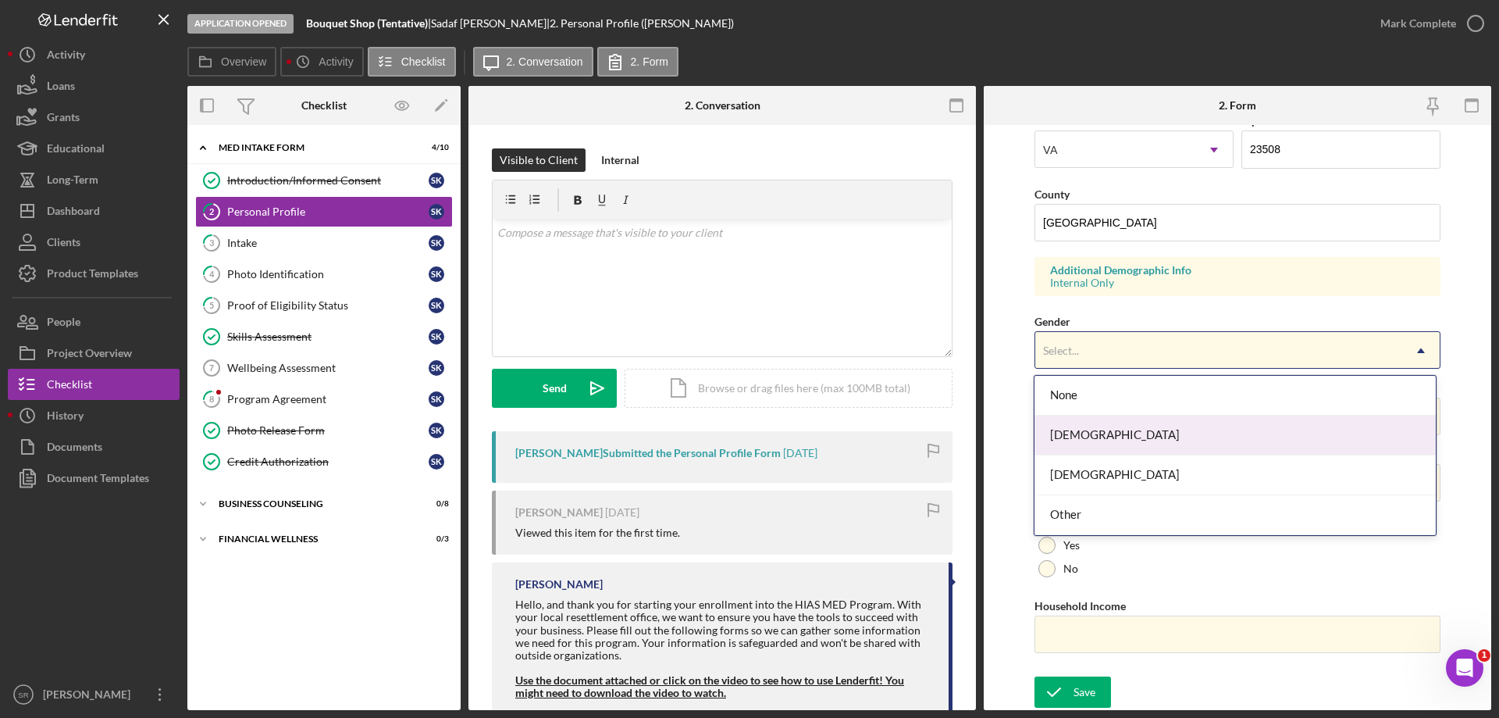
click at [1112, 433] on div "[DEMOGRAPHIC_DATA]" at bounding box center [1235, 435] width 401 height 40
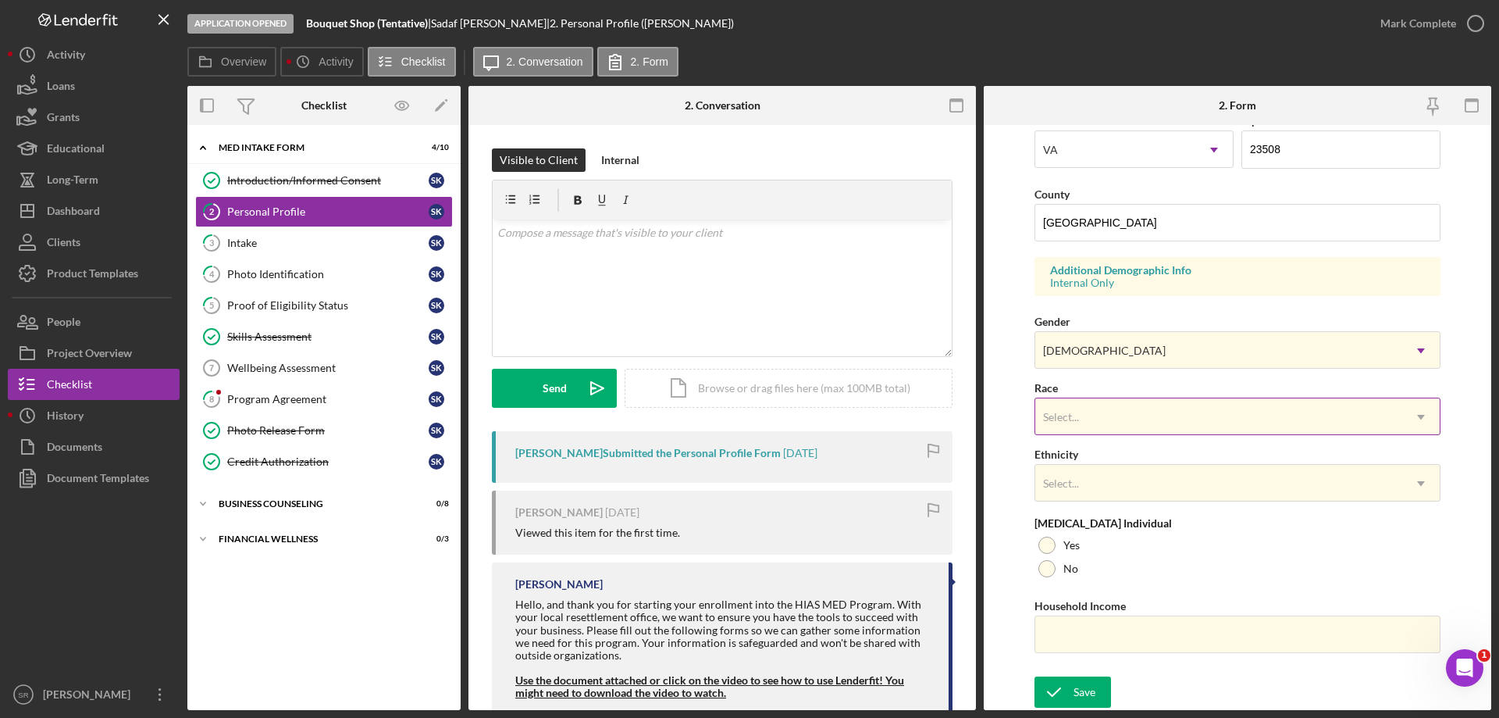
click at [1138, 418] on div "Select..." at bounding box center [1218, 417] width 367 height 36
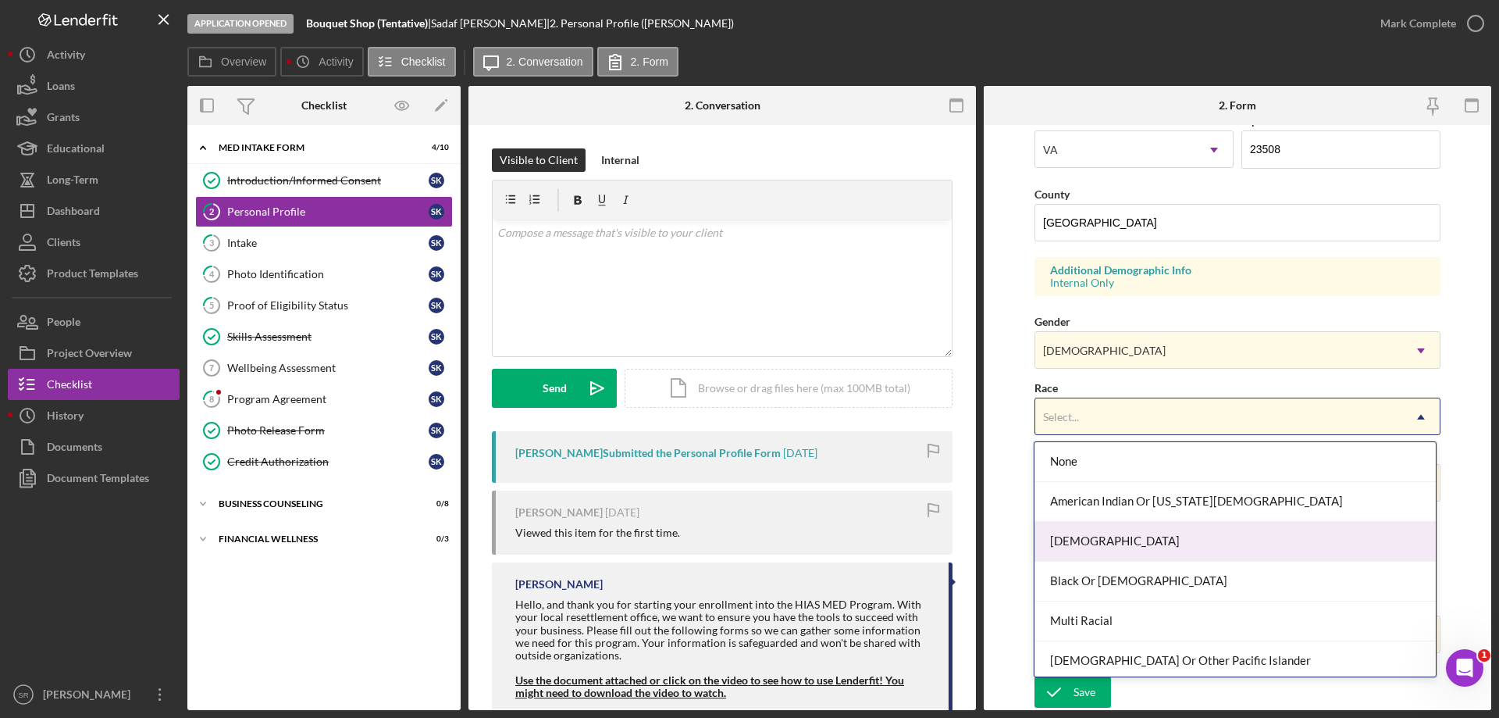
click at [1173, 543] on div "[DEMOGRAPHIC_DATA]" at bounding box center [1235, 542] width 401 height 40
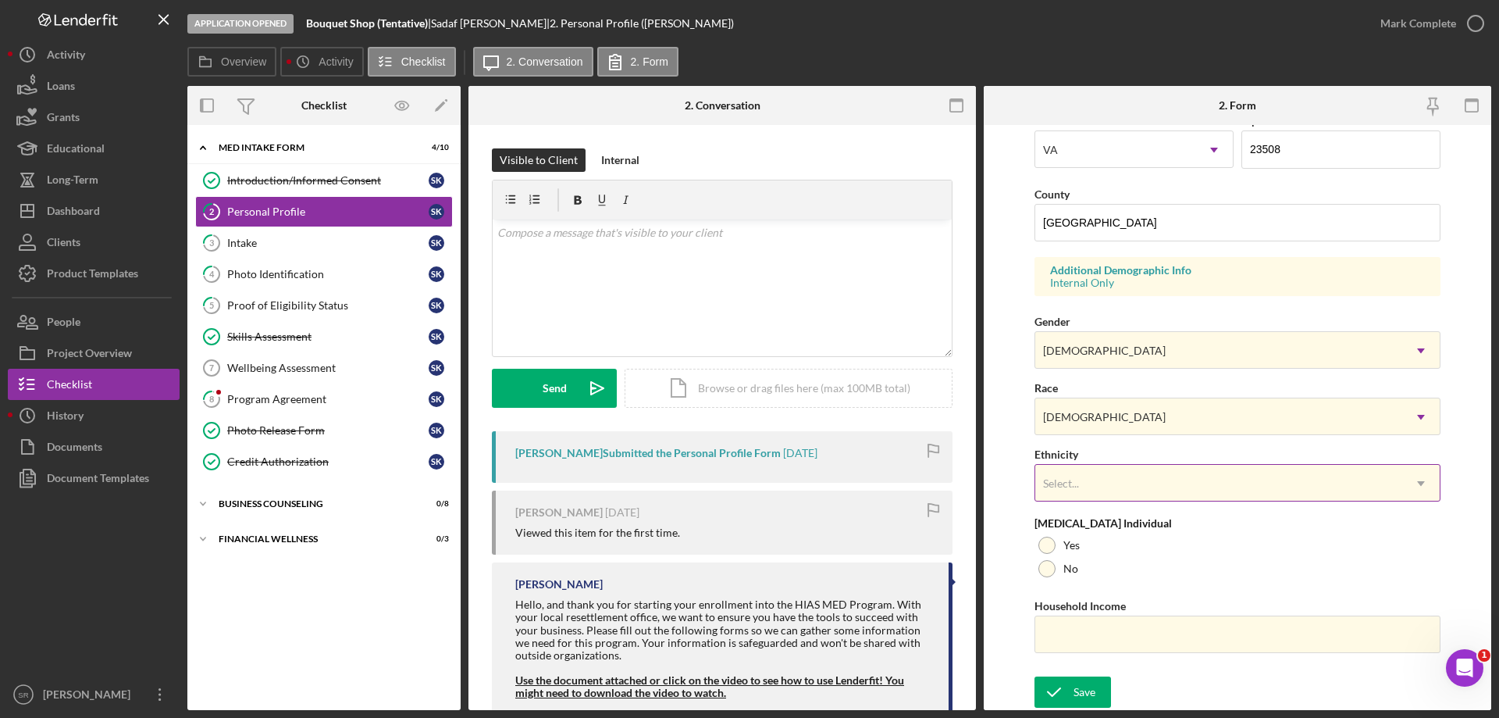
click at [1162, 496] on div "Select..." at bounding box center [1218, 483] width 367 height 36
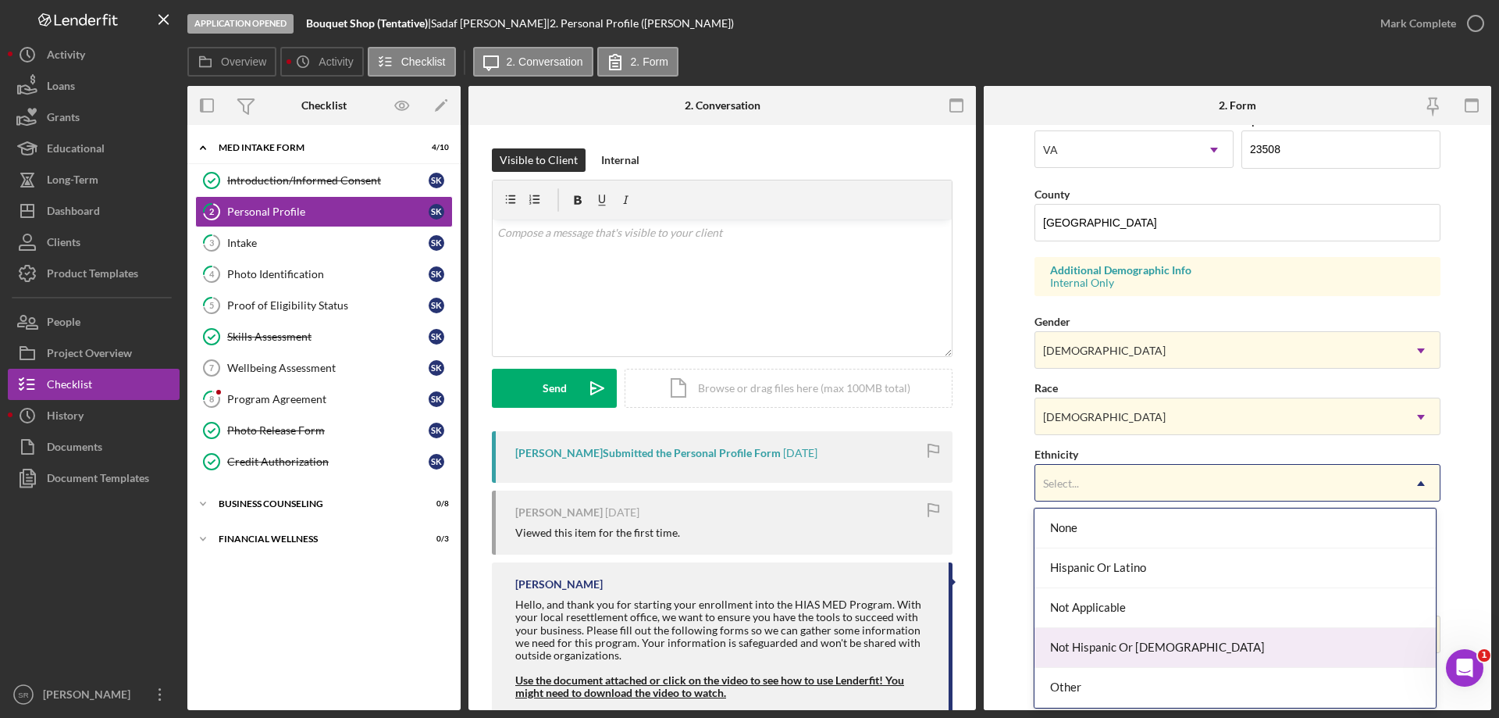
click at [1137, 653] on div "Not Hispanic Or [DEMOGRAPHIC_DATA]" at bounding box center [1235, 648] width 401 height 40
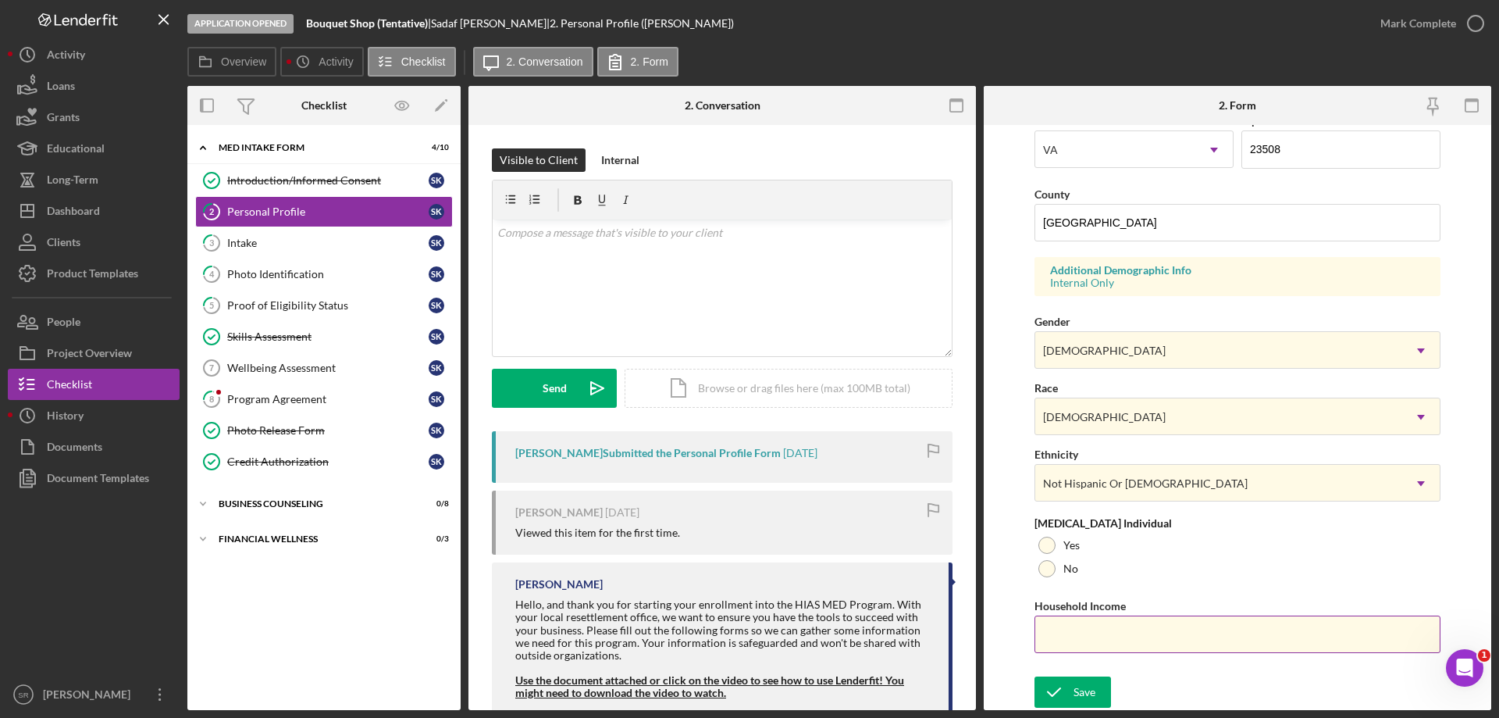
click at [1167, 623] on input "Household Income" at bounding box center [1238, 633] width 406 height 37
type input "$0"
click at [1164, 581] on div "First Name [PERSON_NAME] Middle Name Last Name [PERSON_NAME] Job Title Recent C…" at bounding box center [1238, 171] width 406 height 993
click at [1059, 577] on div "No" at bounding box center [1238, 568] width 406 height 23
click at [1094, 531] on div "[MEDICAL_DATA] Individual Yes No" at bounding box center [1238, 548] width 406 height 63
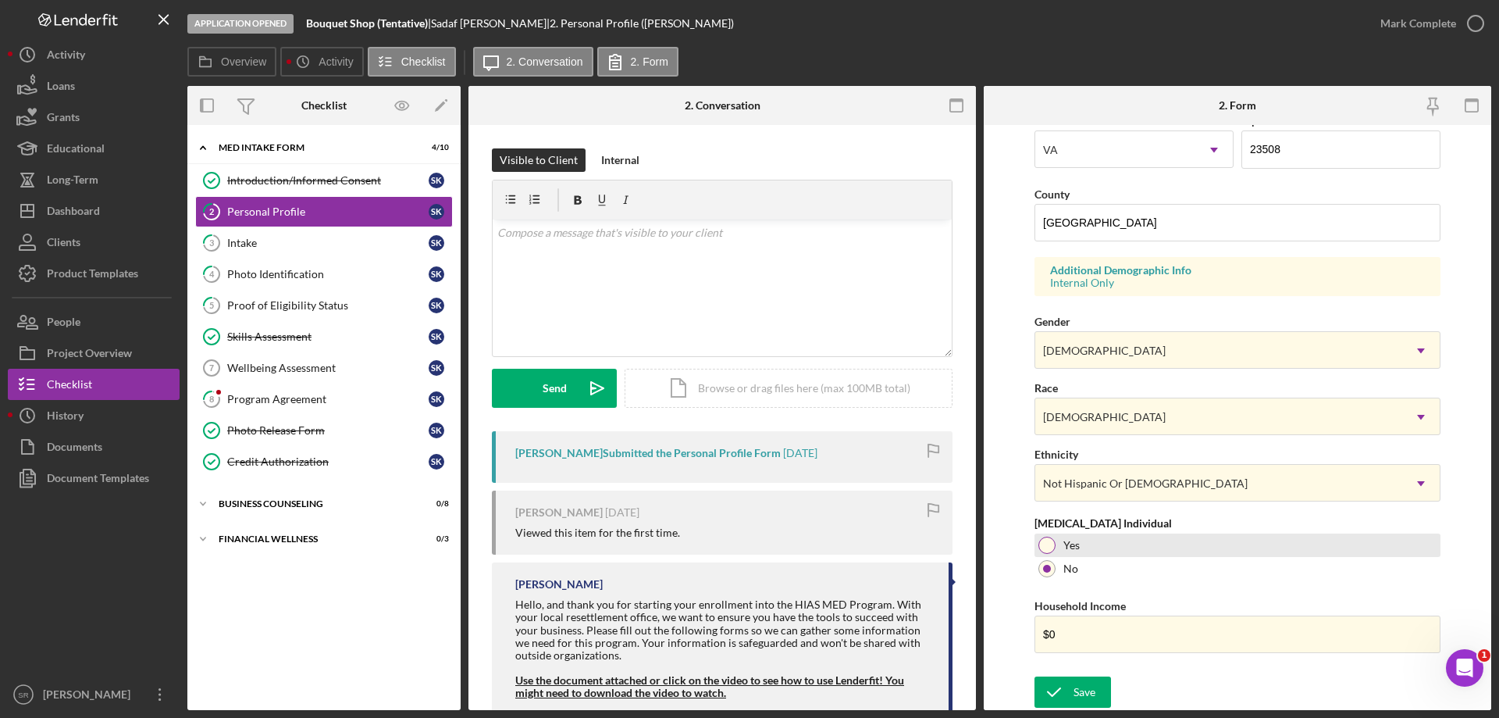
click at [1084, 540] on div "Yes" at bounding box center [1238, 544] width 406 height 23
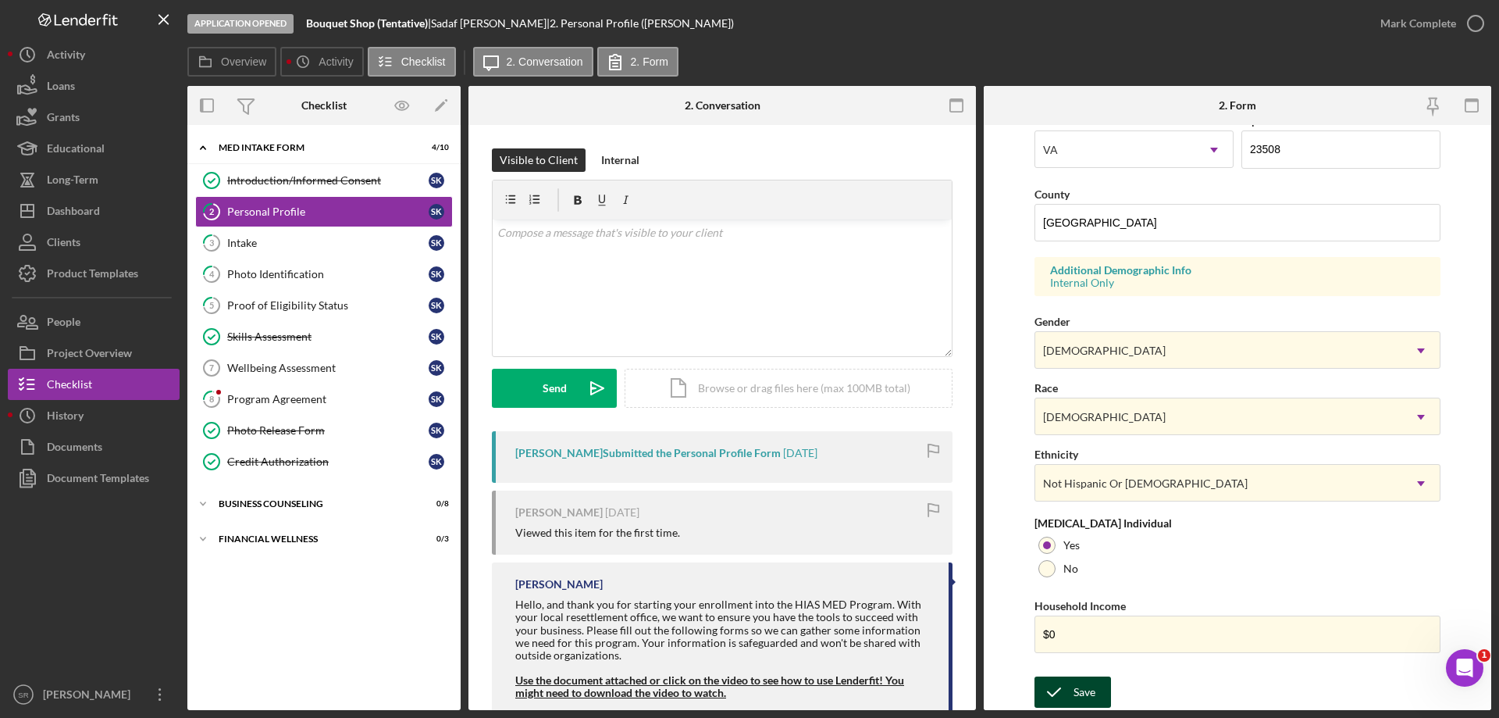
click at [1069, 685] on icon "submit" at bounding box center [1054, 691] width 39 height 39
click at [270, 240] on div "Intake" at bounding box center [327, 243] width 201 height 12
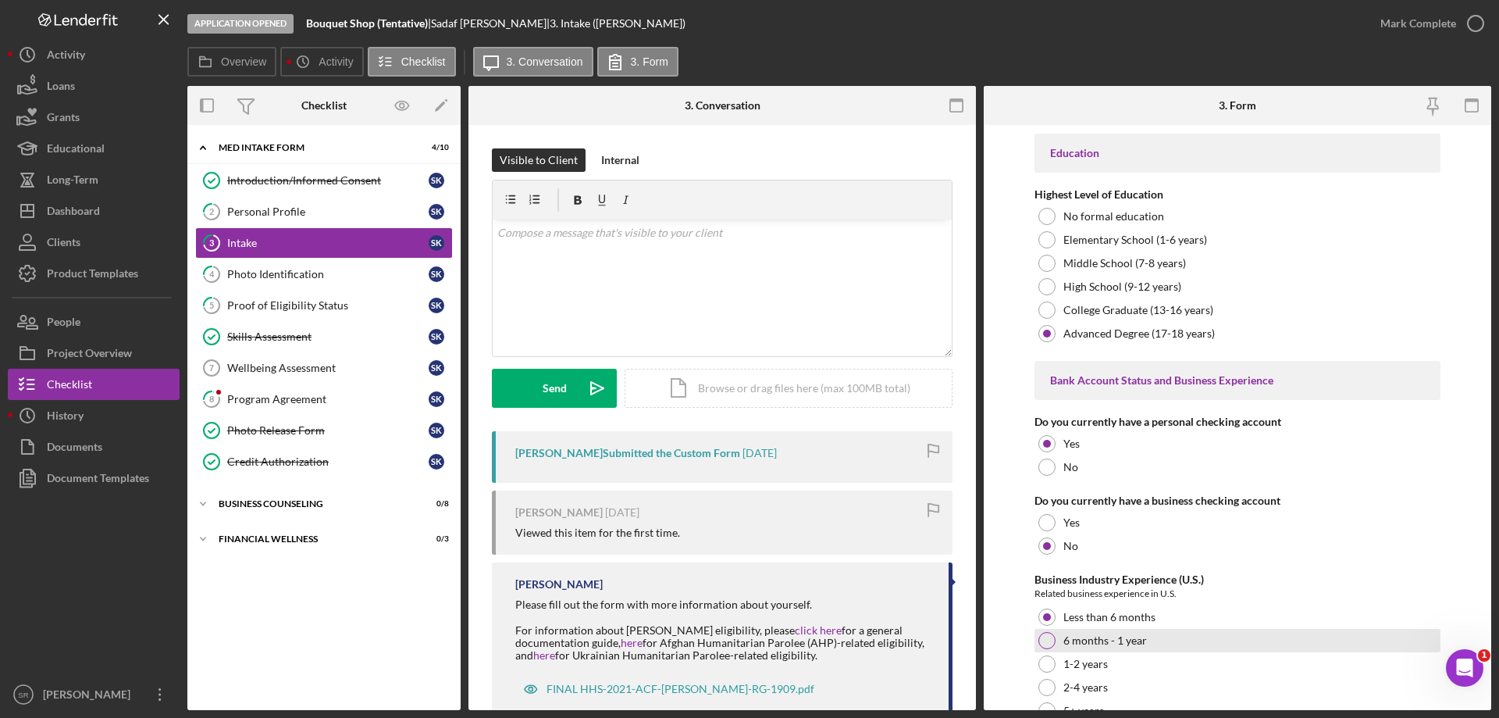
scroll to position [2973, 0]
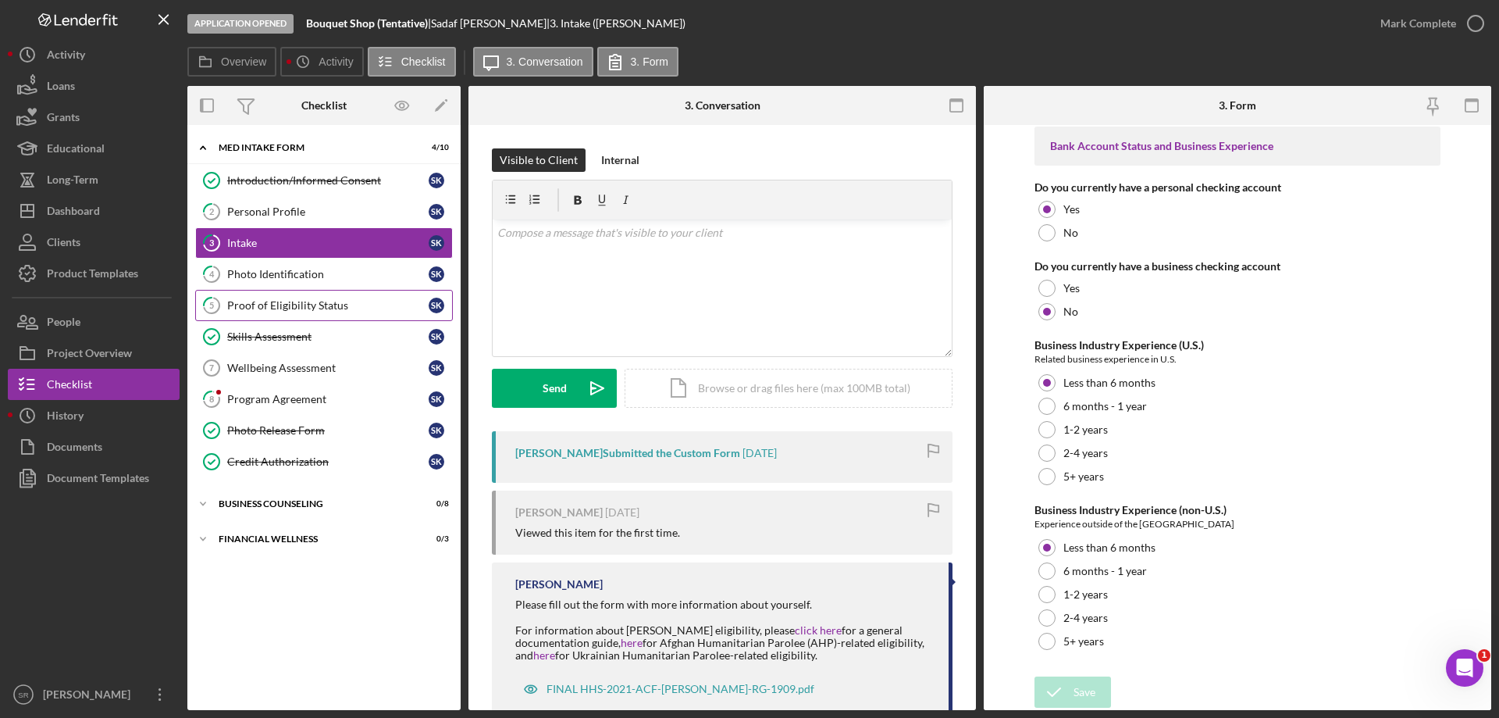
click at [280, 304] on div "Proof of Eligibility Status" at bounding box center [327, 305] width 201 height 12
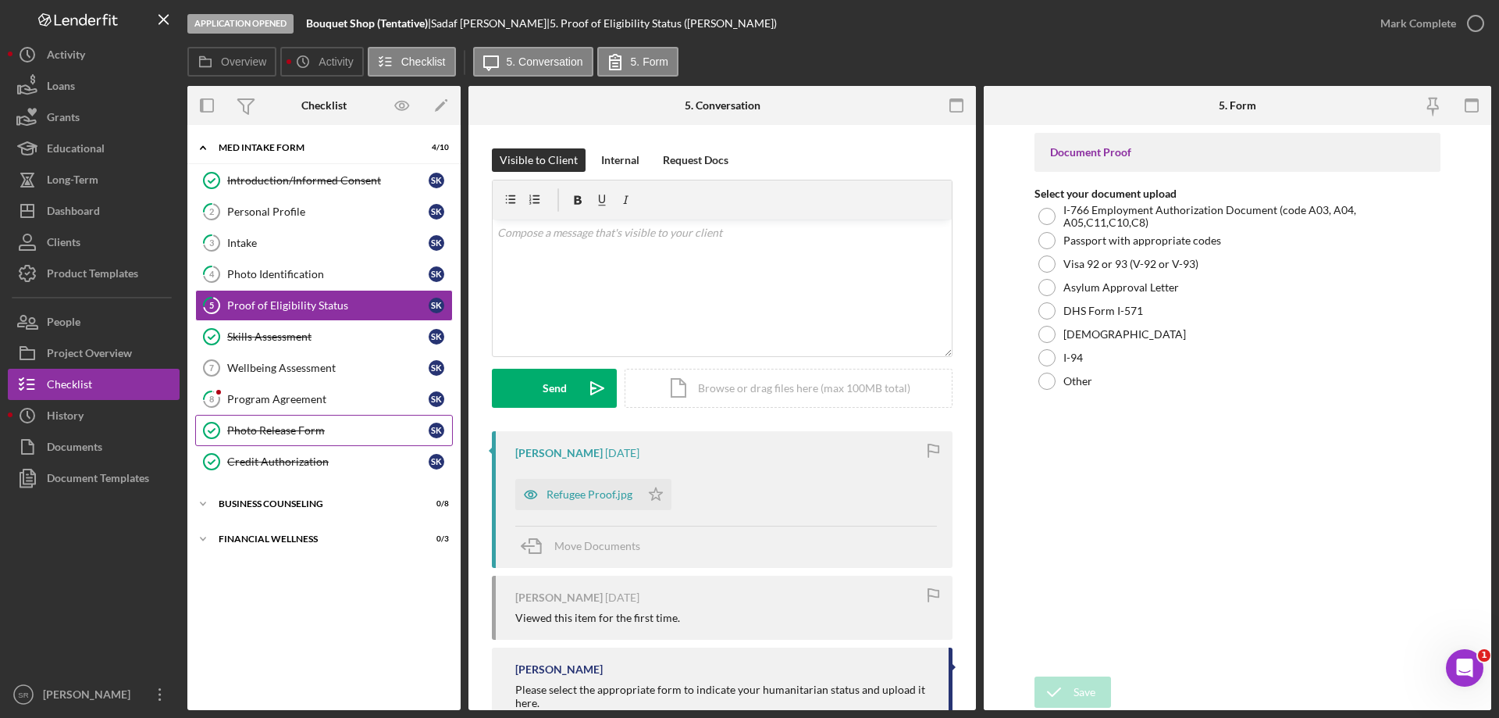
click at [324, 429] on div "Photo Release Form" at bounding box center [327, 430] width 201 height 12
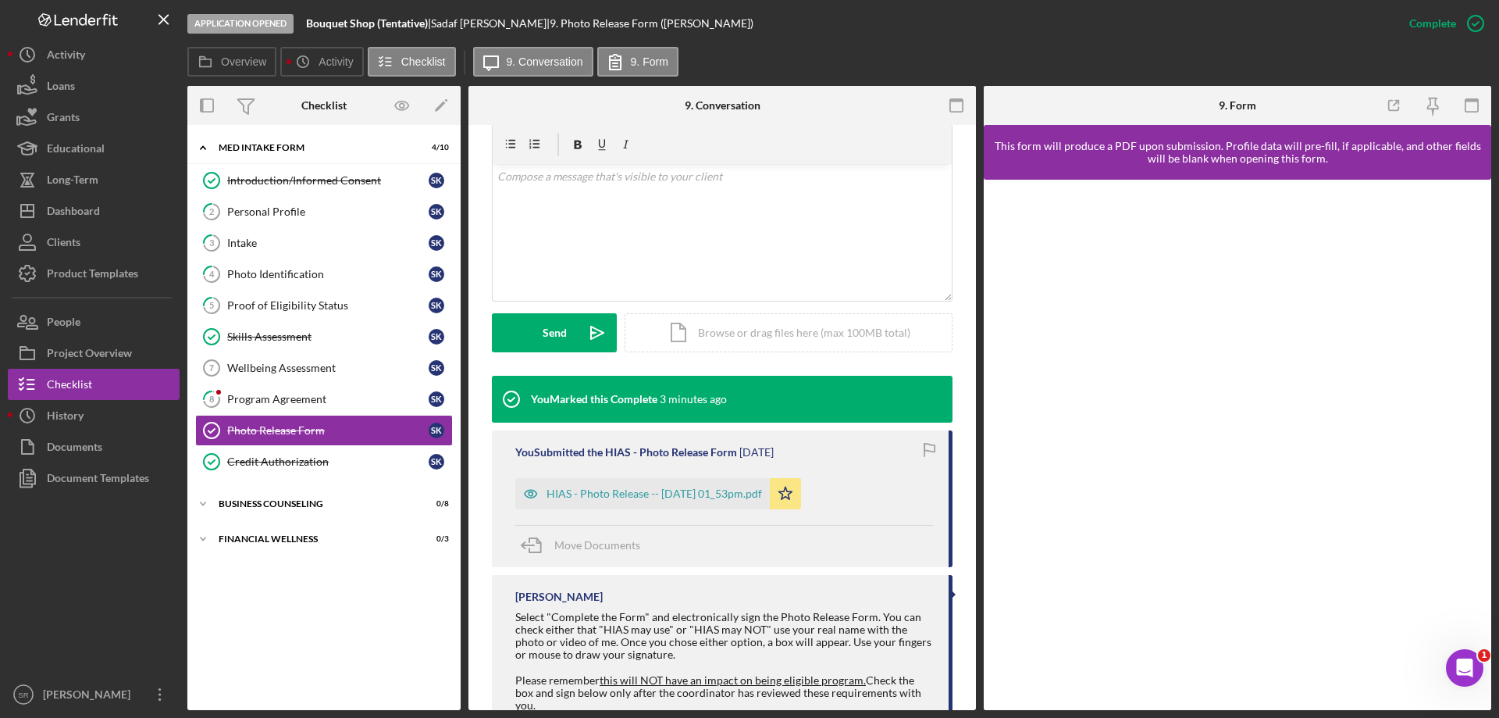
scroll to position [322, 0]
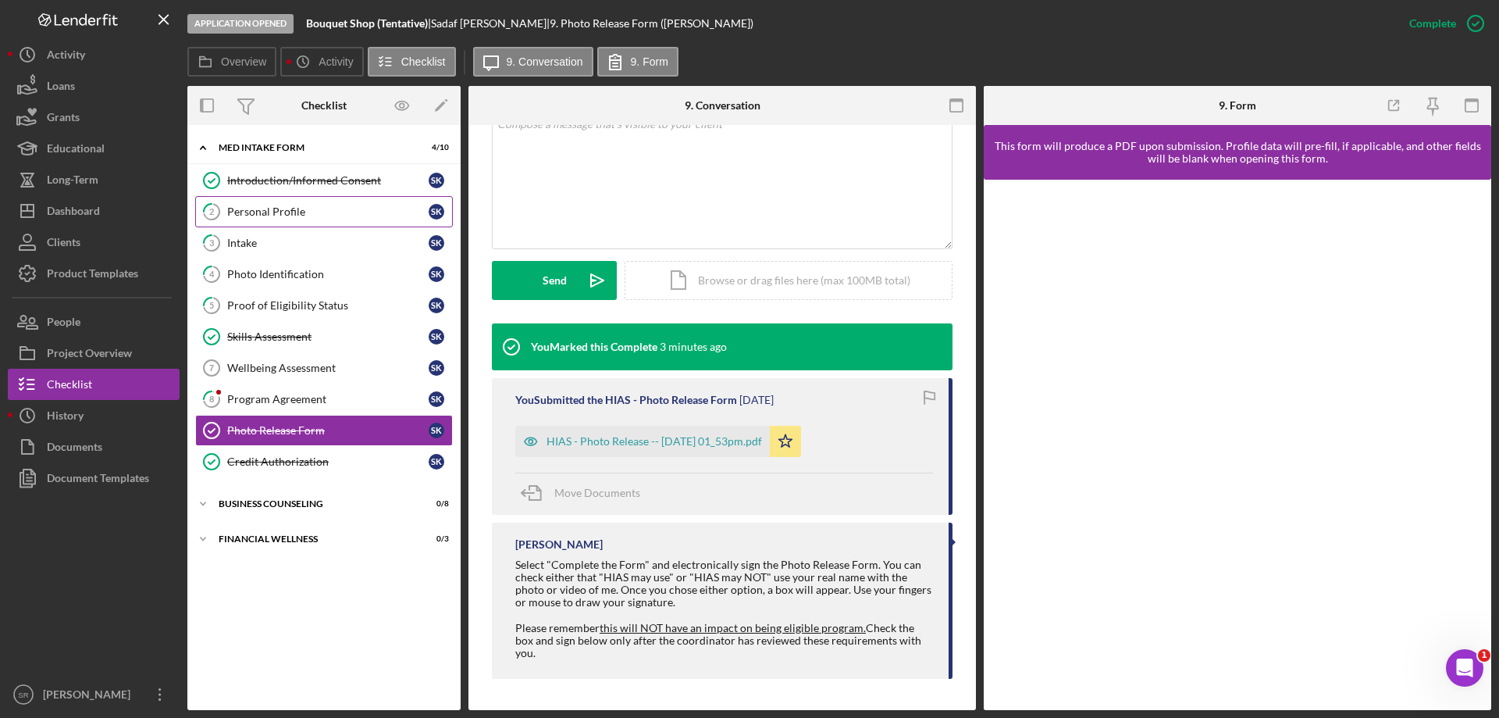
click at [325, 205] on div "Personal Profile" at bounding box center [327, 211] width 201 height 12
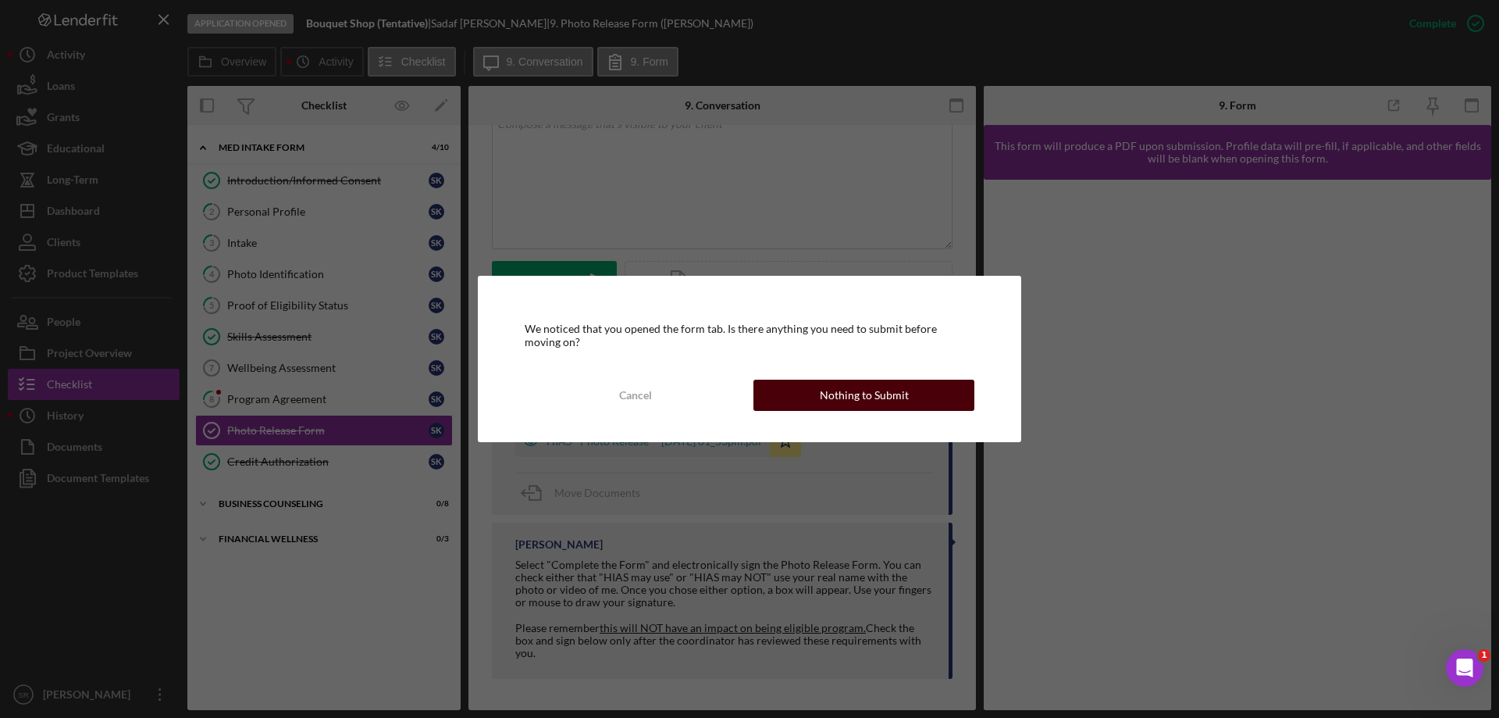
click at [839, 395] on div "Nothing to Submit" at bounding box center [864, 394] width 89 height 31
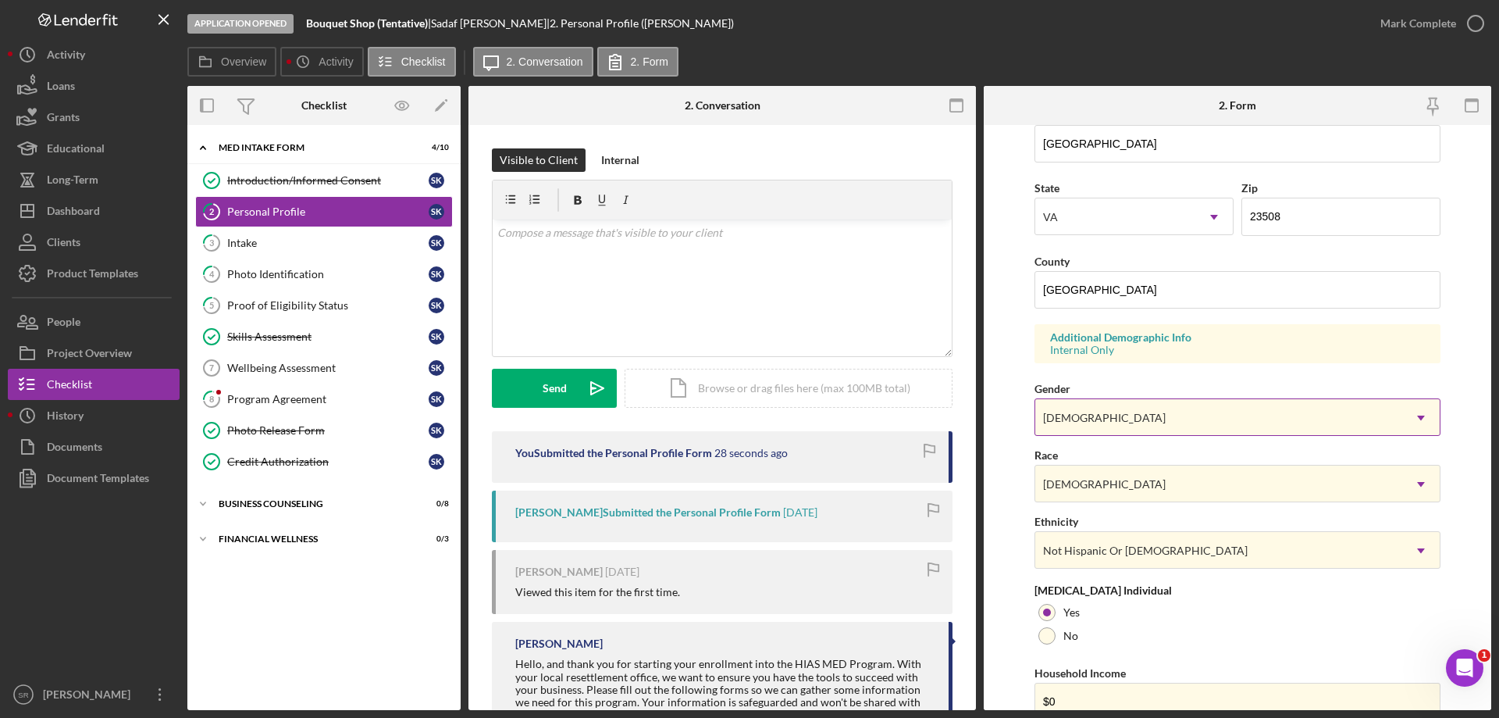
scroll to position [458, 0]
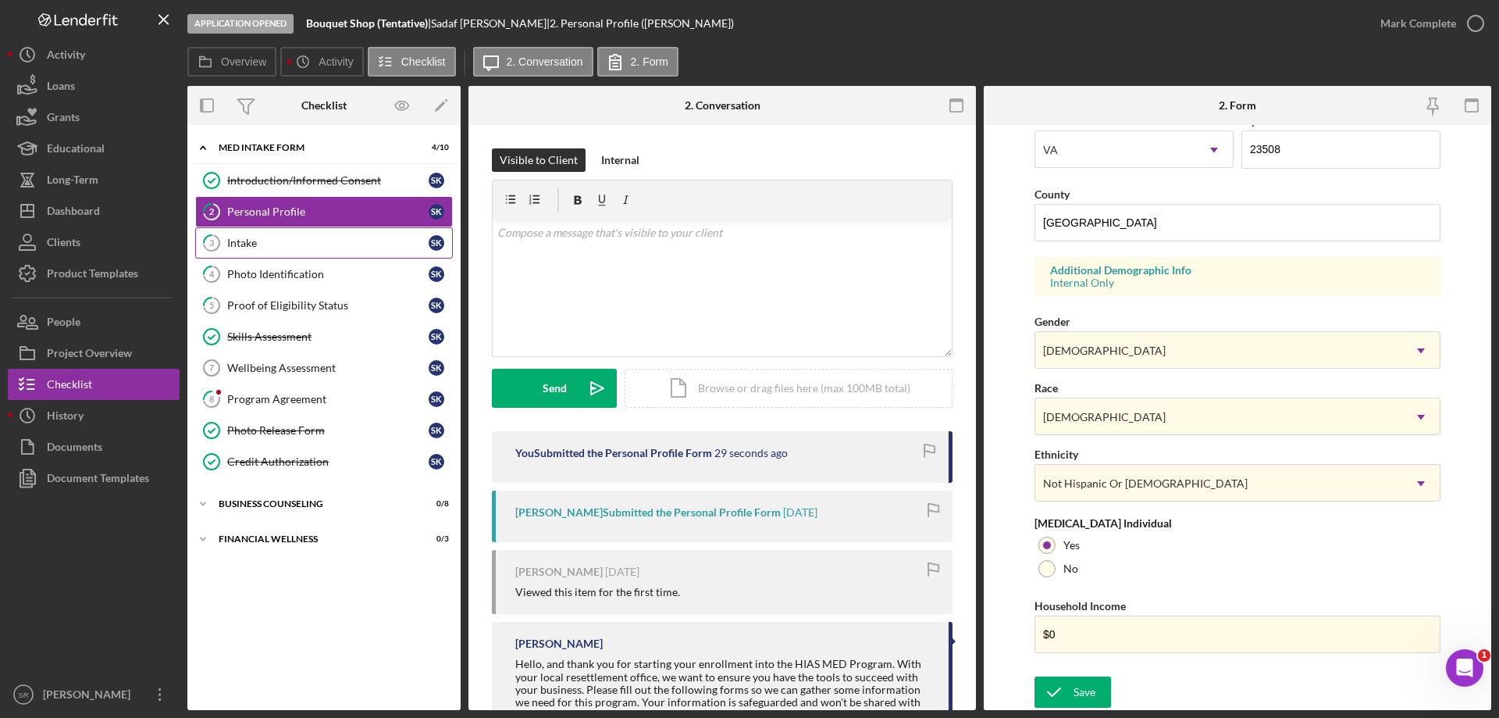
click at [312, 244] on div "Intake" at bounding box center [327, 243] width 201 height 12
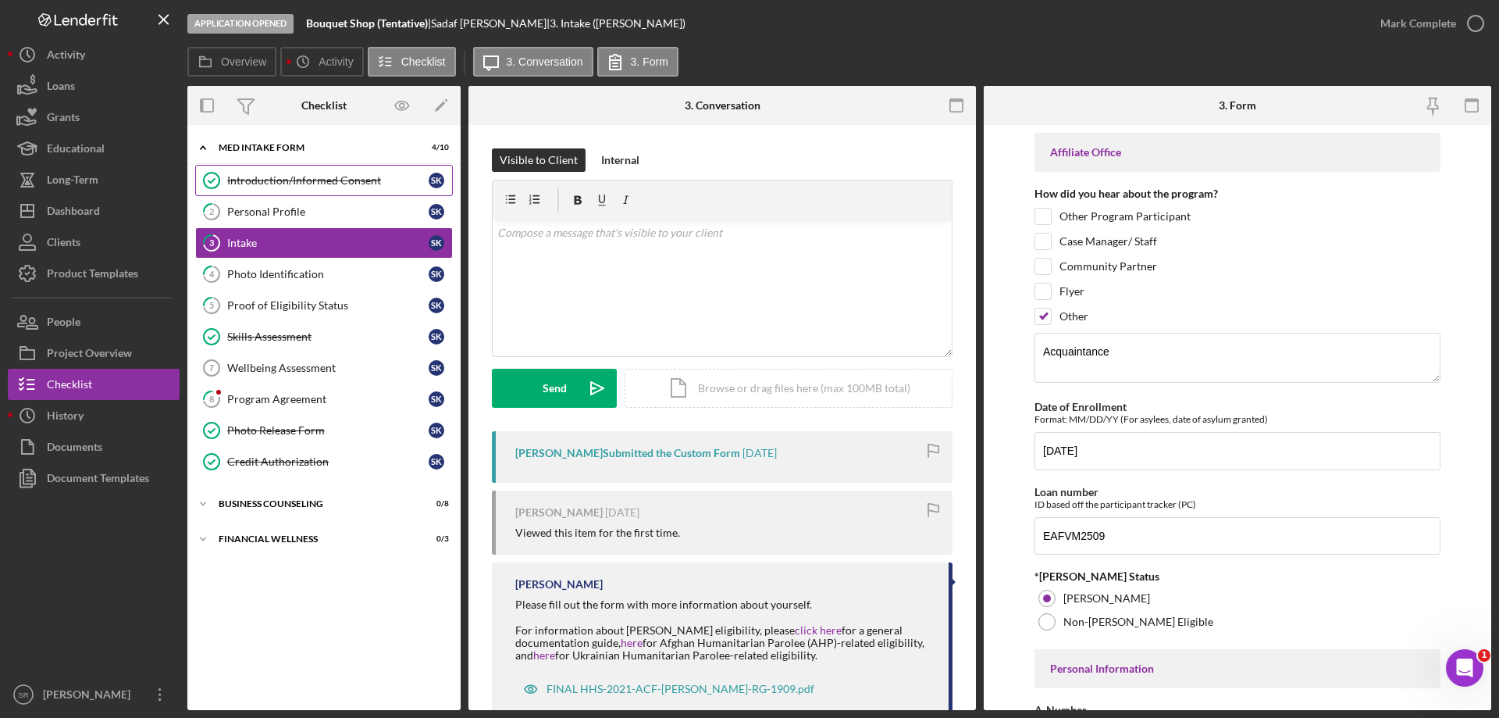
click at [321, 176] on div "Introduction/Informed Consent" at bounding box center [327, 180] width 201 height 12
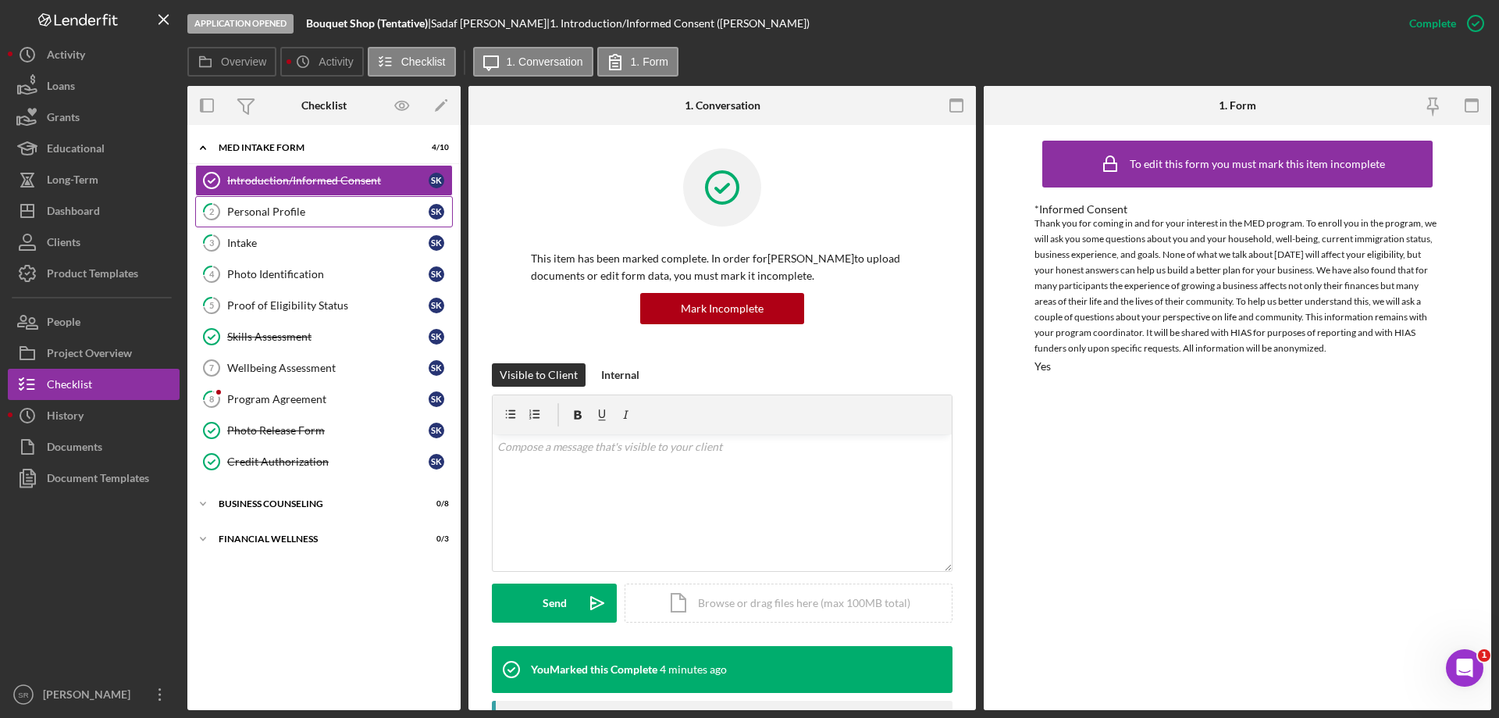
click at [338, 208] on div "Personal Profile" at bounding box center [327, 211] width 201 height 12
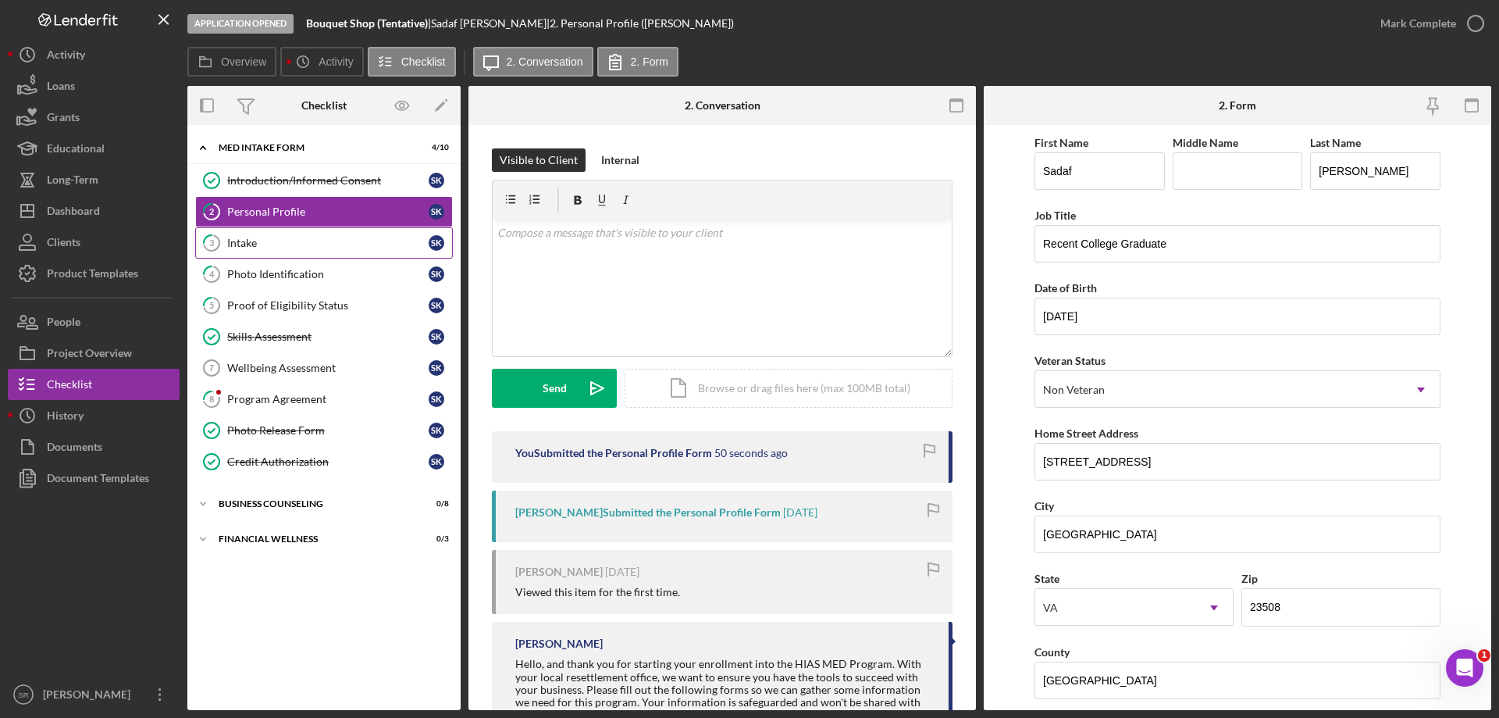
click at [212, 242] on tspan "3" at bounding box center [211, 242] width 5 height 10
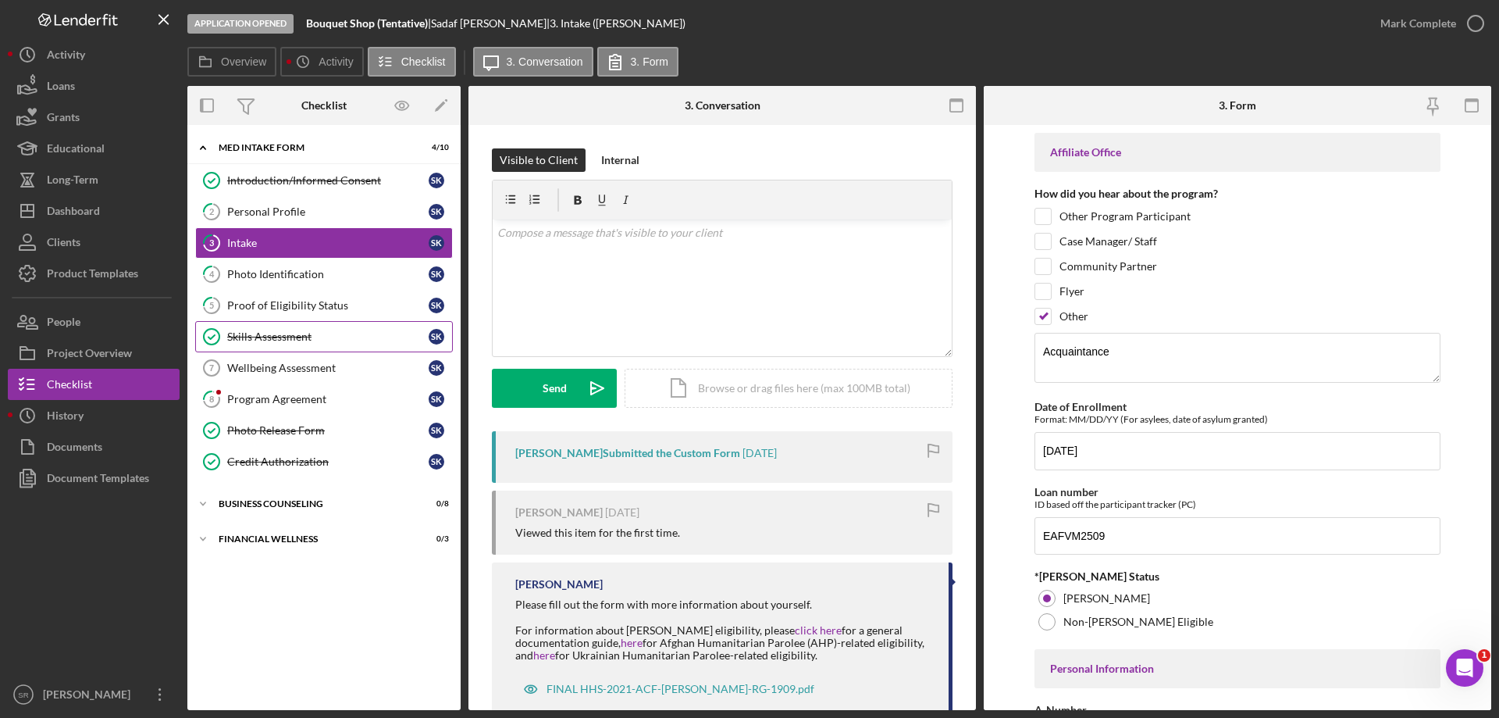
click at [295, 338] on div "Skills Assessment" at bounding box center [327, 336] width 201 height 12
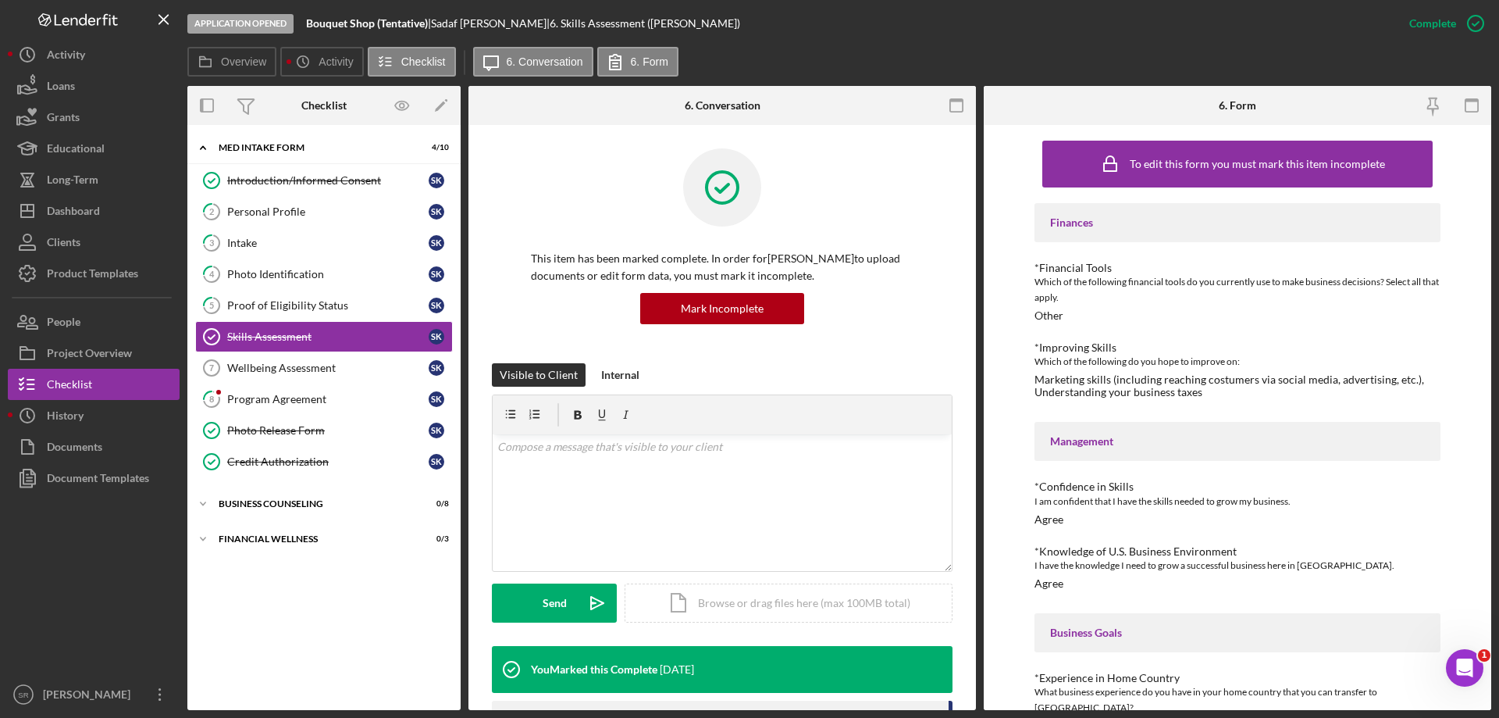
click at [1114, 329] on div "Finances *Financial Tools Which of the following financial tools do you current…" at bounding box center [1238, 627] width 406 height 849
click at [256, 292] on link "5 Proof of Eligibility Status S K" at bounding box center [324, 305] width 258 height 31
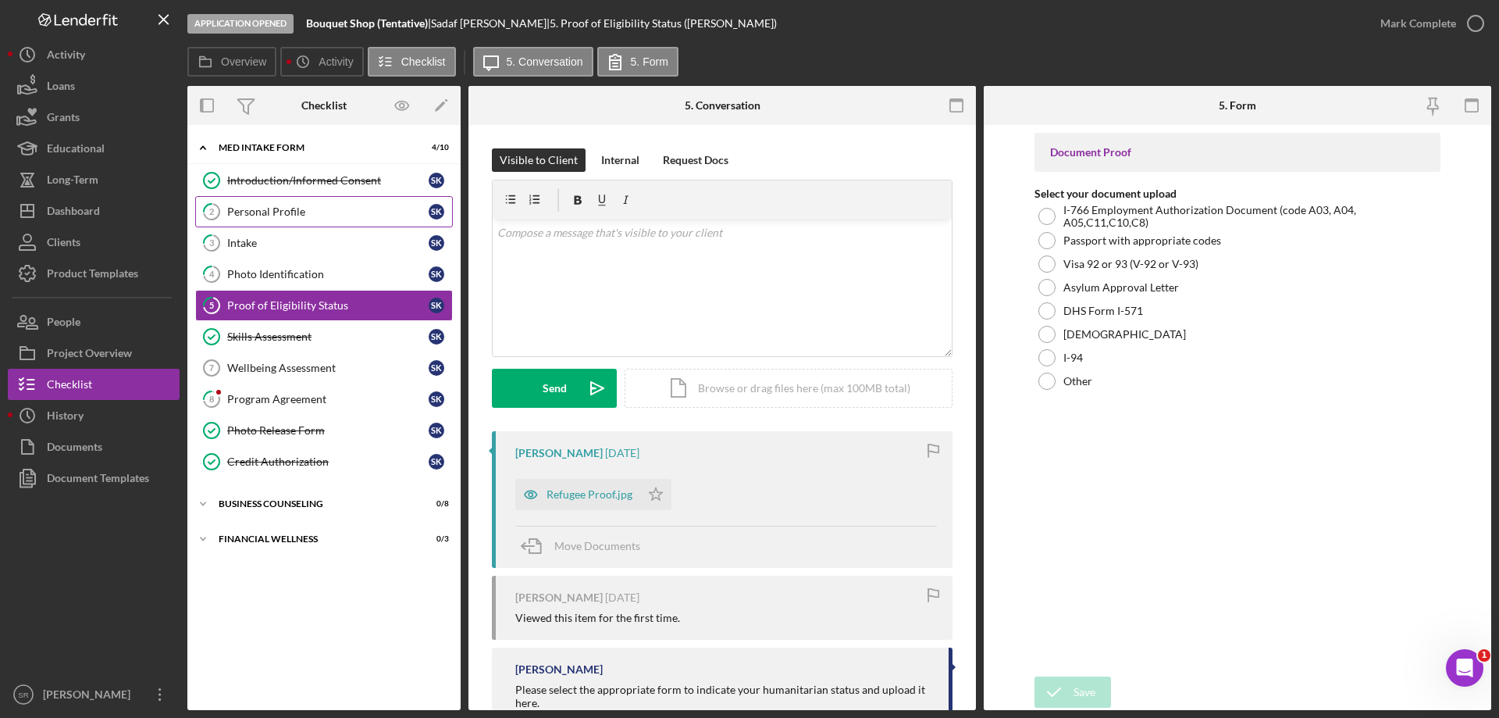
click at [283, 209] on div "Personal Profile" at bounding box center [327, 211] width 201 height 12
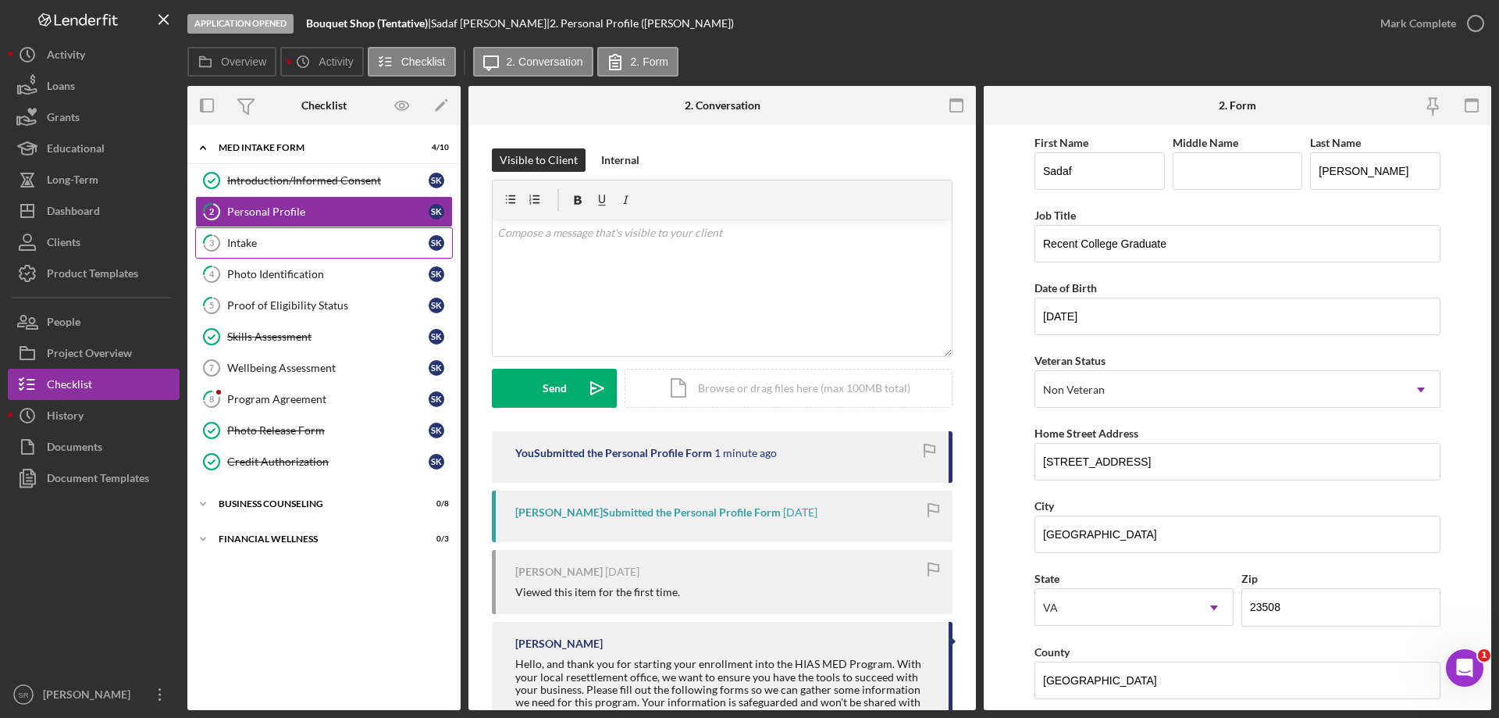
click at [249, 248] on div "Intake" at bounding box center [327, 243] width 201 height 12
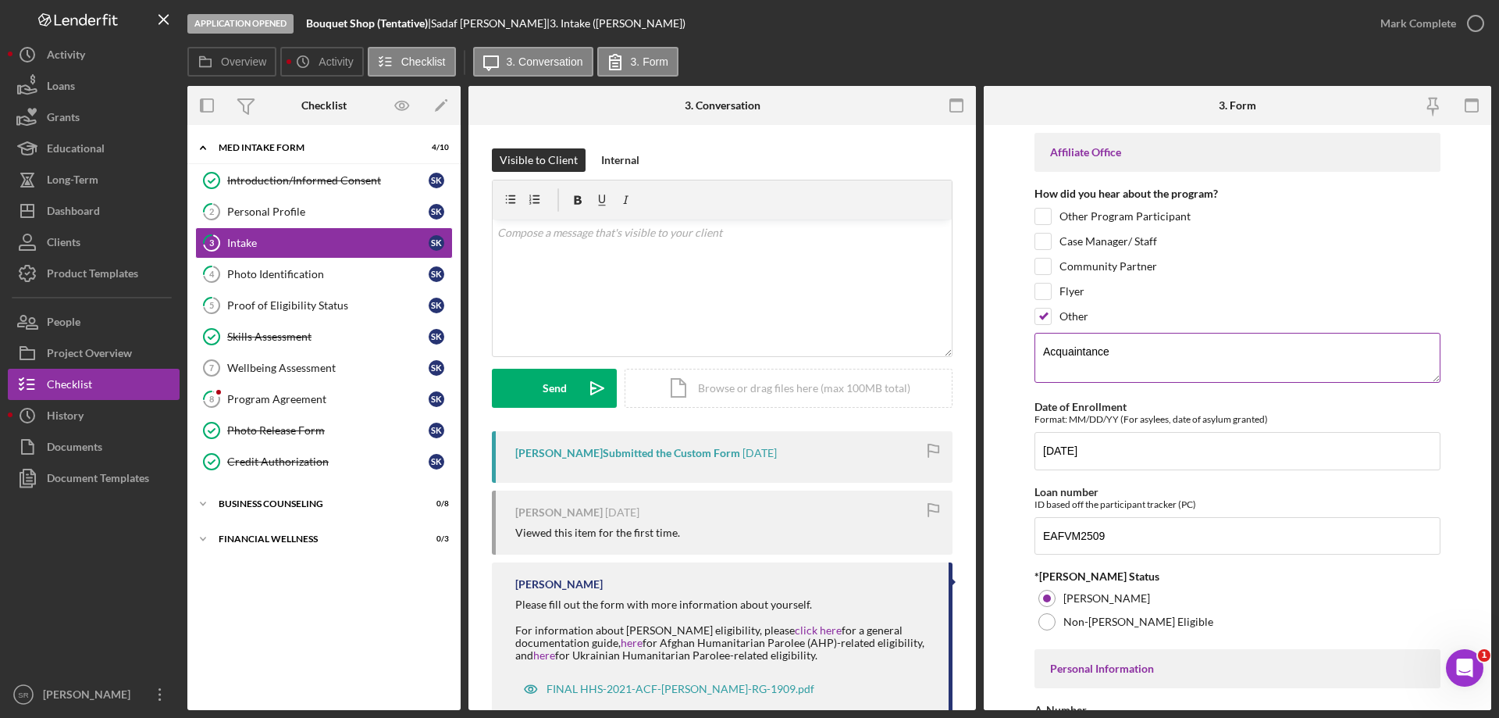
drag, startPoint x: 318, startPoint y: 212, endPoint x: 1113, endPoint y: 382, distance: 812.7
click at [318, 212] on div "Personal Profile" at bounding box center [327, 211] width 201 height 12
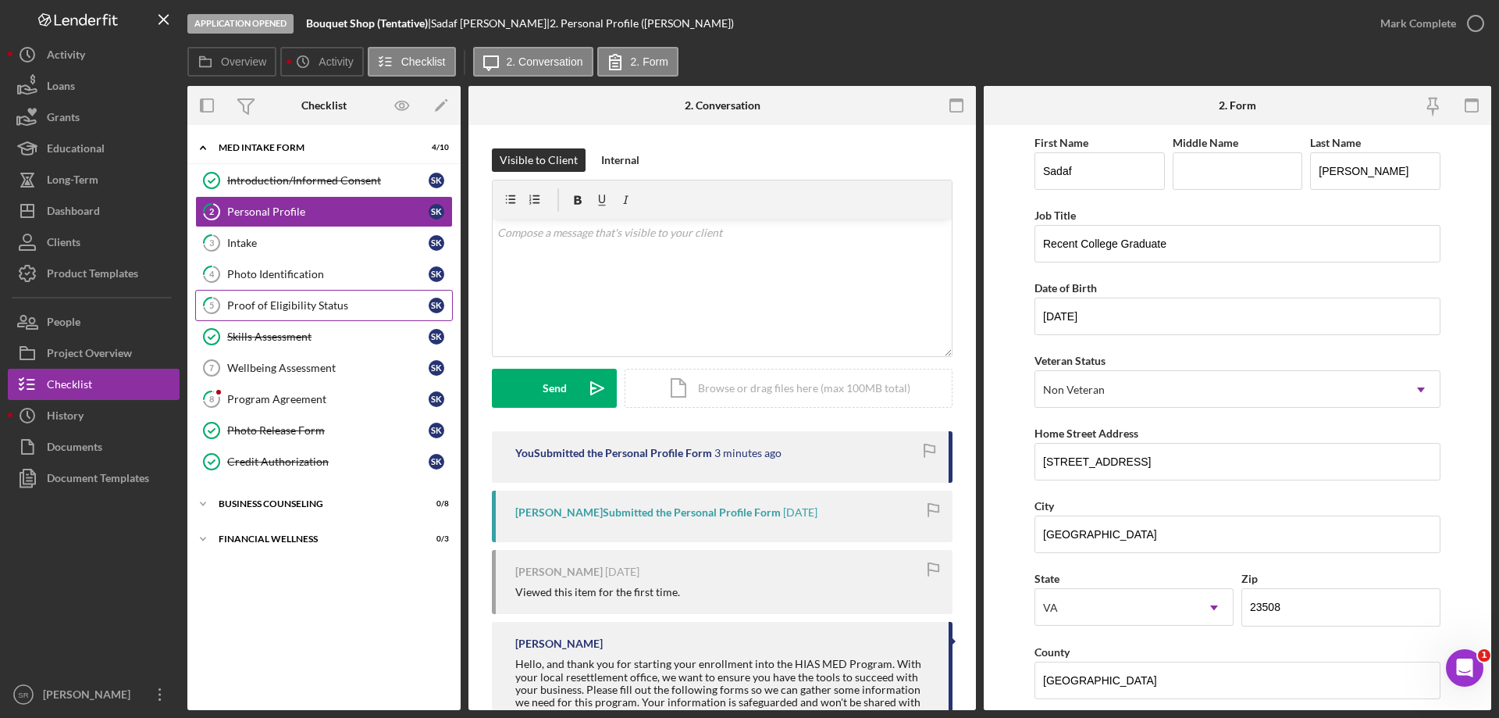
click at [287, 299] on div "Proof of Eligibility Status" at bounding box center [327, 305] width 201 height 12
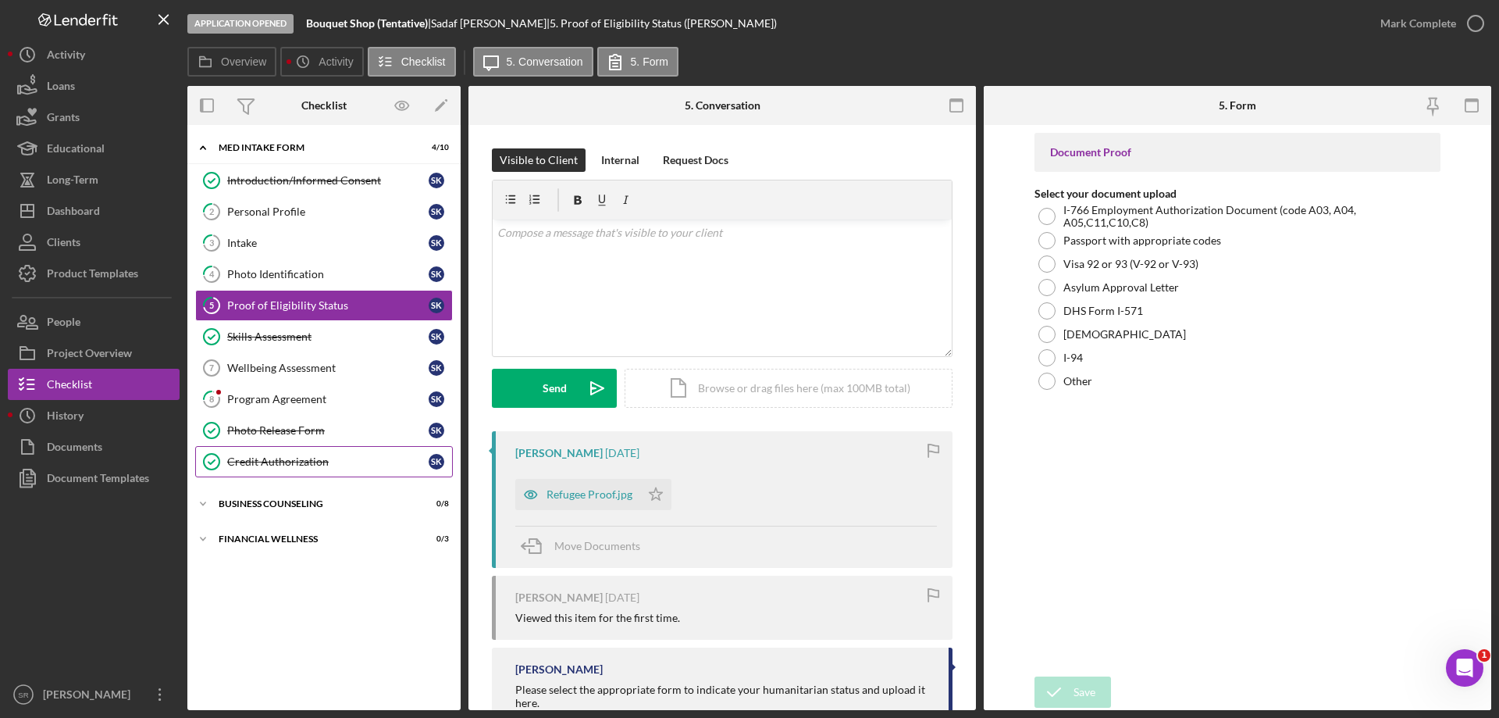
click at [316, 460] on div "Credit Authorization" at bounding box center [327, 461] width 201 height 12
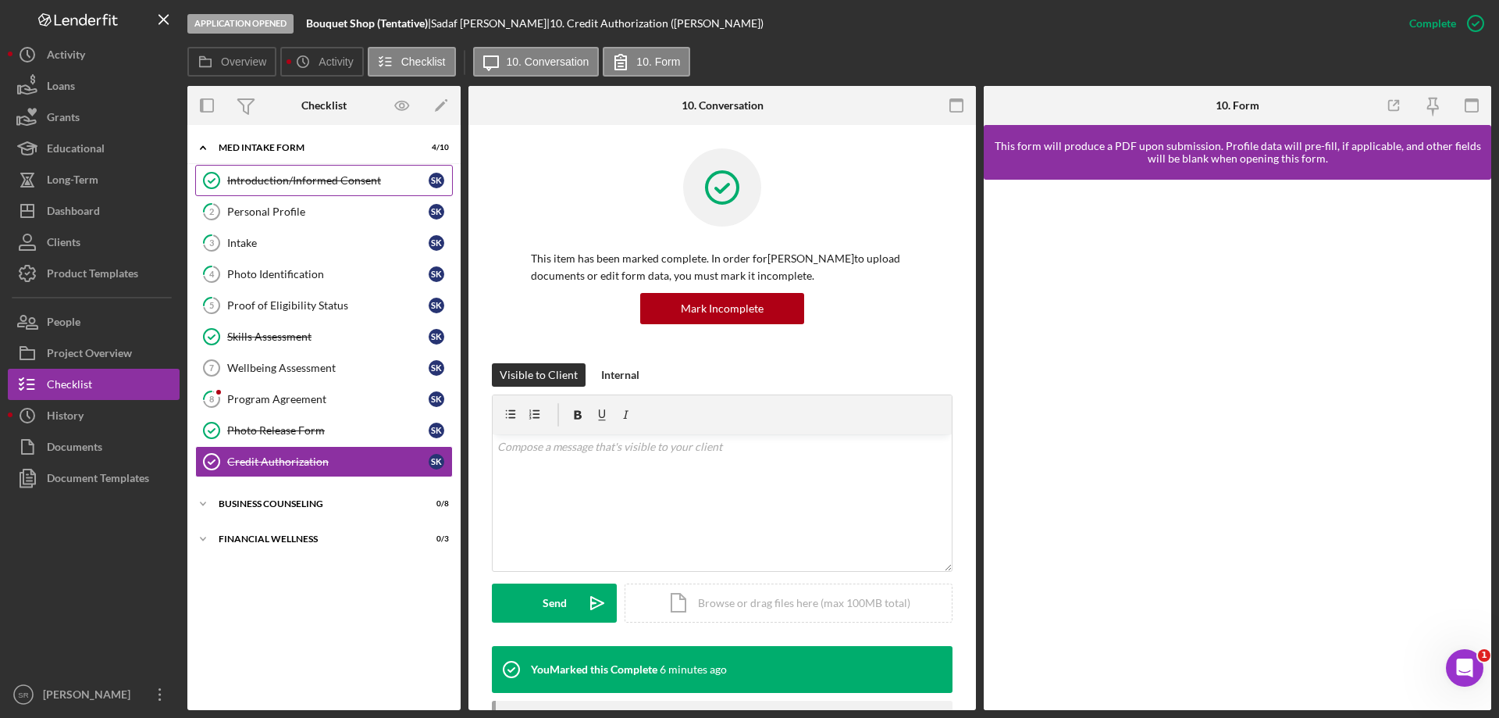
click at [277, 192] on link "Introduction/Informed Consent Introduction/Informed Consent S K" at bounding box center [324, 180] width 258 height 31
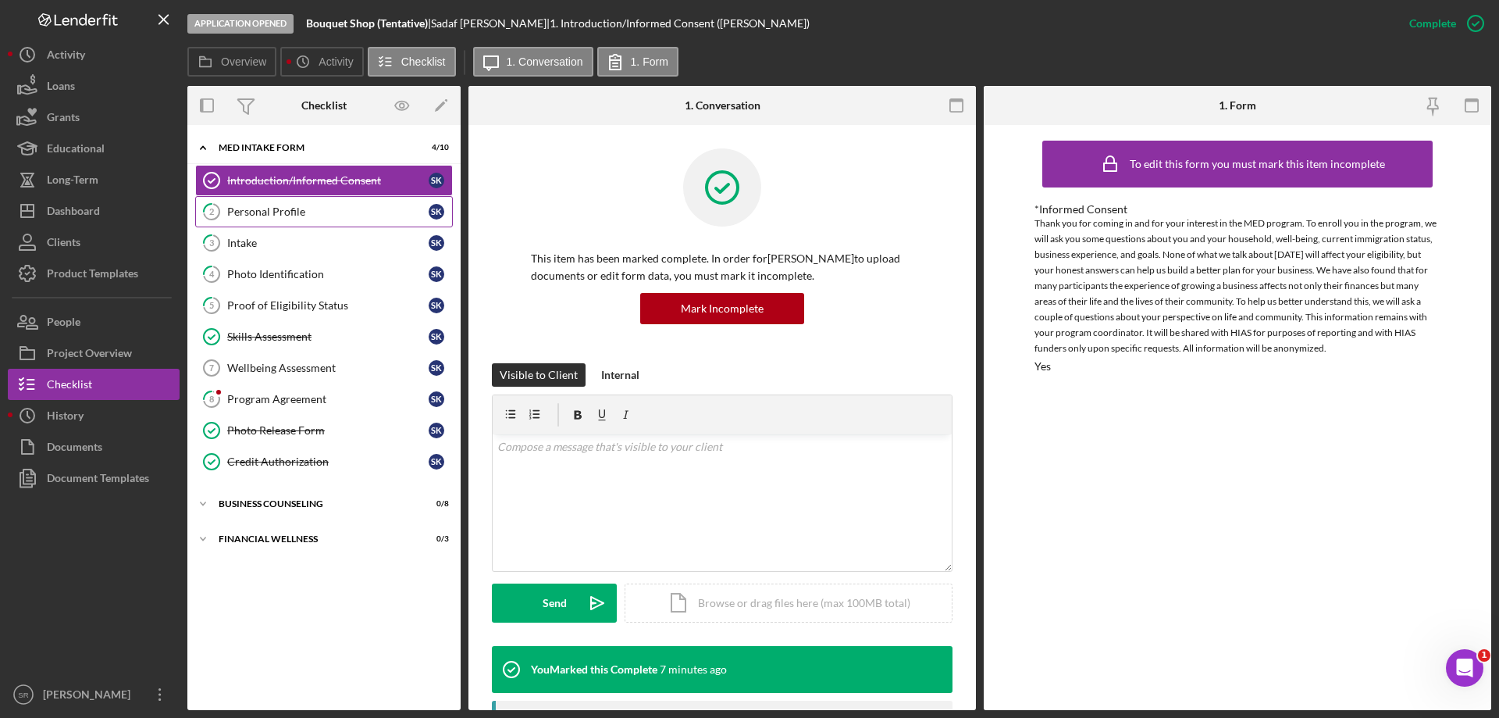
click at [294, 219] on link "2 Personal Profile S K" at bounding box center [324, 211] width 258 height 31
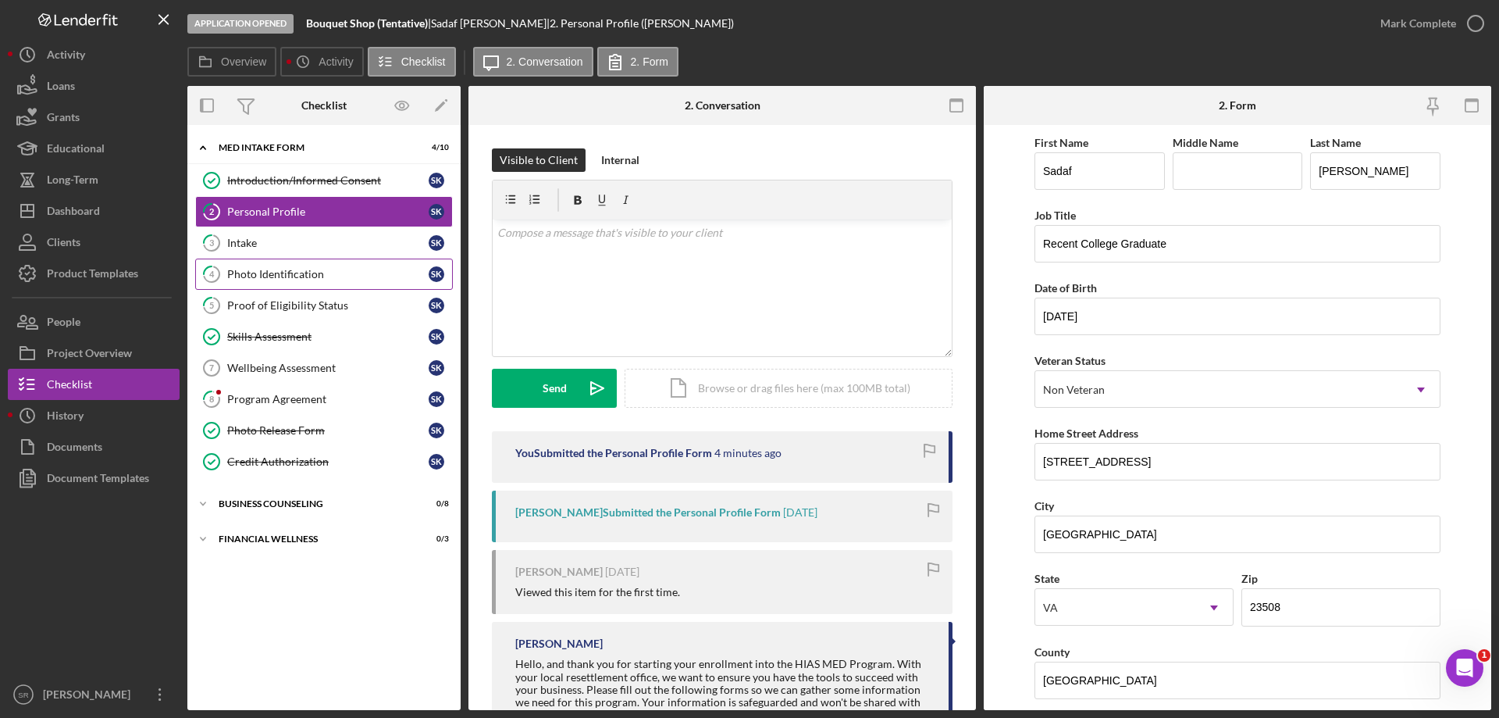
click at [339, 276] on div "Photo Identification" at bounding box center [327, 274] width 201 height 12
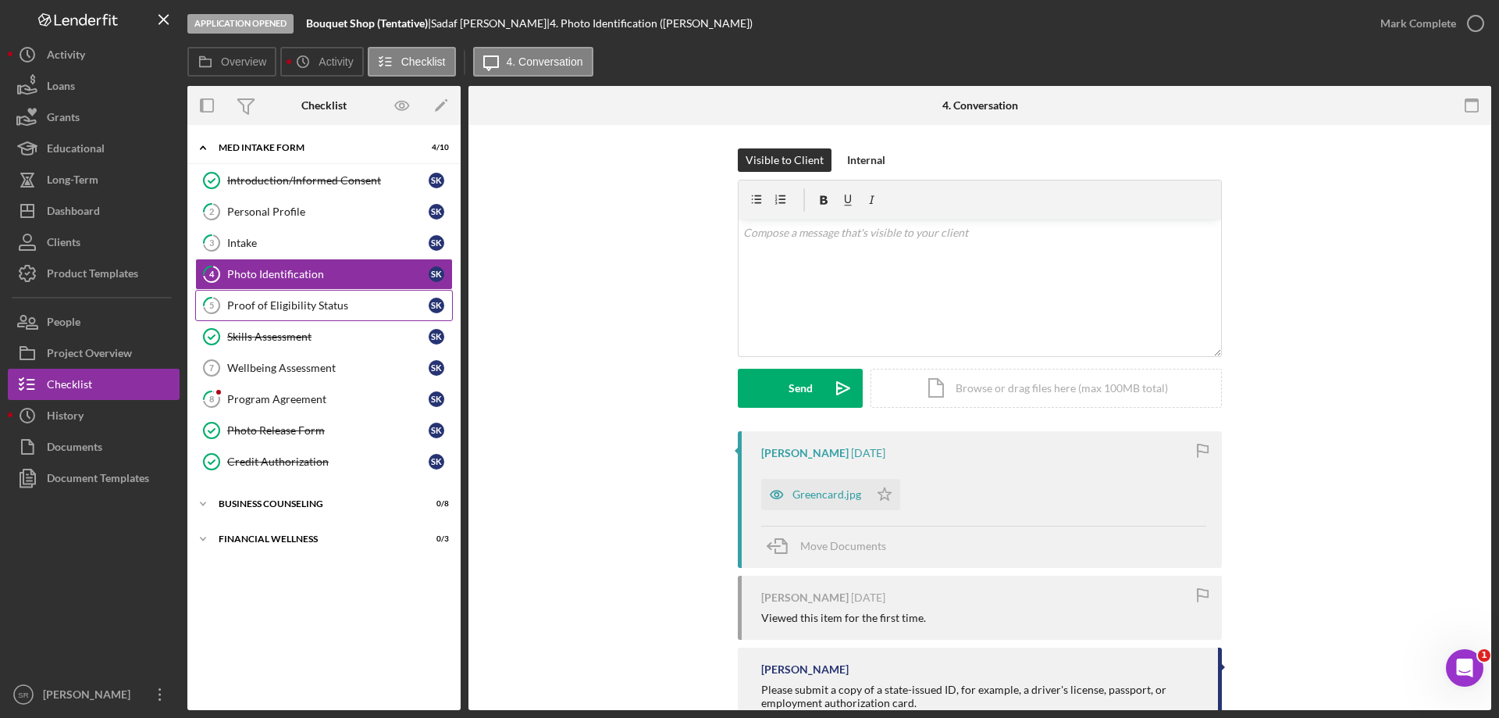
click at [331, 303] on div "Proof of Eligibility Status" at bounding box center [327, 305] width 201 height 12
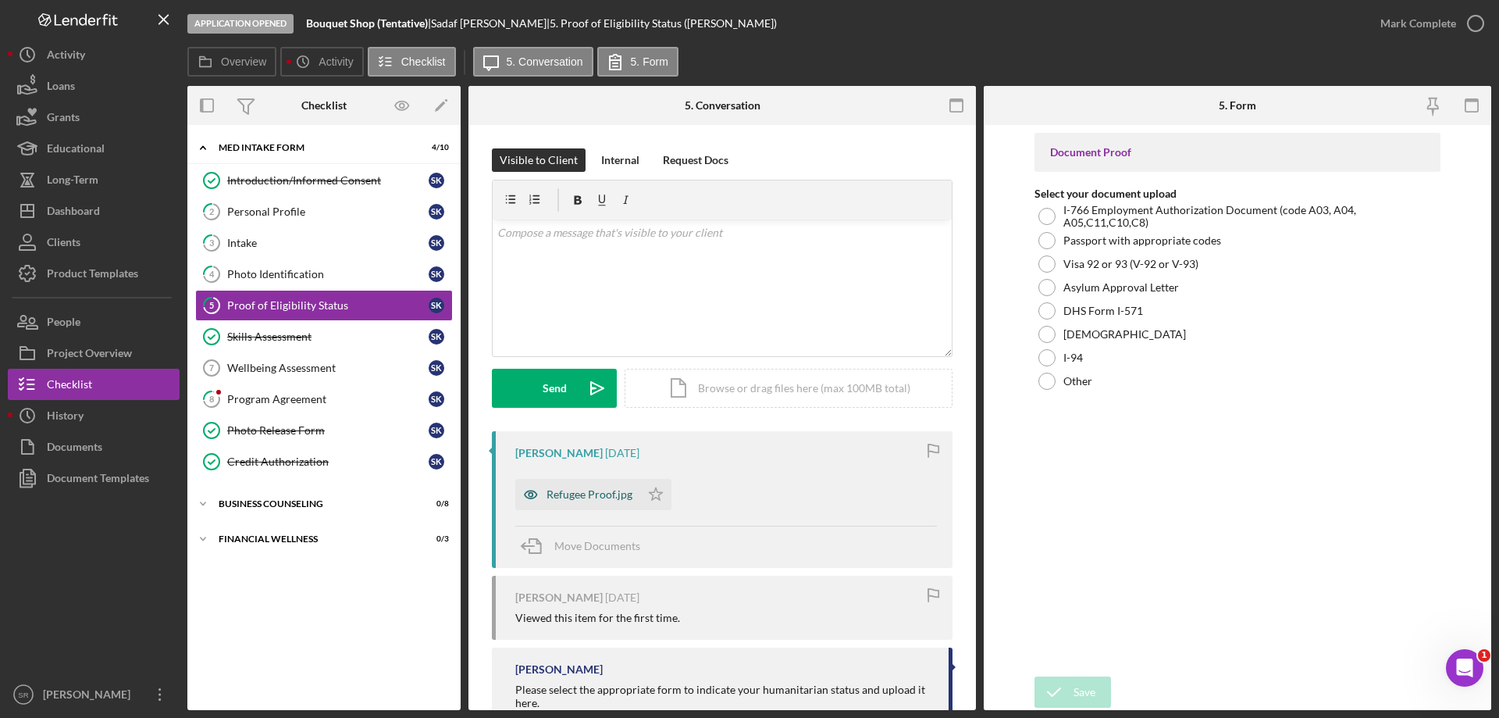
click at [601, 490] on div "Refugee Proof.jpg" at bounding box center [590, 494] width 86 height 12
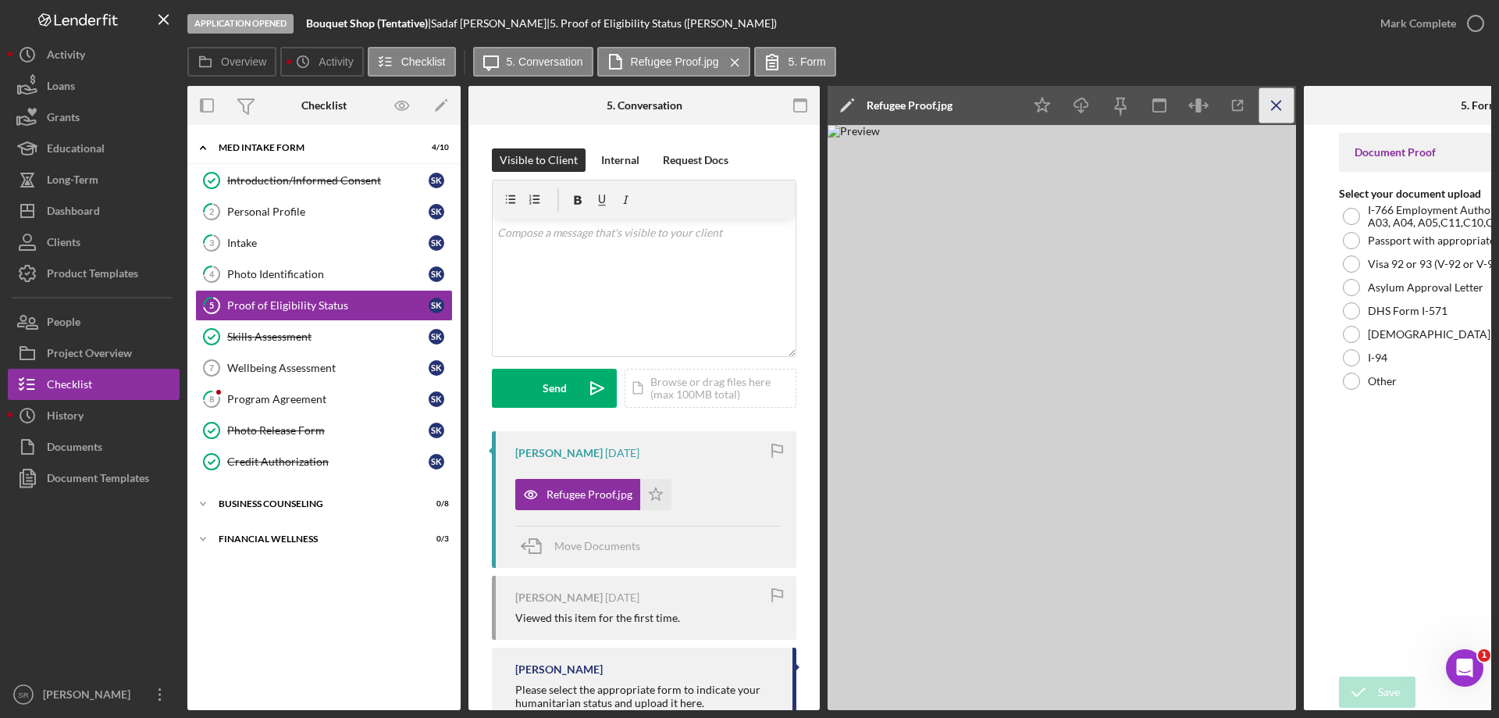
click at [1280, 99] on icon "Icon/Menu Close" at bounding box center [1276, 105] width 35 height 35
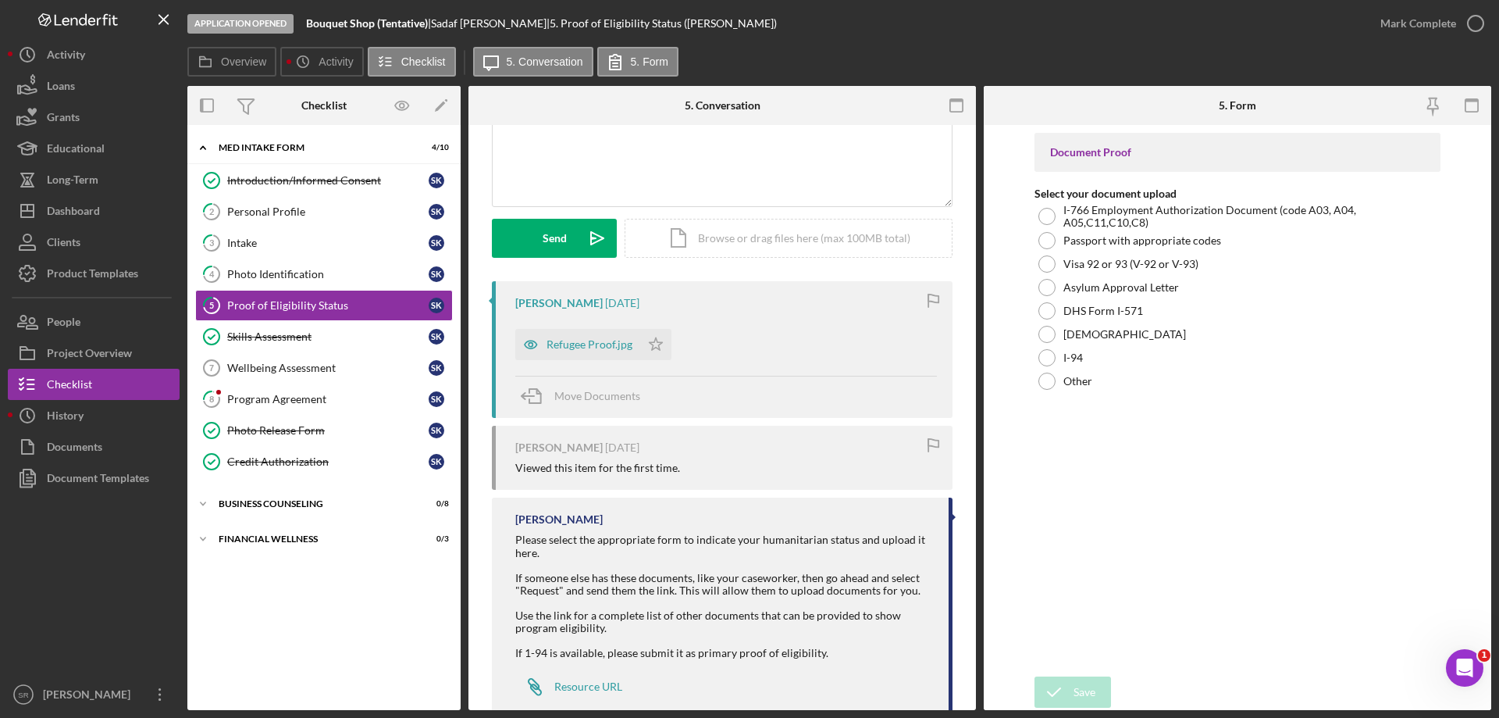
scroll to position [156, 0]
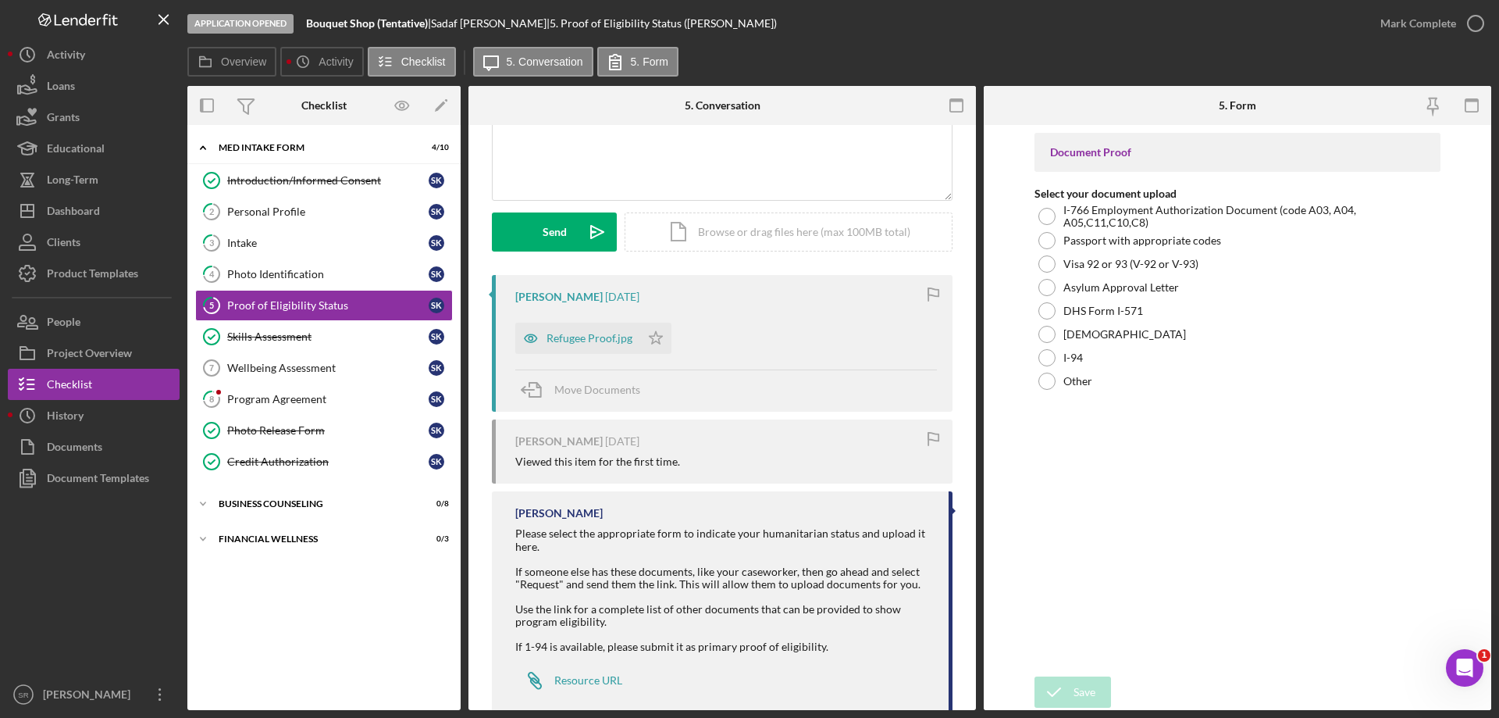
click at [557, 318] on div "Refugee Proof.jpg Icon/Star" at bounding box center [597, 334] width 164 height 39
click at [577, 334] on div "Refugee Proof.jpg" at bounding box center [590, 338] width 86 height 12
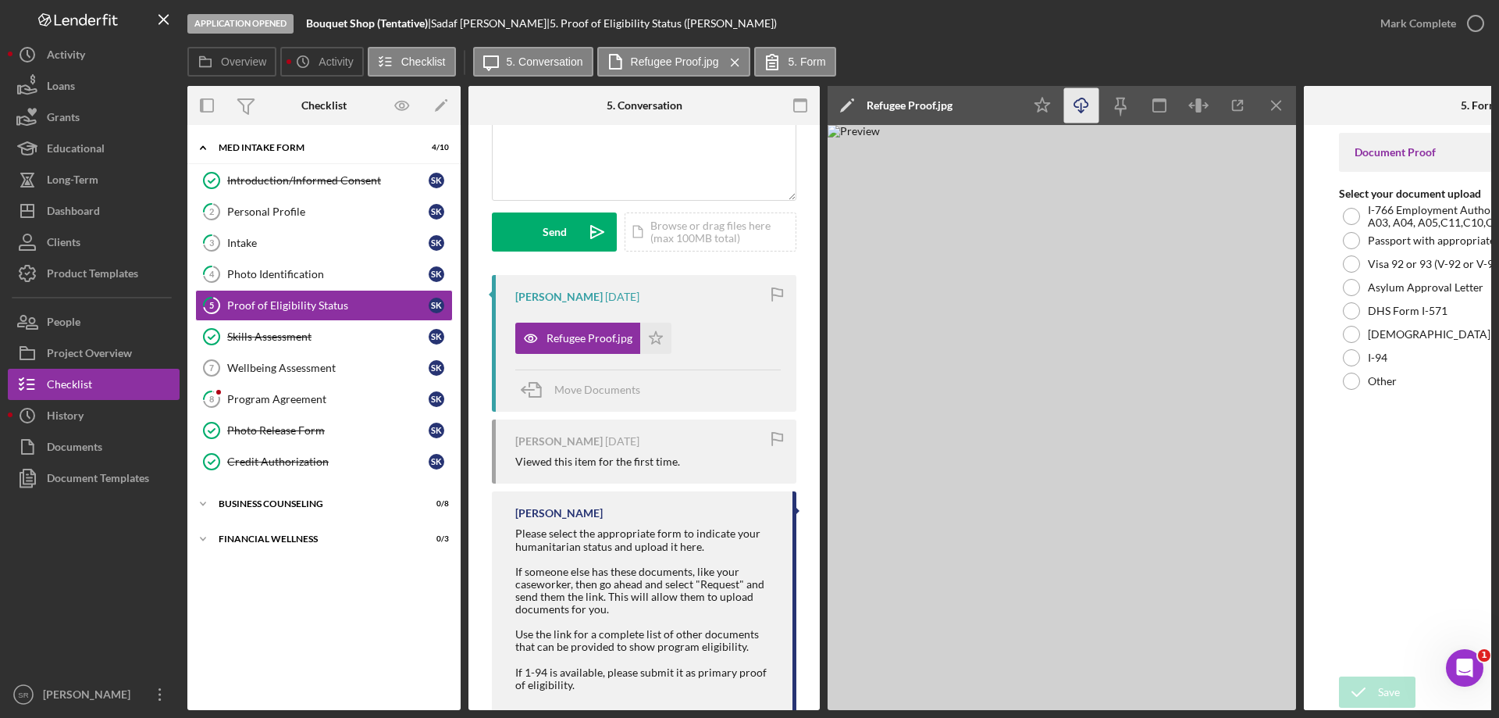
click at [1075, 101] on icon "button" at bounding box center [1080, 102] width 13 height 9
click at [1397, 389] on div "Other" at bounding box center [1479, 380] width 281 height 23
click at [1387, 543] on div "Document Proof Select your document upload I-766 Employment Authorization Docum…" at bounding box center [1479, 401] width 281 height 536
click at [1270, 104] on icon "Icon/Menu Close" at bounding box center [1276, 105] width 35 height 35
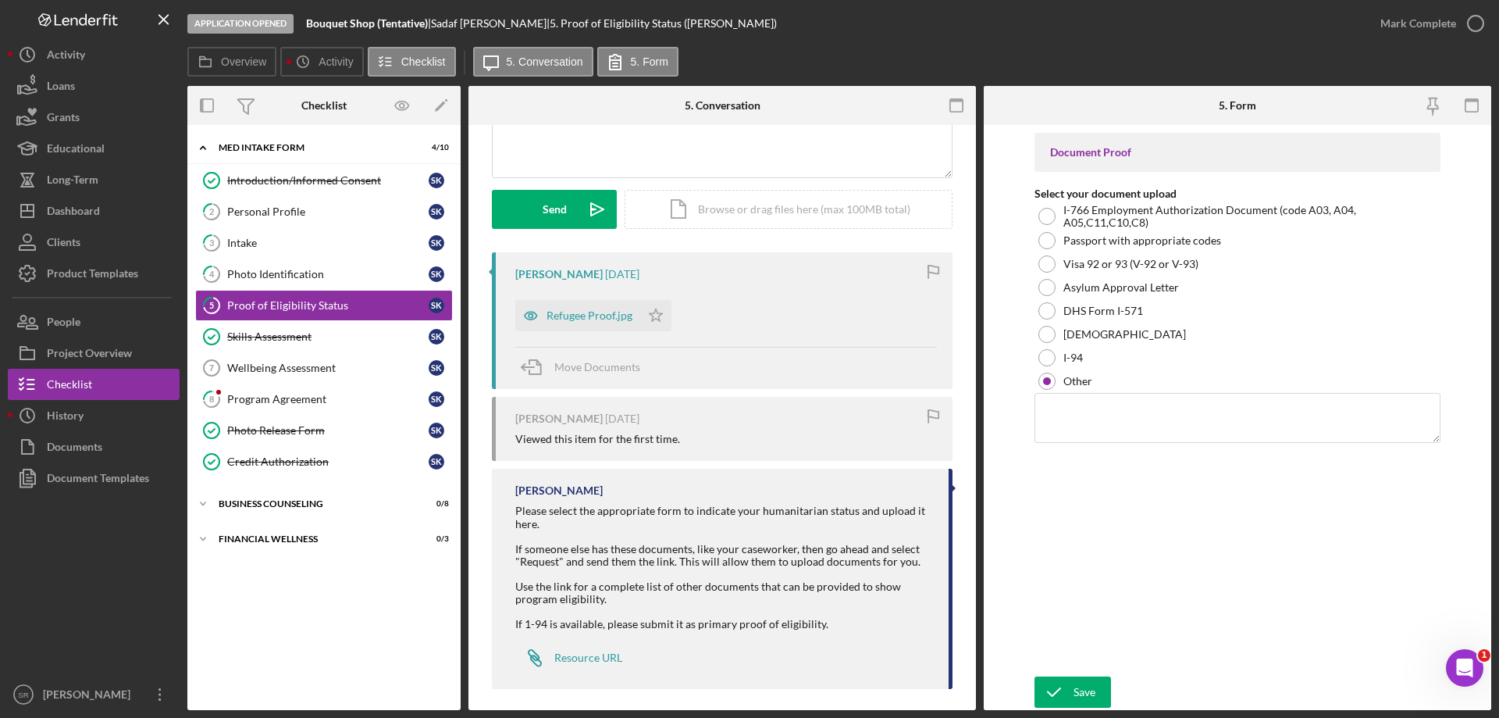
scroll to position [189, 0]
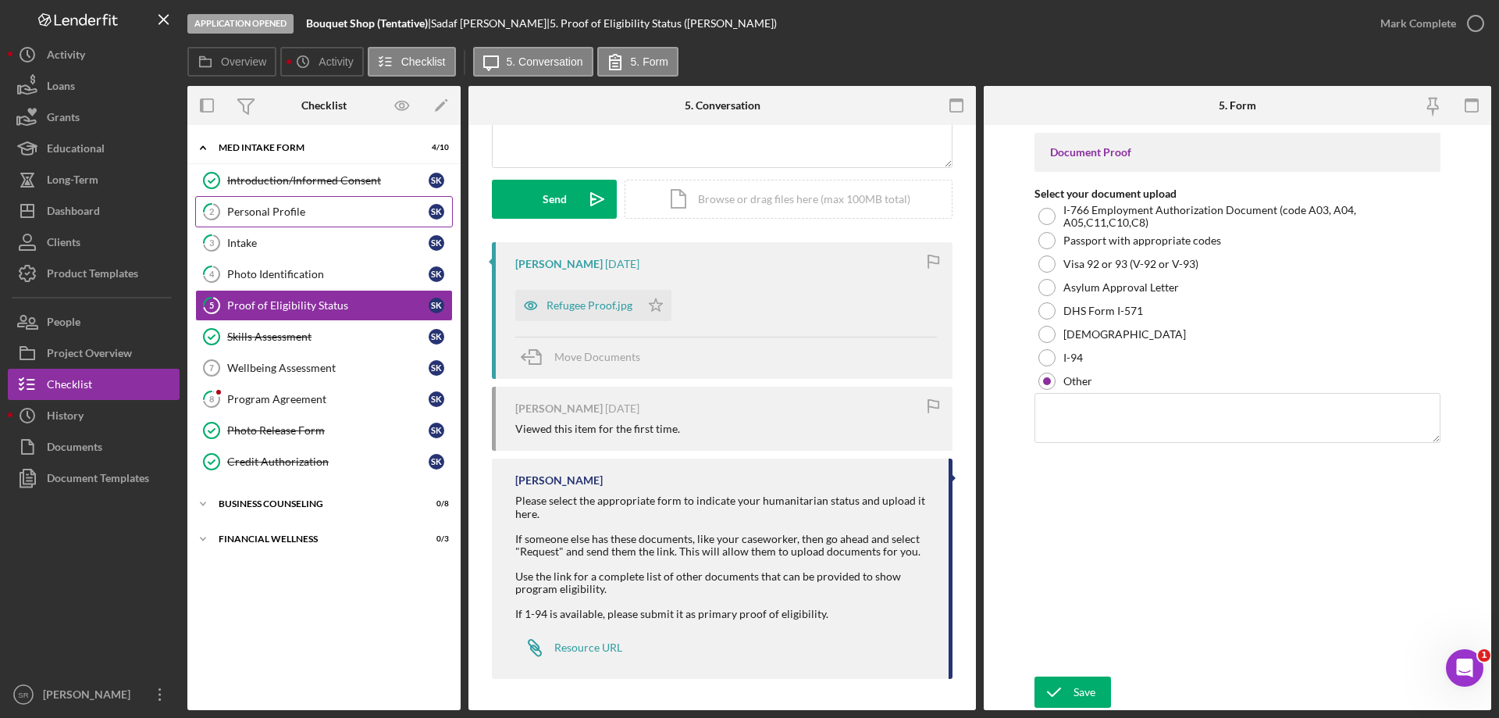
click at [275, 220] on link "2 Personal Profile S K" at bounding box center [324, 211] width 258 height 31
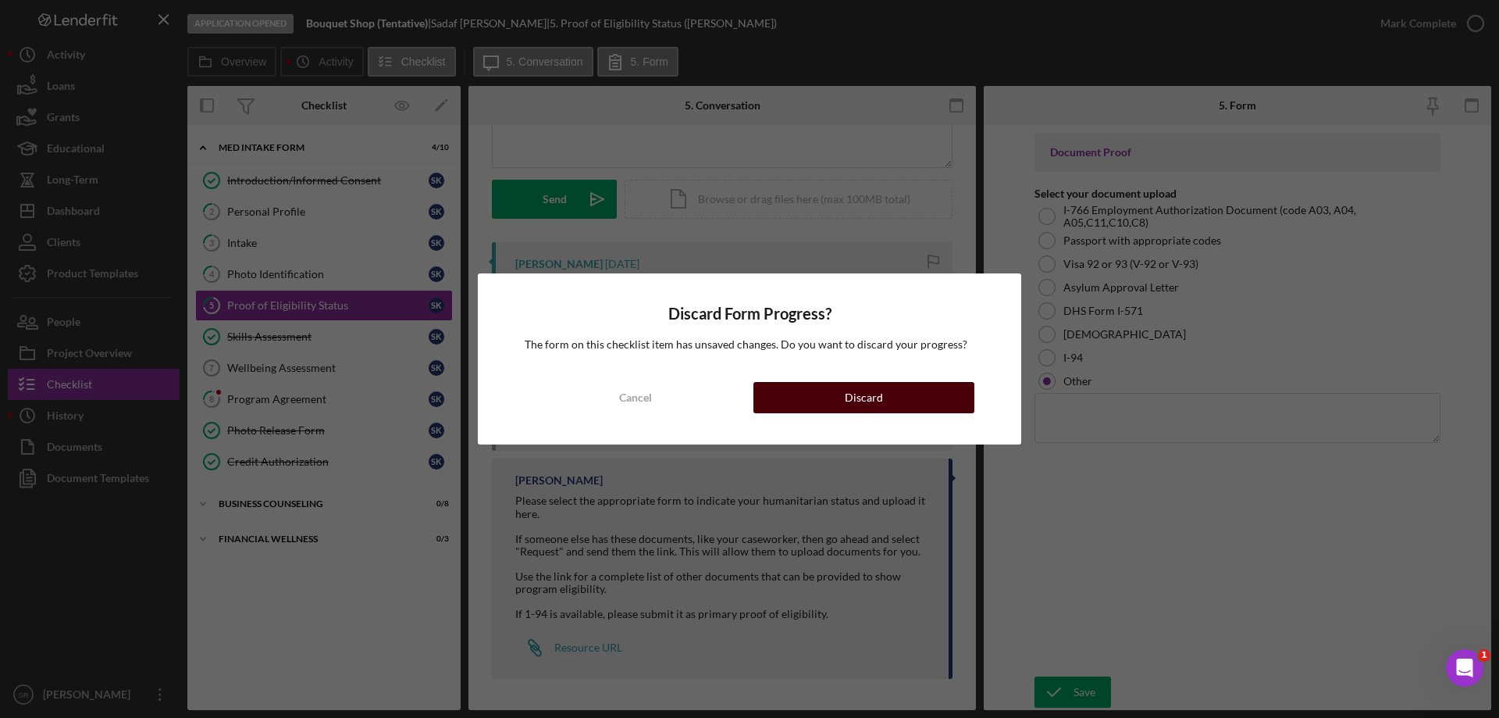
click at [832, 400] on button "Discard" at bounding box center [863, 397] width 221 height 31
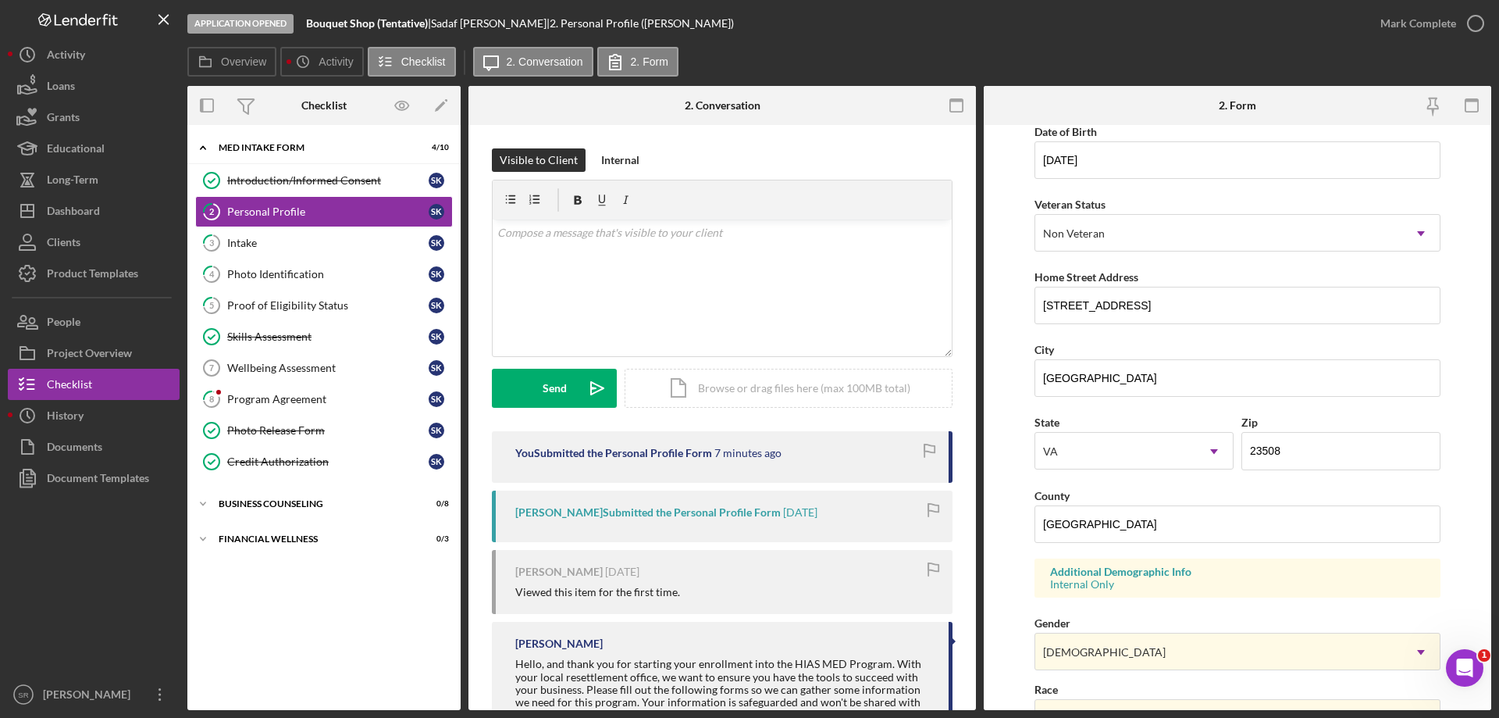
scroll to position [458, 0]
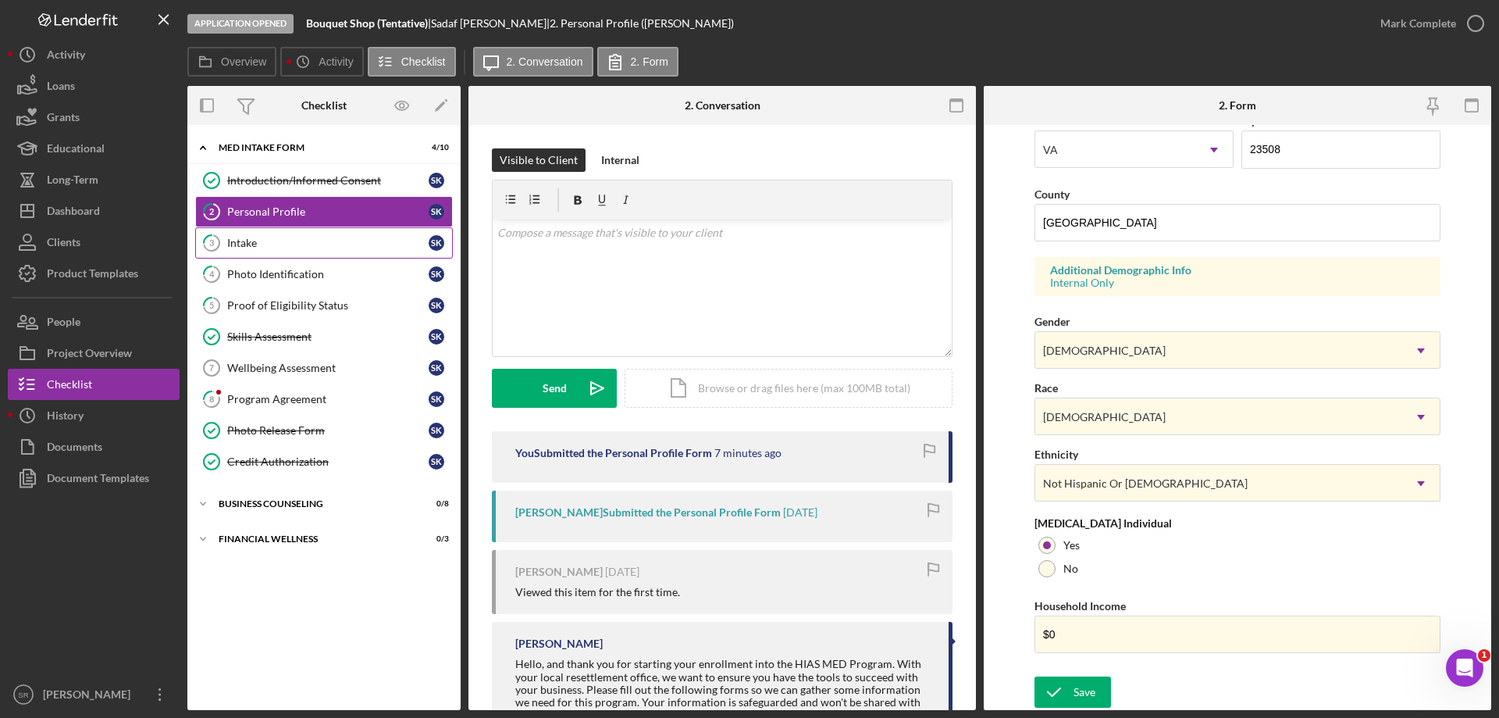
click at [326, 244] on div "Intake" at bounding box center [327, 243] width 201 height 12
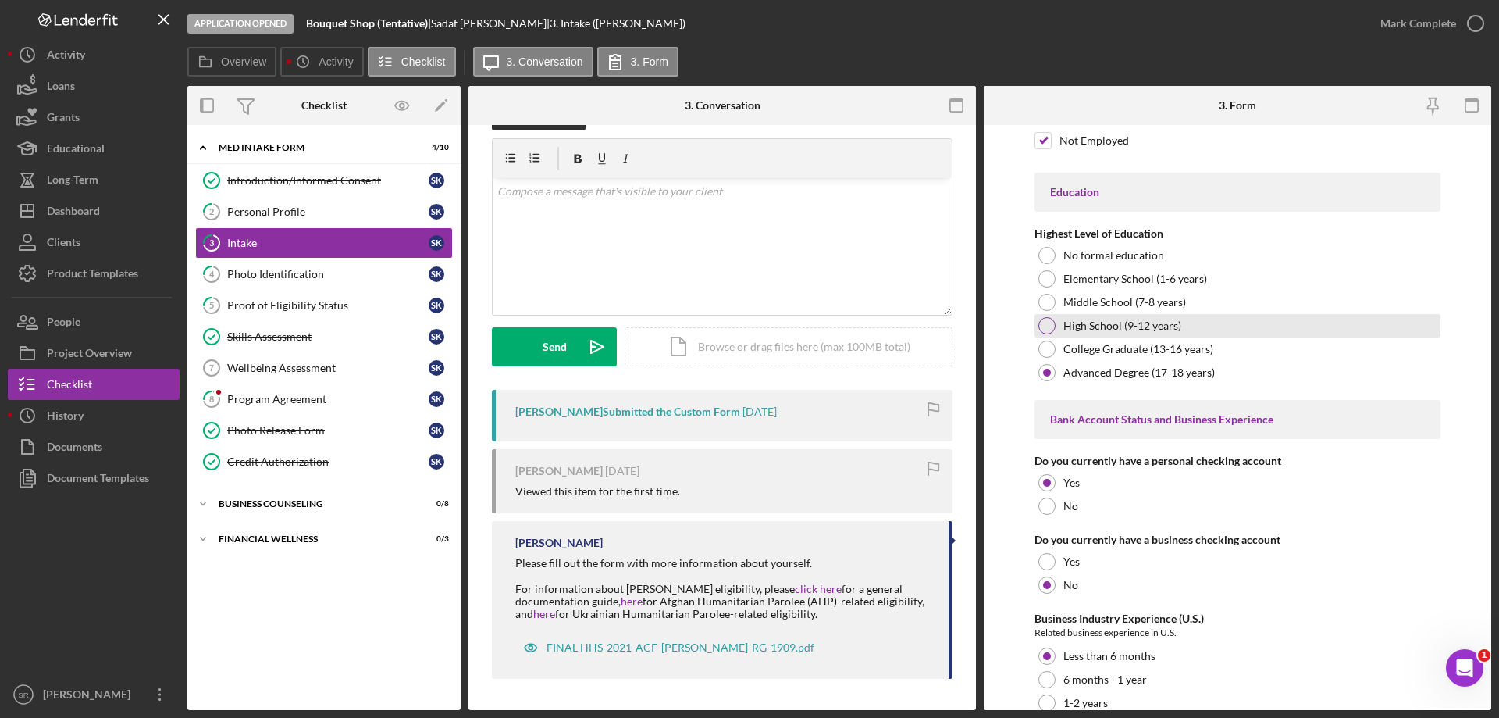
scroll to position [2973, 0]
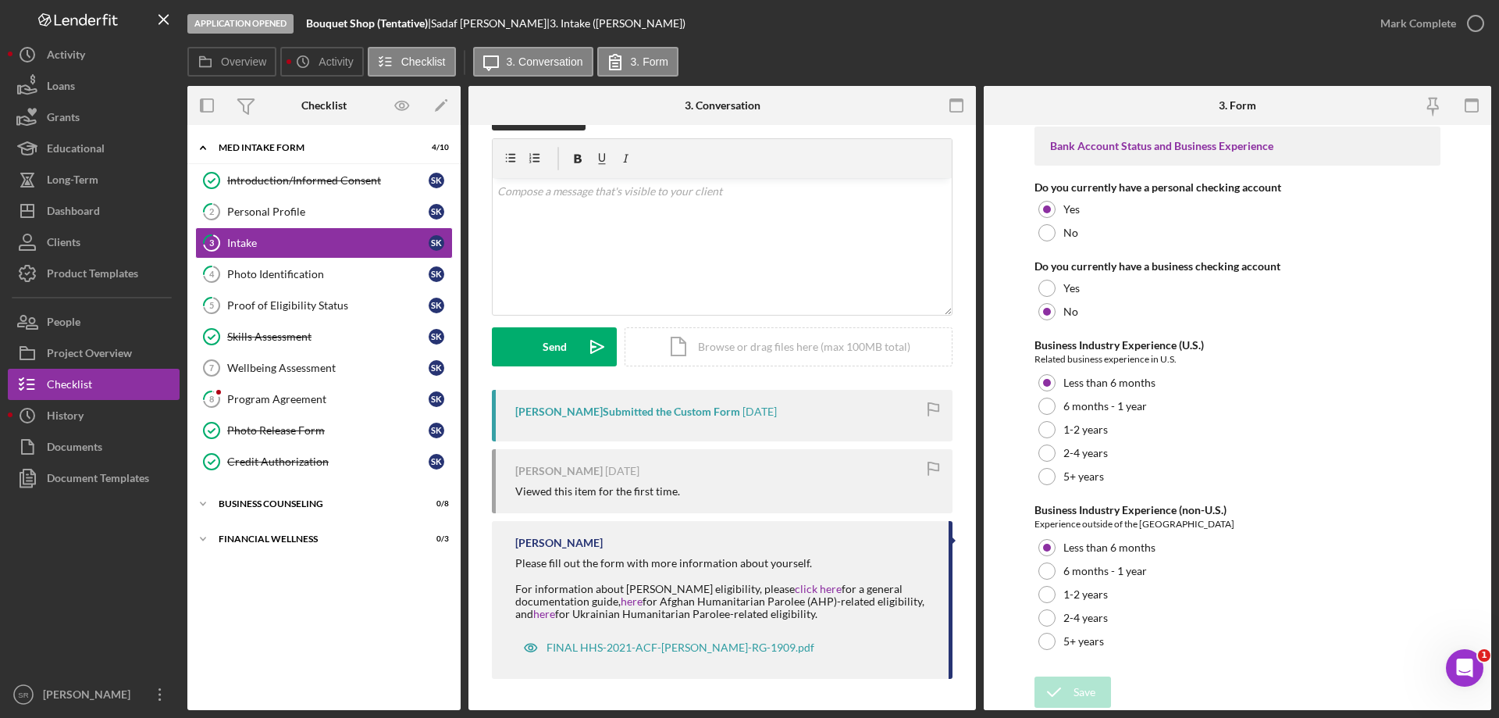
click at [296, 335] on div "Skills Assessment" at bounding box center [327, 336] width 201 height 12
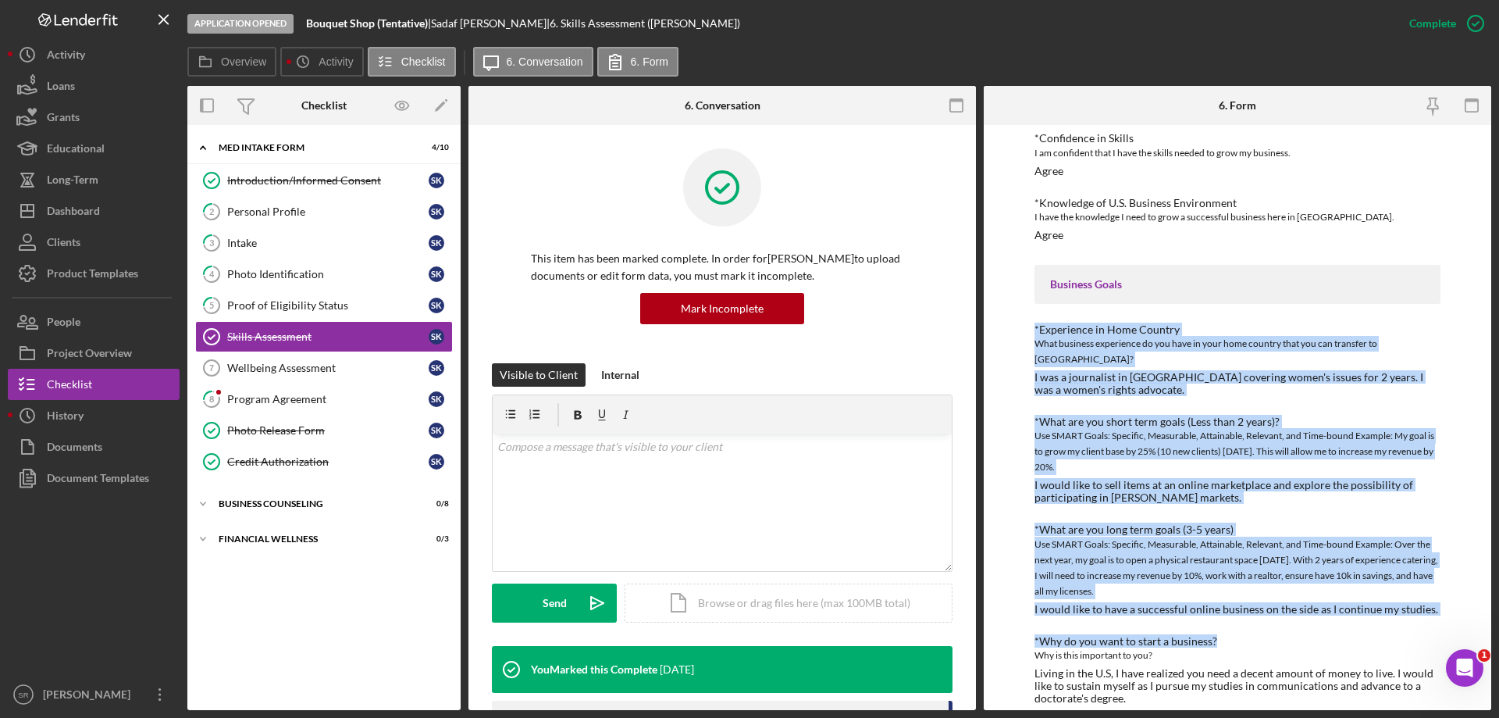
scroll to position [366, 0]
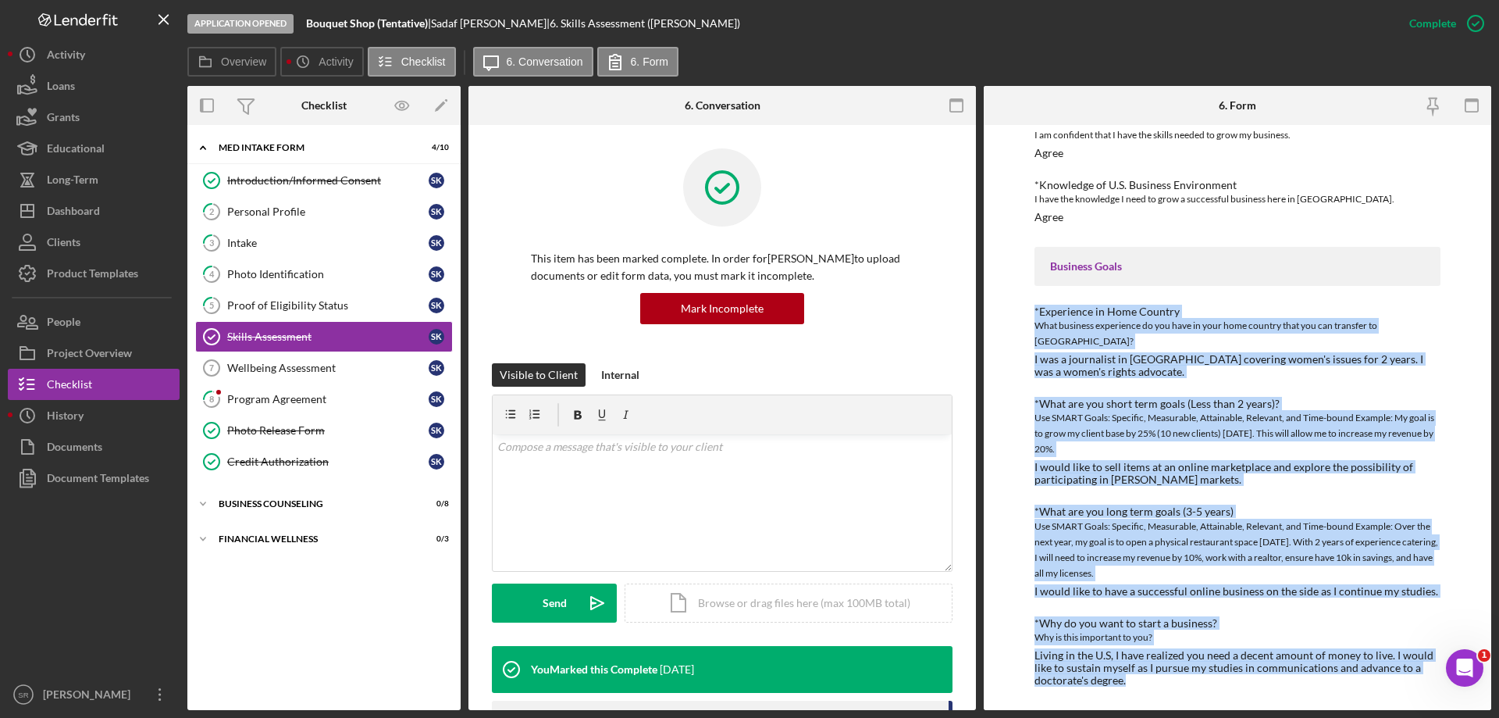
drag, startPoint x: 1031, startPoint y: 361, endPoint x: 1268, endPoint y: 679, distance: 396.8
click at [1268, 679] on div "To edit this form you must mark this item incomplete Finances *Financial Tools …" at bounding box center [1237, 417] width 507 height 585
copy div "*Experience in Home Country What business experience do you have in your home c…"
